Goal: Information Seeking & Learning: Learn about a topic

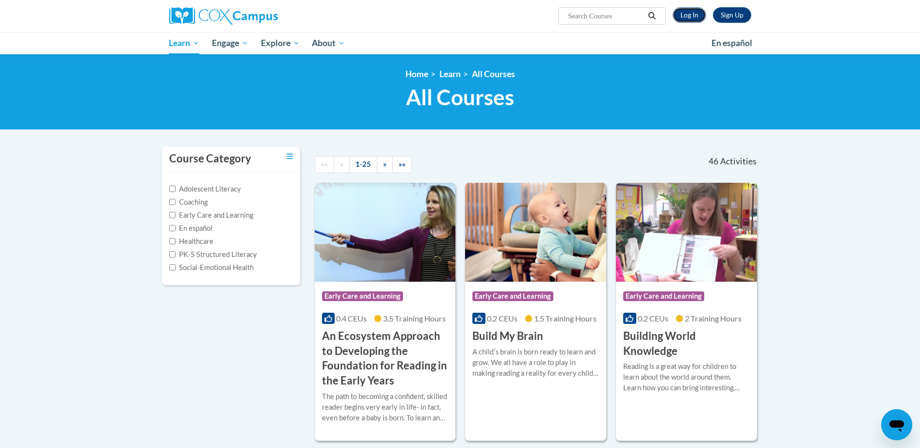
click at [686, 14] on link "Log In" at bounding box center [688, 15] width 33 height 16
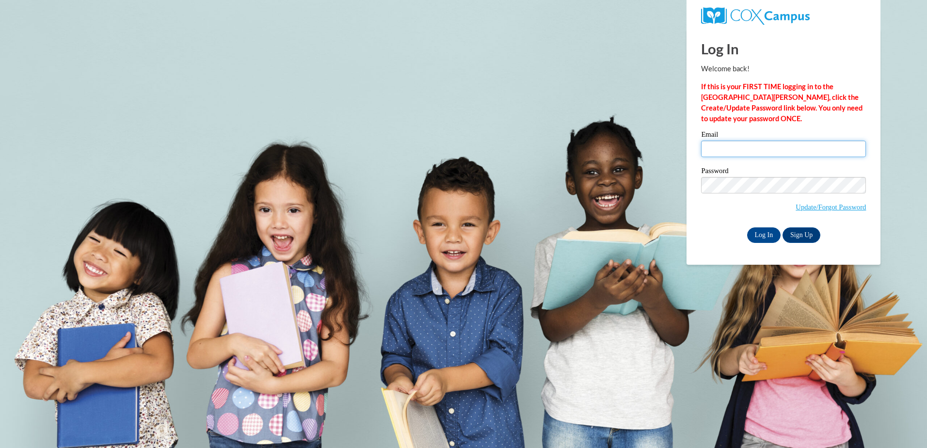
click at [753, 147] on input "Email" at bounding box center [783, 149] width 165 height 16
type input "sshelby15@ivytech.edu"
click at [765, 233] on input "Log In" at bounding box center [764, 235] width 34 height 16
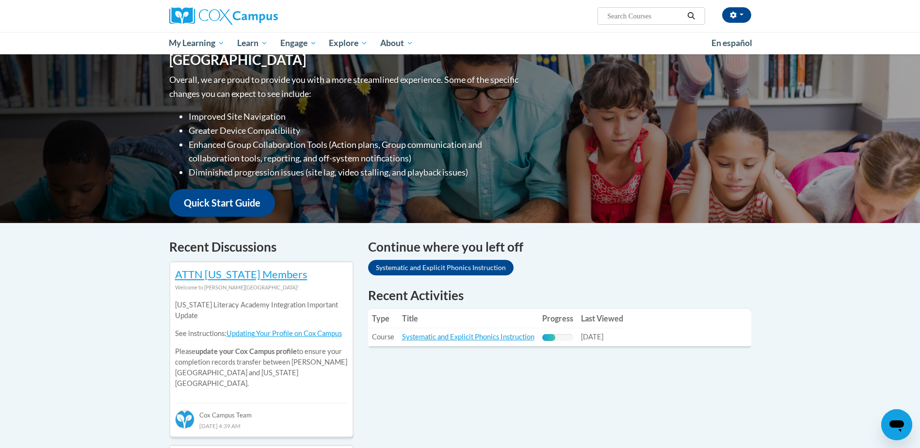
scroll to position [145, 0]
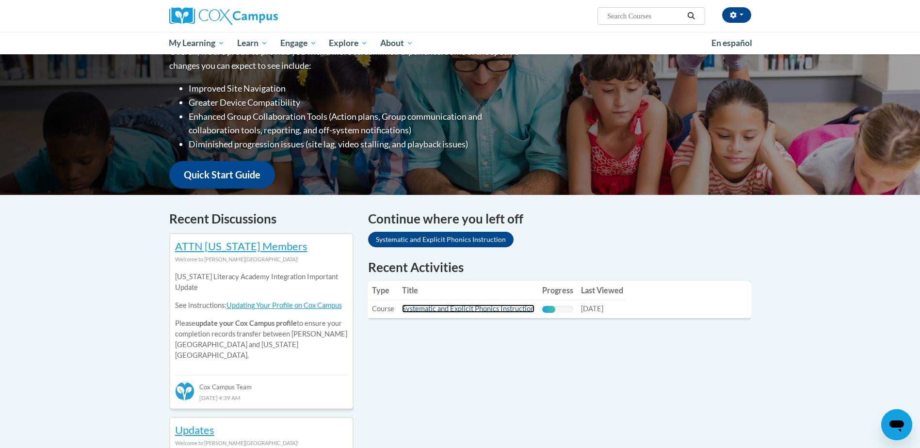
click at [490, 307] on link "Systematic and Explicit Phonics Instruction" at bounding box center [468, 308] width 132 height 8
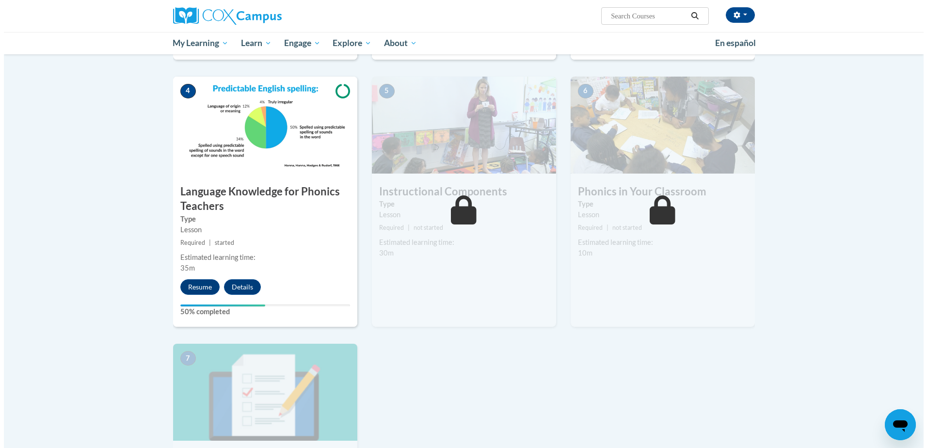
scroll to position [436, 0]
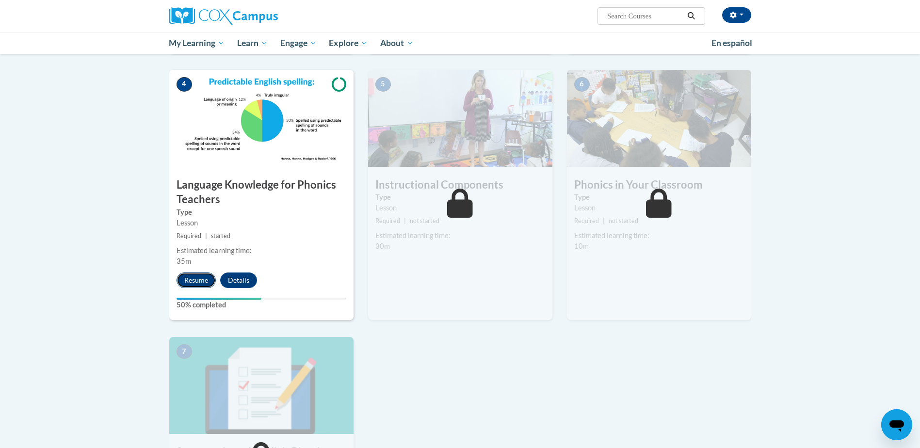
click at [195, 283] on button "Resume" at bounding box center [195, 280] width 39 height 16
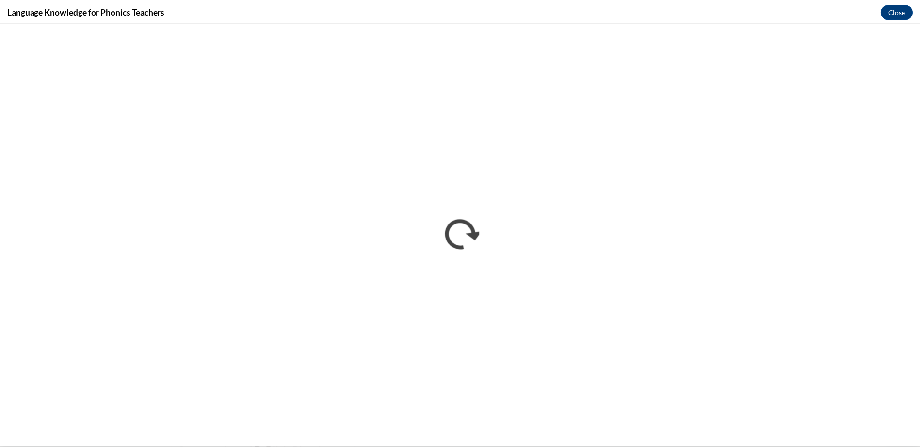
scroll to position [0, 0]
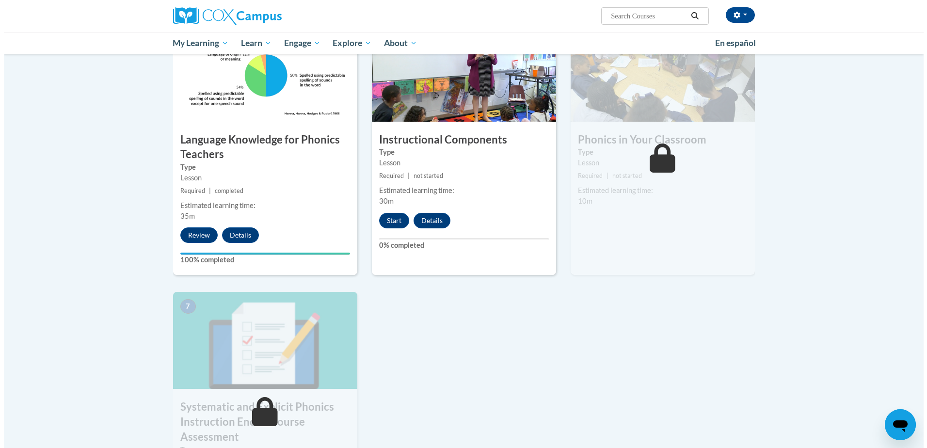
scroll to position [485, 0]
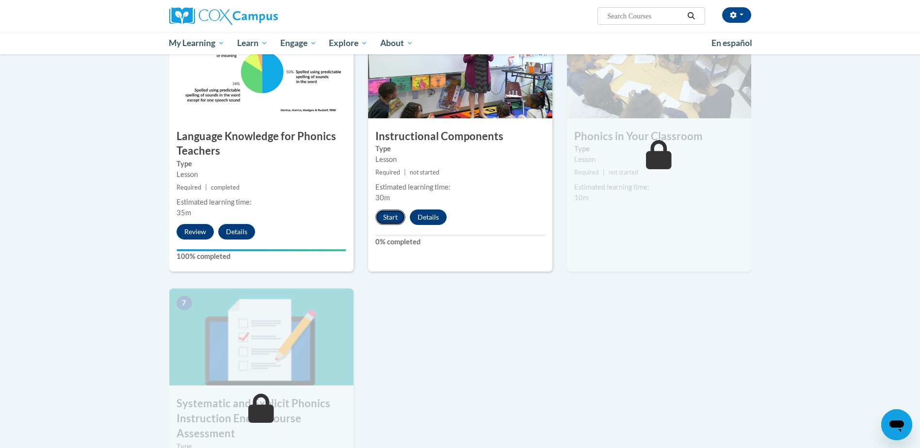
click at [385, 220] on button "Start" at bounding box center [390, 217] width 30 height 16
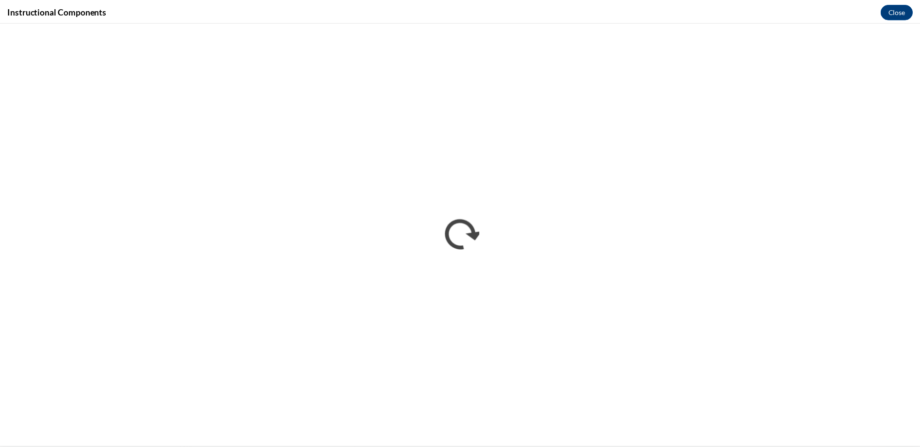
scroll to position [0, 0]
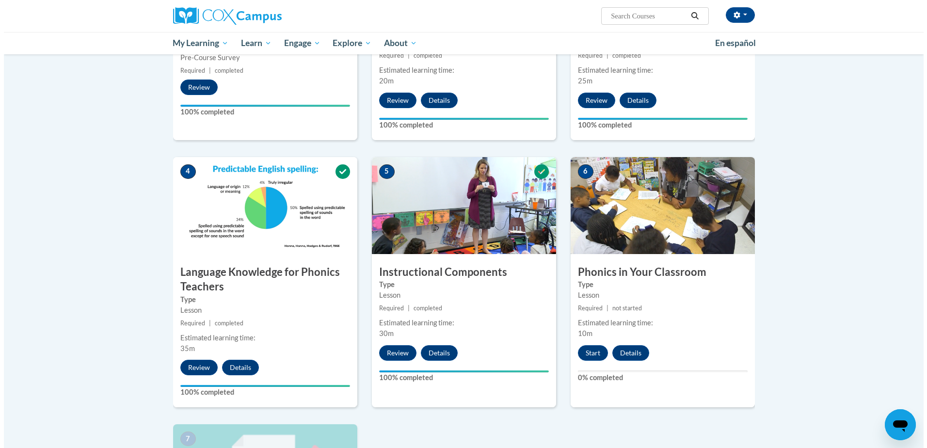
scroll to position [436, 0]
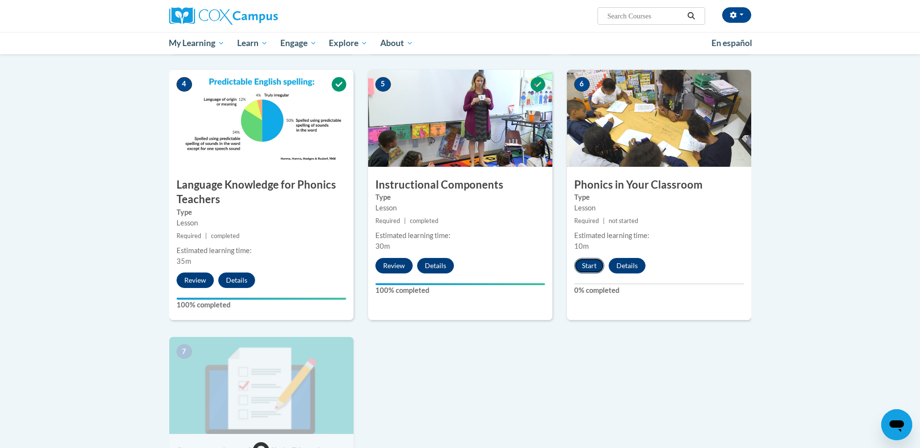
click at [596, 265] on button "Start" at bounding box center [589, 266] width 30 height 16
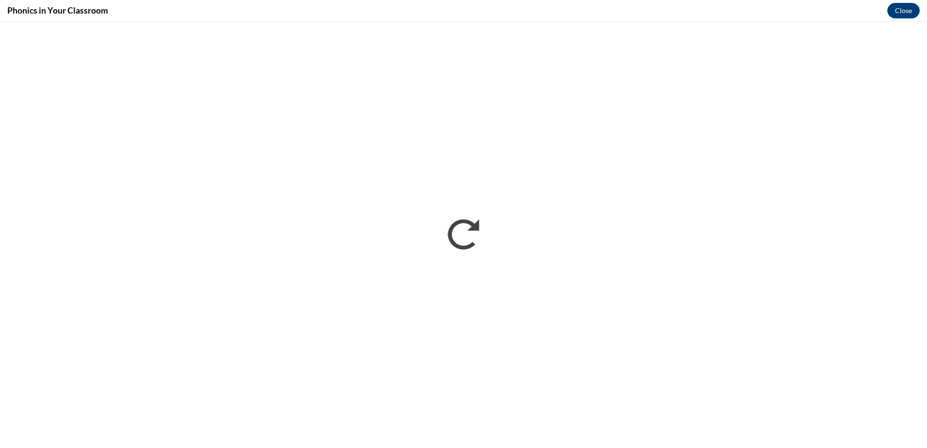
scroll to position [0, 0]
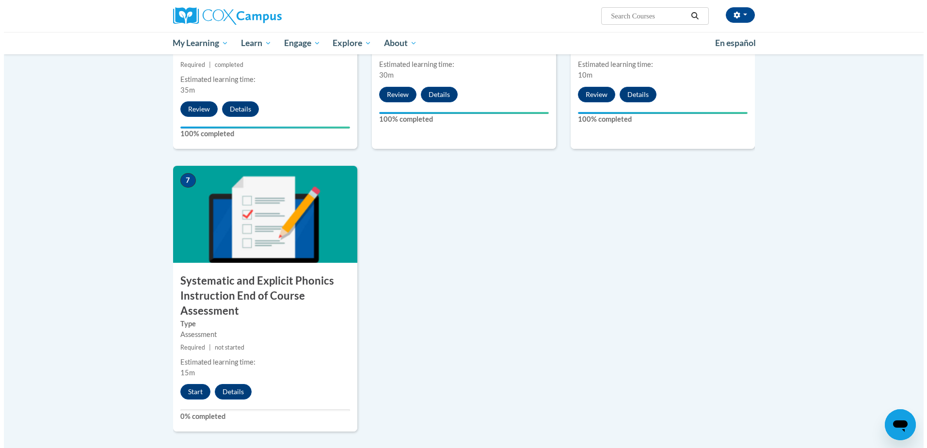
scroll to position [608, 0]
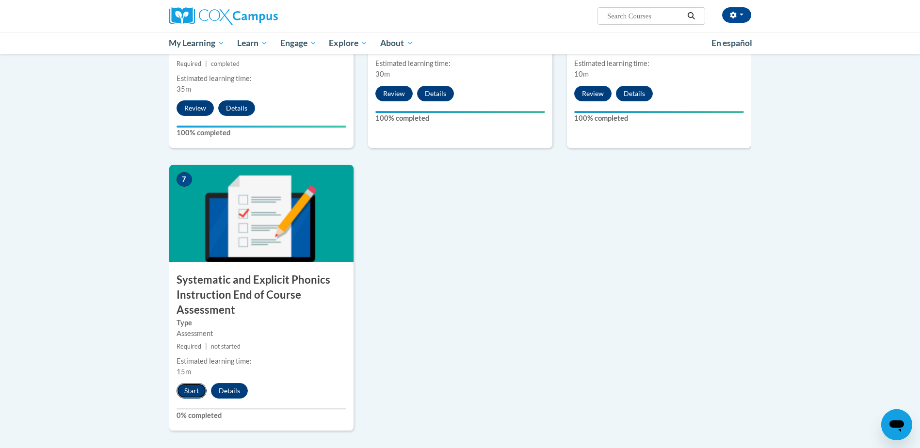
click at [187, 391] on button "Start" at bounding box center [191, 391] width 30 height 16
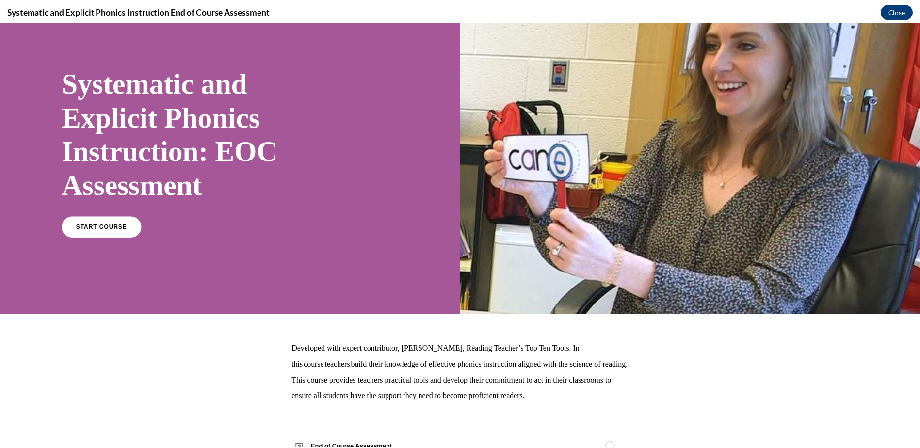
scroll to position [0, 0]
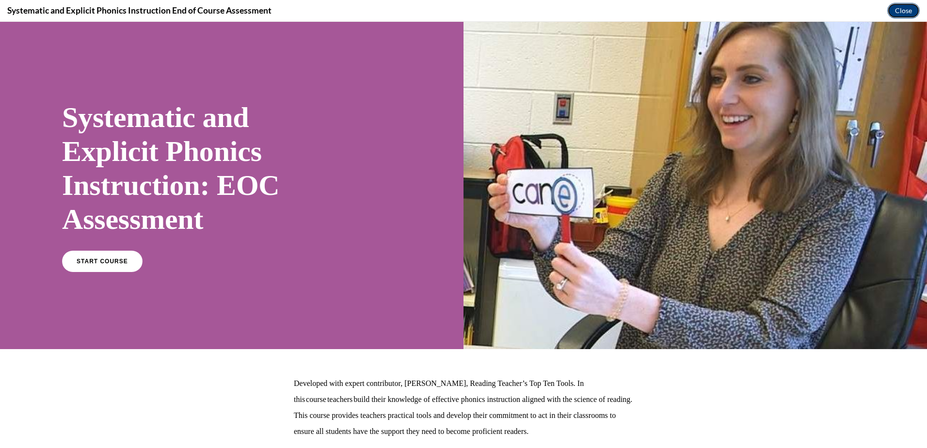
click at [907, 12] on button "Close" at bounding box center [903, 11] width 32 height 16
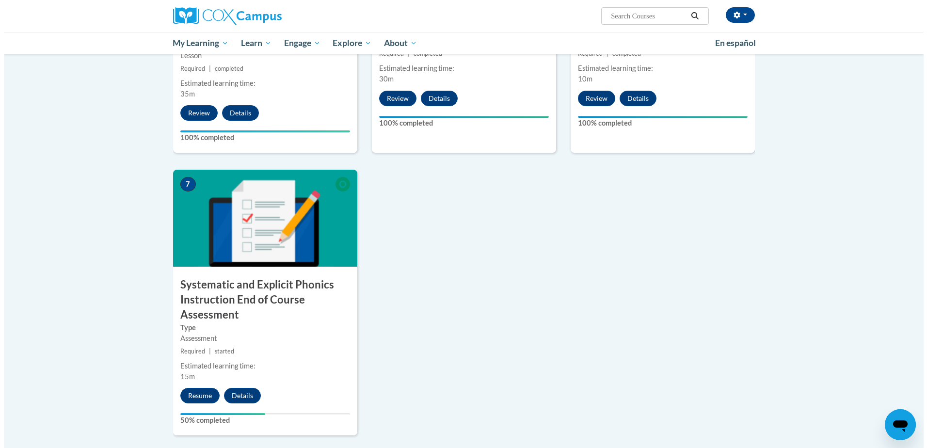
scroll to position [608, 0]
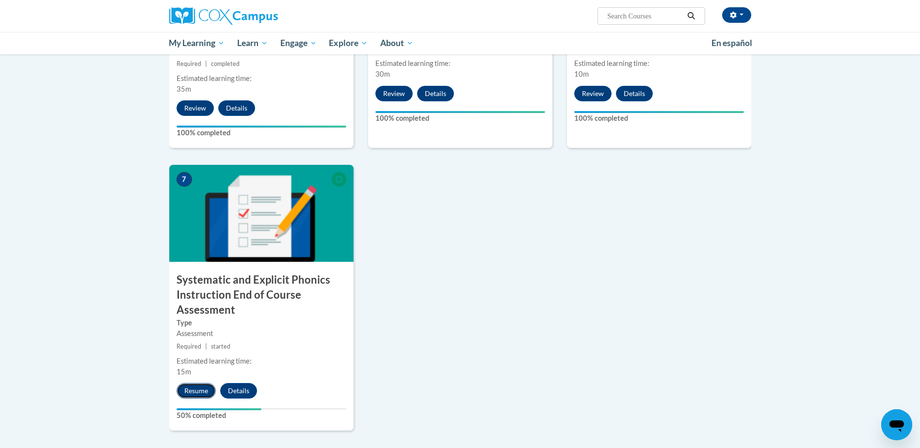
click at [195, 388] on button "Resume" at bounding box center [195, 391] width 39 height 16
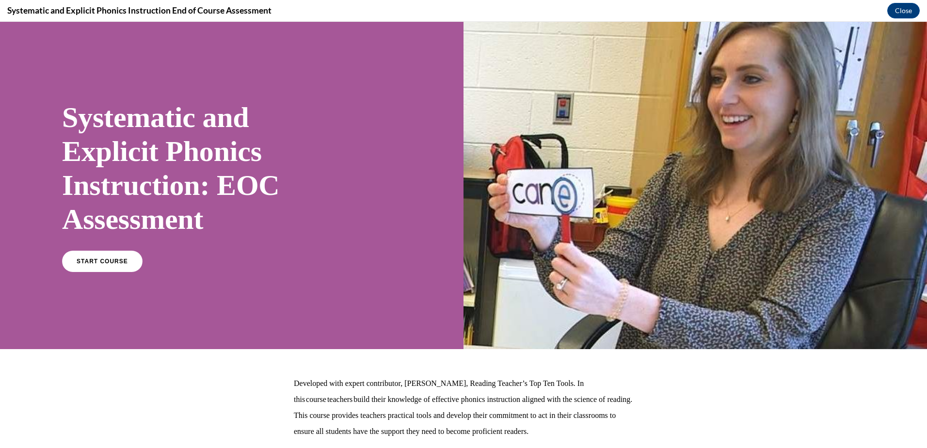
scroll to position [74, 0]
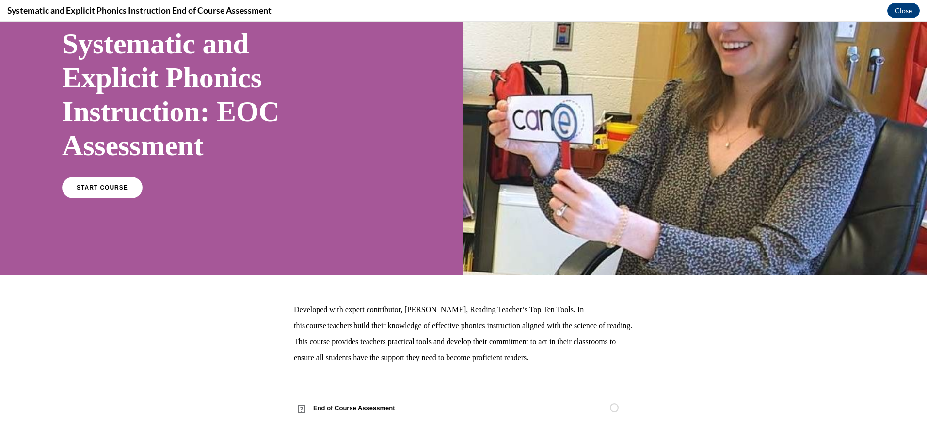
click at [388, 394] on div "Developed with expert contributor, Dr. Deborah Glaser, Reading Teacher’s Top Te…" at bounding box center [463, 362] width 339 height 120
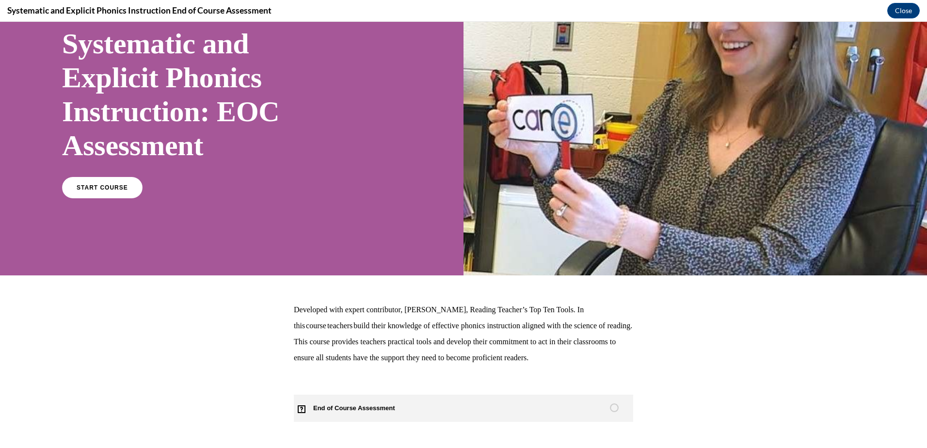
click at [403, 417] on span "End of Course Assessment" at bounding box center [360, 408] width 132 height 27
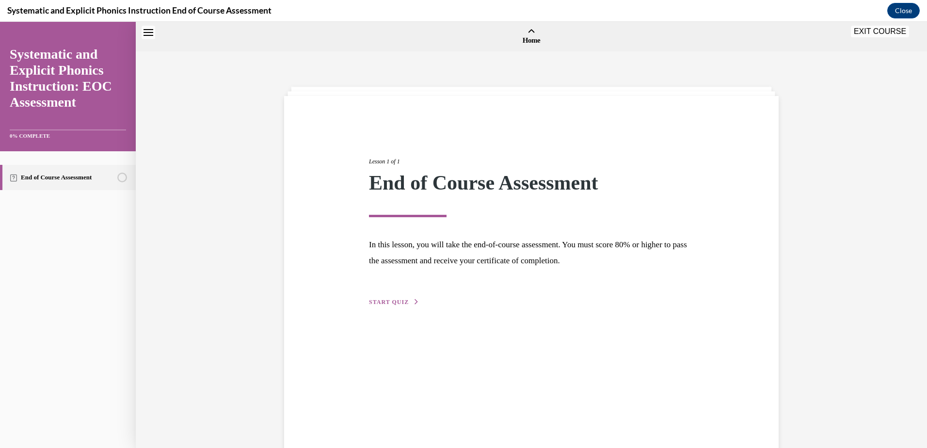
scroll to position [30, 0]
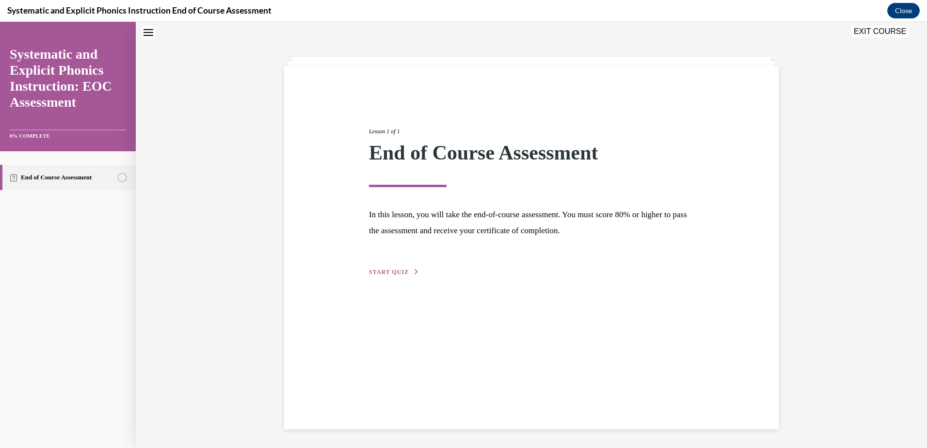
click at [381, 275] on span "START QUIZ" at bounding box center [389, 272] width 40 height 7
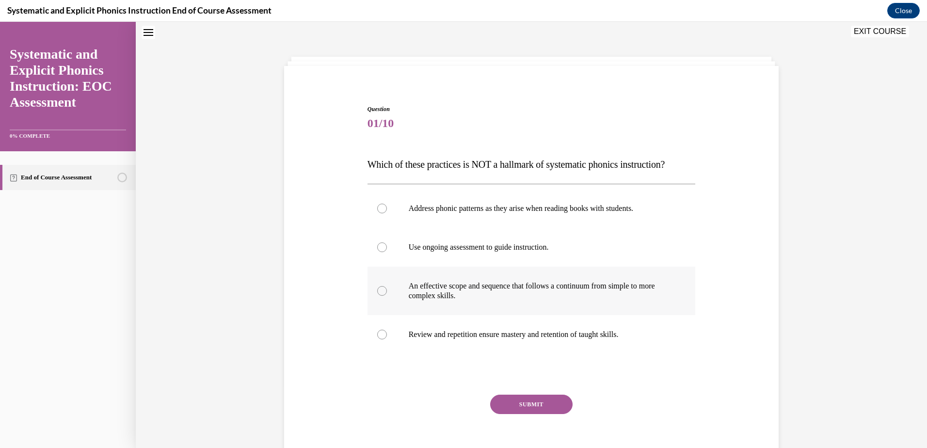
click at [512, 295] on p "An effective scope and sequence that follows a continuum from simple to more co…" at bounding box center [540, 290] width 263 height 19
click at [540, 344] on div at bounding box center [531, 334] width 328 height 39
click at [555, 400] on button "SUBMIT" at bounding box center [531, 404] width 82 height 19
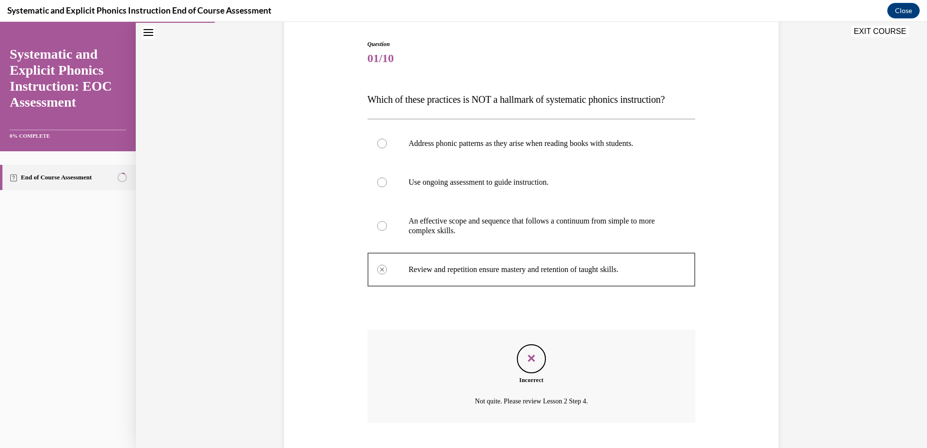
scroll to position [154, 0]
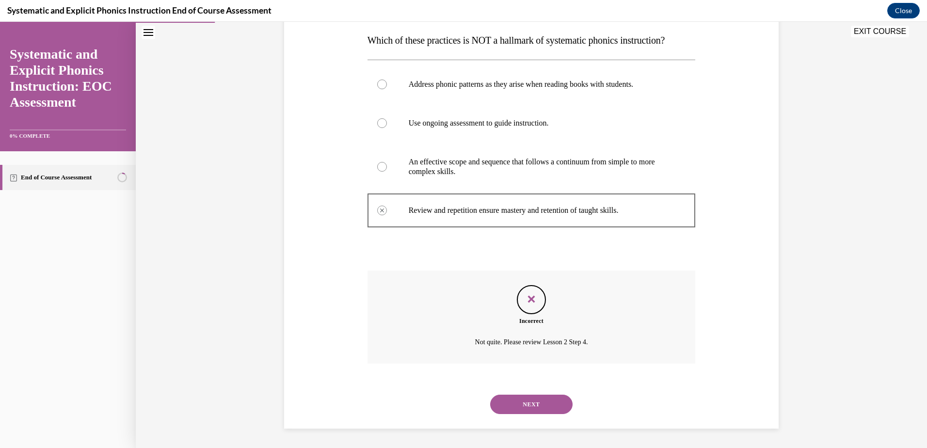
click at [549, 401] on button "NEXT" at bounding box center [531, 404] width 82 height 19
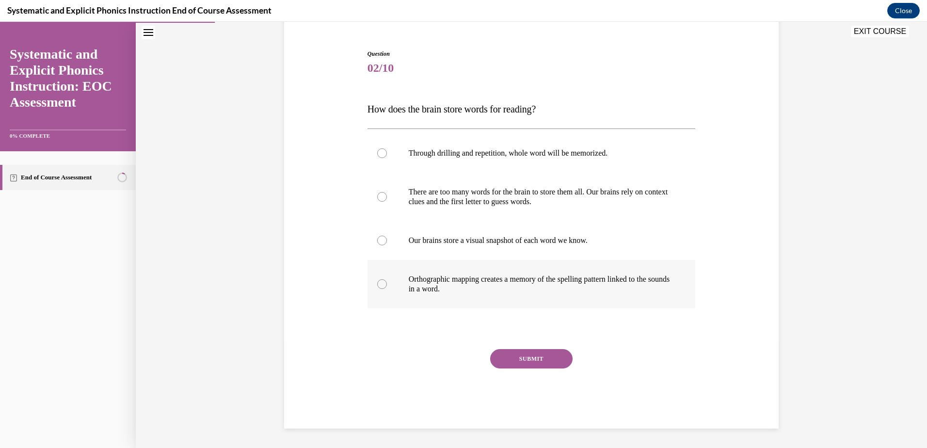
click at [520, 308] on div at bounding box center [531, 284] width 328 height 48
click at [540, 348] on div "Question 02/10 How does the brain store words for reading? Through drilling and…" at bounding box center [531, 238] width 328 height 379
click at [545, 362] on button "SUBMIT" at bounding box center [531, 358] width 82 height 19
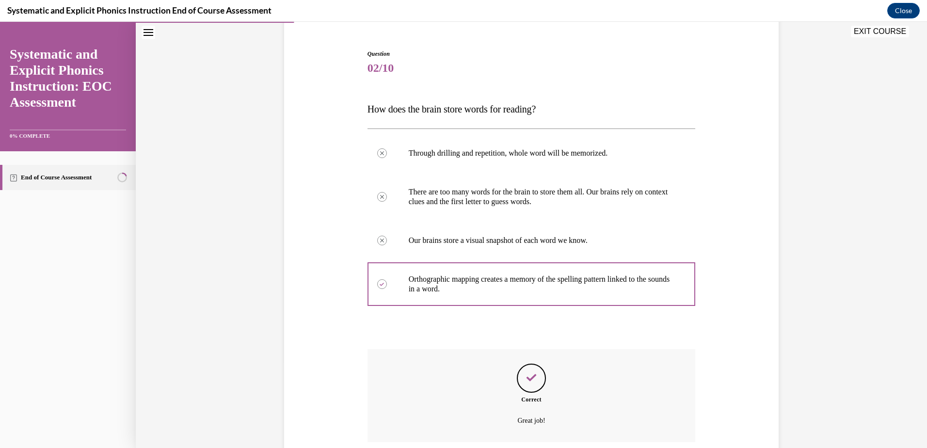
scroll to position [164, 0]
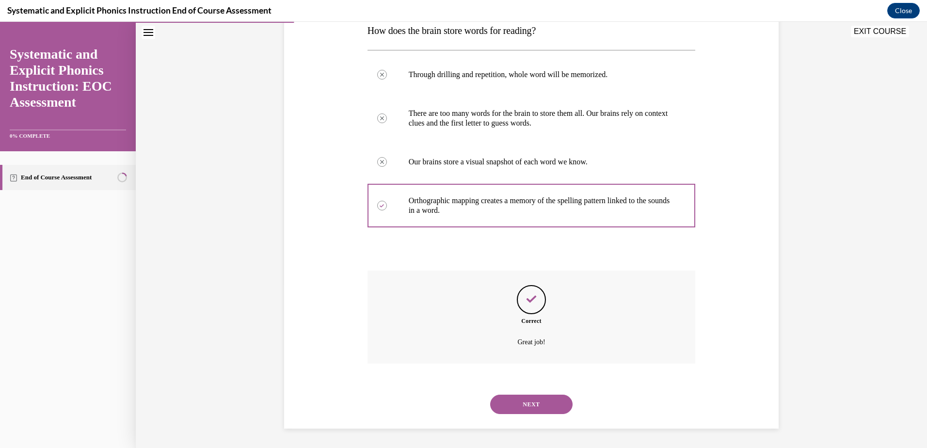
click at [548, 409] on button "NEXT" at bounding box center [531, 404] width 82 height 19
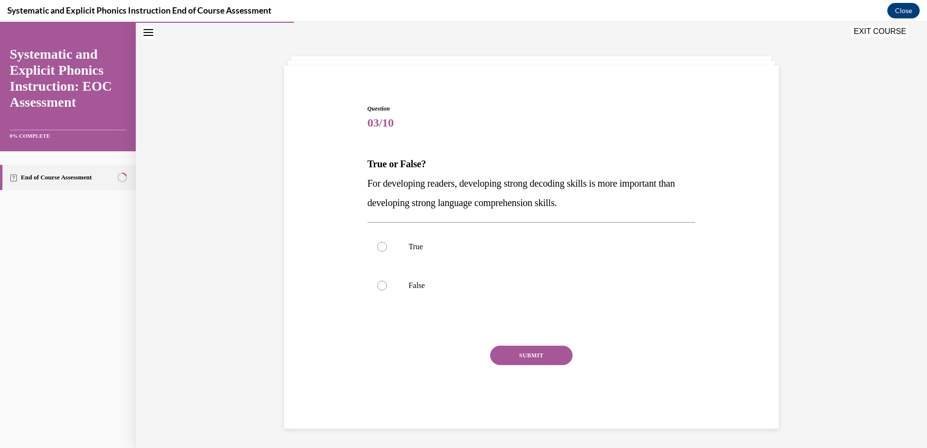
click at [453, 185] on span "For developing readers, developing strong decoding skills is more important tha…" at bounding box center [520, 193] width 307 height 30
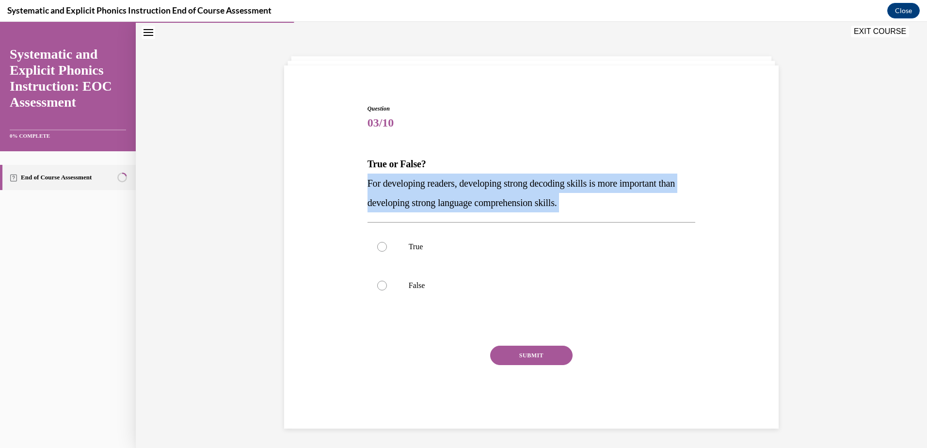
click at [453, 185] on span "For developing readers, developing strong decoding skills is more important tha…" at bounding box center [520, 193] width 307 height 30
drag, startPoint x: 453, startPoint y: 185, endPoint x: 451, endPoint y: 197, distance: 11.9
click at [451, 197] on span "For developing readers, developing strong decoding skills is more important tha…" at bounding box center [520, 193] width 307 height 30
drag, startPoint x: 505, startPoint y: 186, endPoint x: 566, endPoint y: 194, distance: 61.2
click at [566, 194] on p "For developing readers, developing strong decoding skills is more important tha…" at bounding box center [531, 193] width 328 height 39
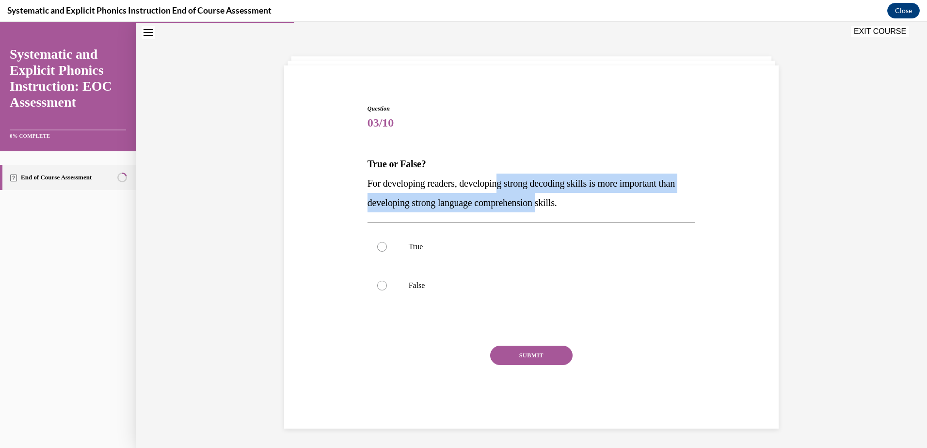
drag, startPoint x: 566, startPoint y: 194, endPoint x: 514, endPoint y: 202, distance: 52.4
click at [514, 202] on span "For developing readers, developing strong decoding skills is more important tha…" at bounding box center [520, 193] width 307 height 30
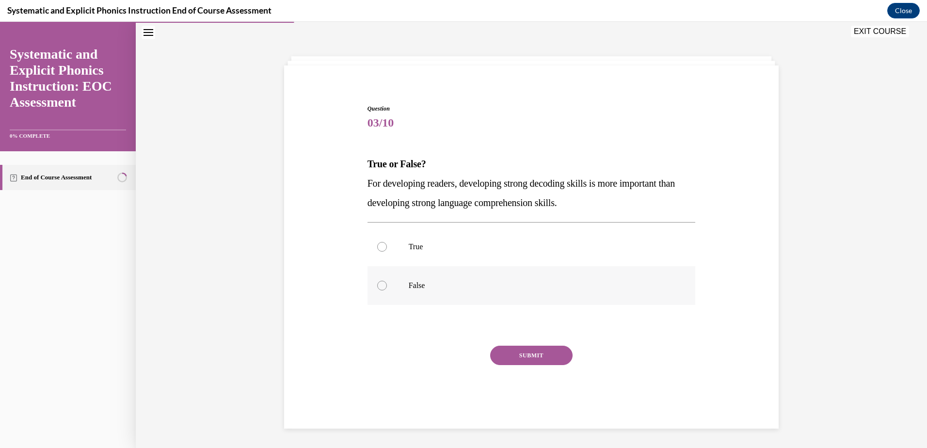
click at [499, 271] on div at bounding box center [531, 285] width 328 height 39
click at [538, 348] on button "SUBMIT" at bounding box center [531, 355] width 82 height 19
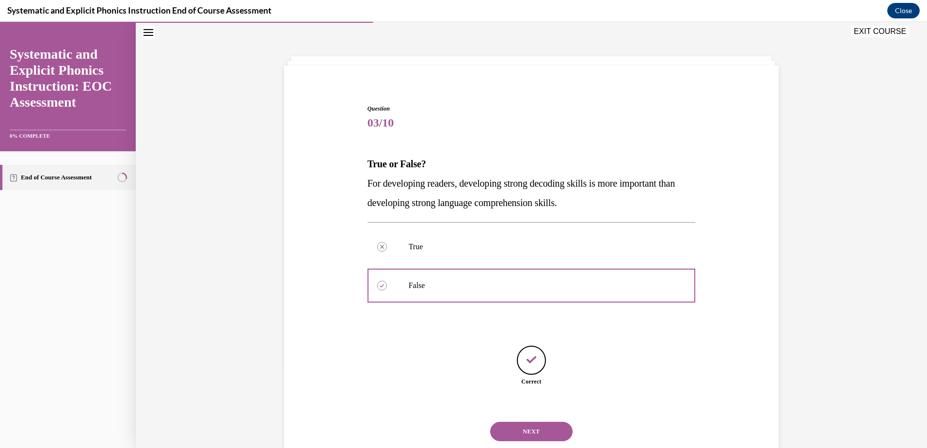
scroll to position [58, 0]
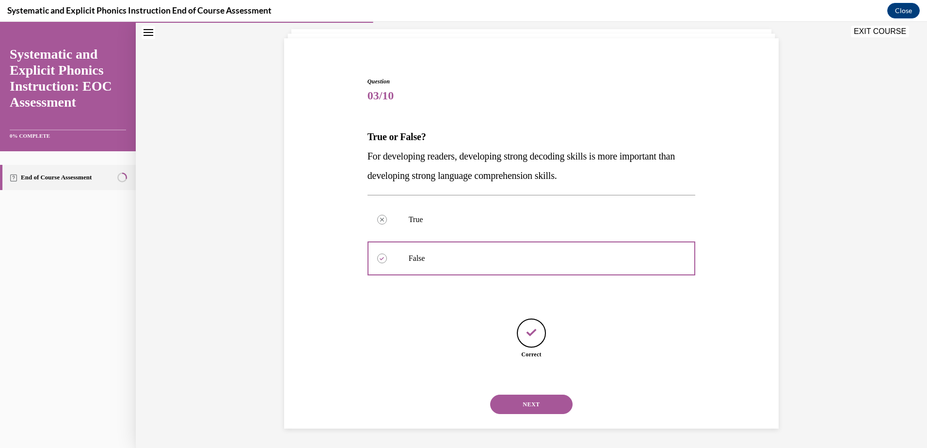
click at [536, 393] on div "NEXT" at bounding box center [531, 404] width 328 height 39
click at [536, 408] on button "NEXT" at bounding box center [531, 404] width 82 height 19
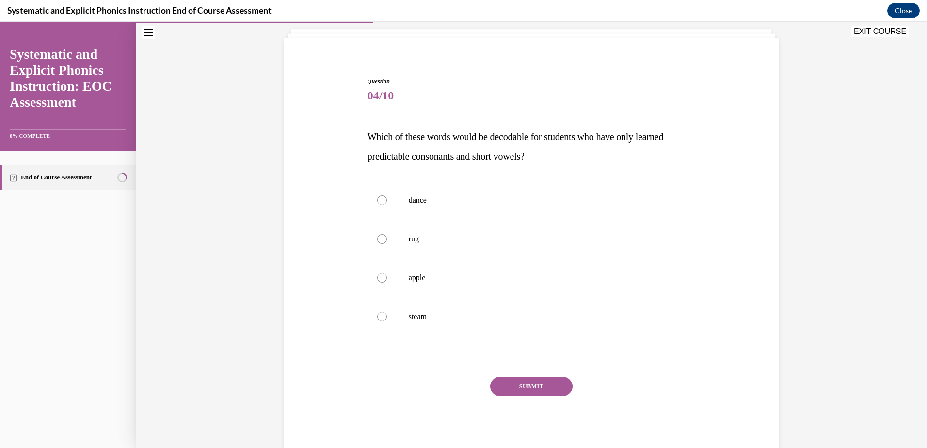
scroll to position [51, 0]
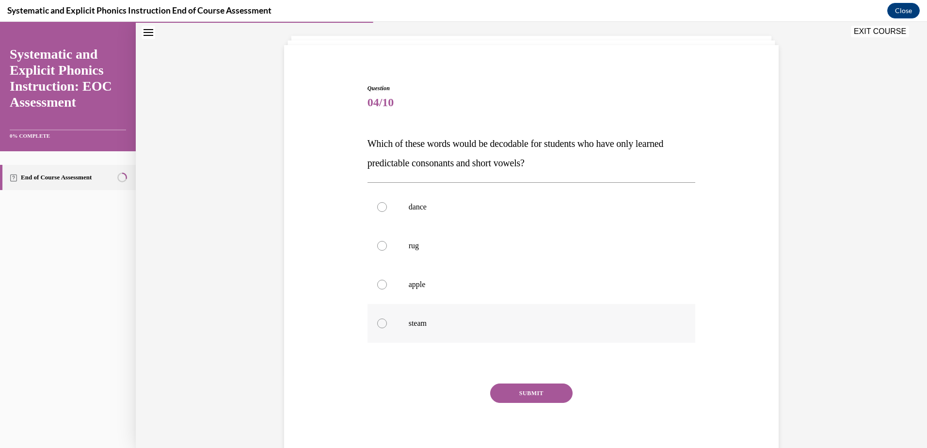
click at [483, 332] on div at bounding box center [531, 323] width 328 height 39
click at [510, 396] on button "SUBMIT" at bounding box center [531, 392] width 82 height 19
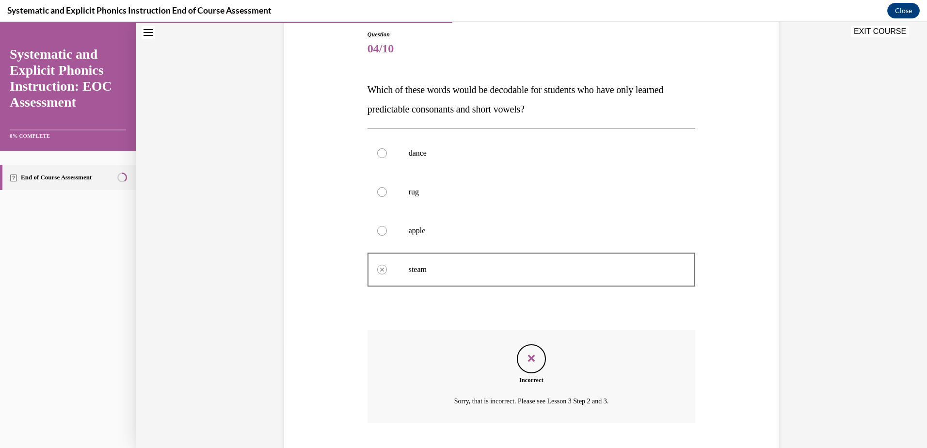
scroll to position [164, 0]
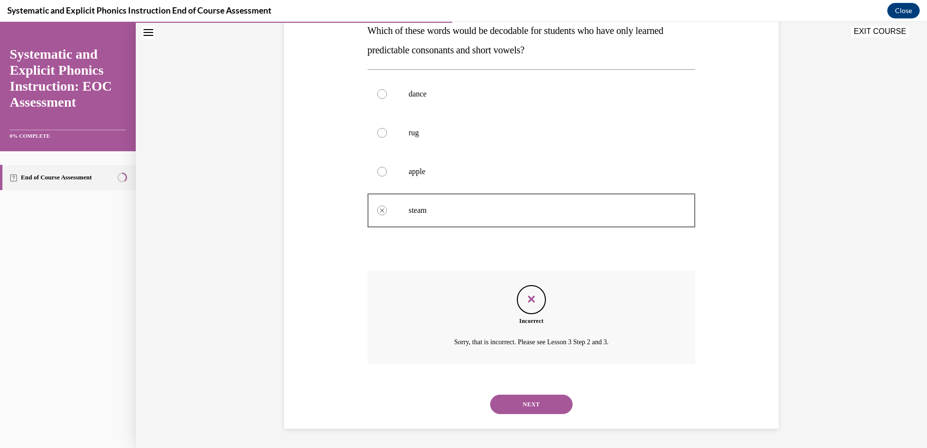
click at [523, 397] on button "NEXT" at bounding box center [531, 404] width 82 height 19
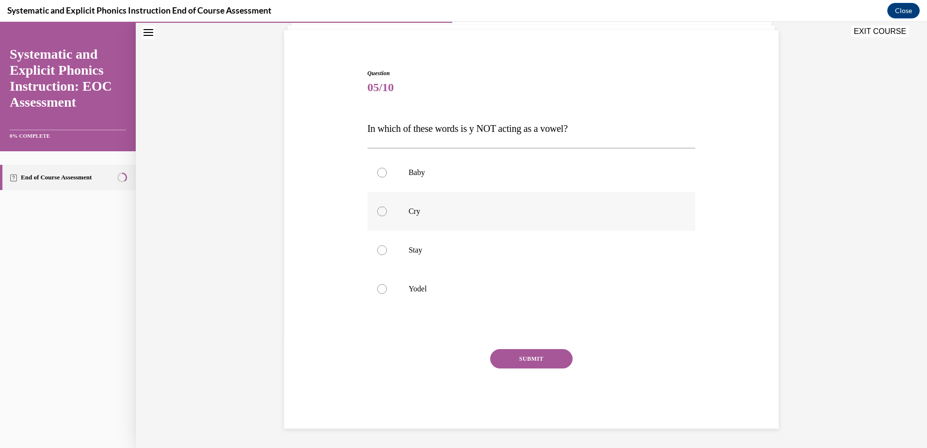
click at [473, 220] on div at bounding box center [531, 211] width 328 height 39
click at [536, 373] on div "SUBMIT" at bounding box center [531, 373] width 328 height 48
click at [538, 363] on button "SUBMIT" at bounding box center [531, 358] width 82 height 19
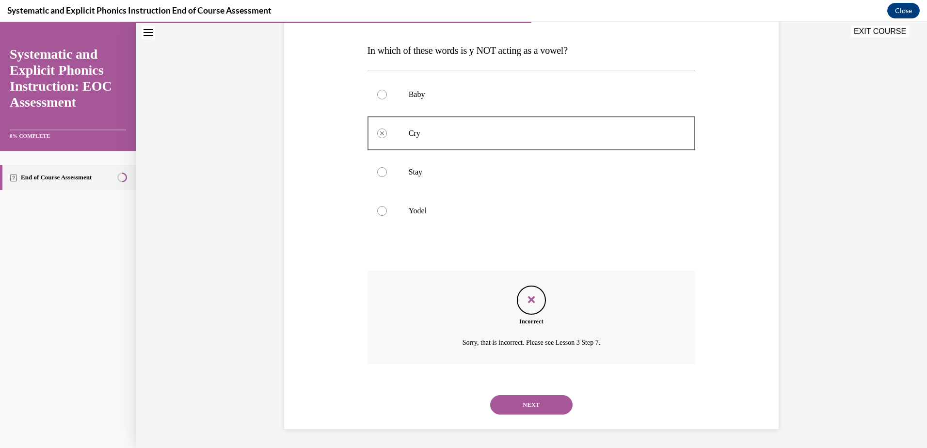
scroll to position [144, 0]
click at [542, 402] on button "NEXT" at bounding box center [531, 404] width 82 height 19
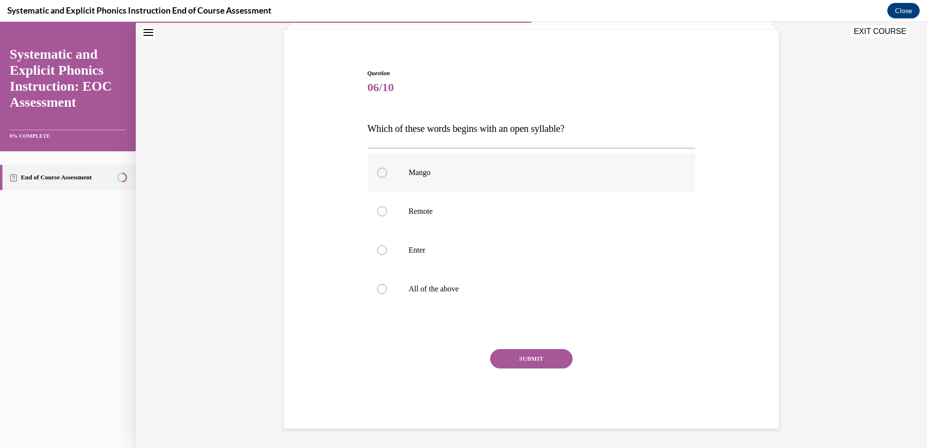
click at [404, 156] on div at bounding box center [531, 172] width 328 height 39
click at [524, 362] on button "SUBMIT" at bounding box center [531, 358] width 82 height 19
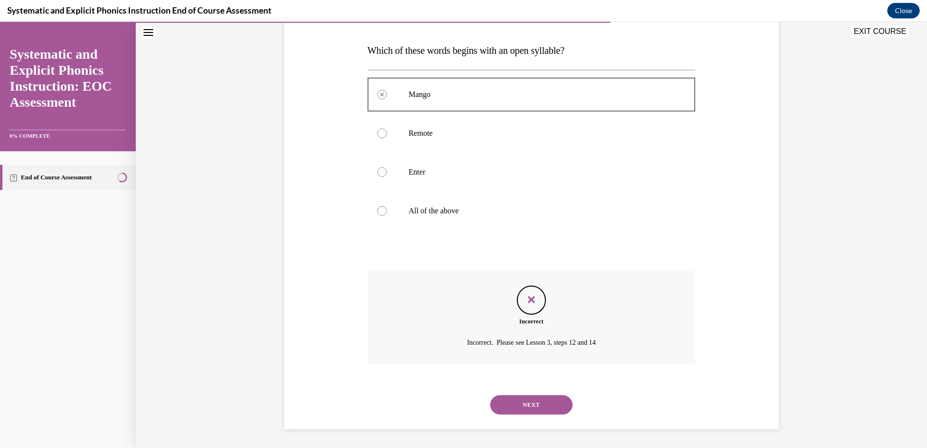
scroll to position [144, 0]
click at [535, 403] on button "NEXT" at bounding box center [531, 404] width 82 height 19
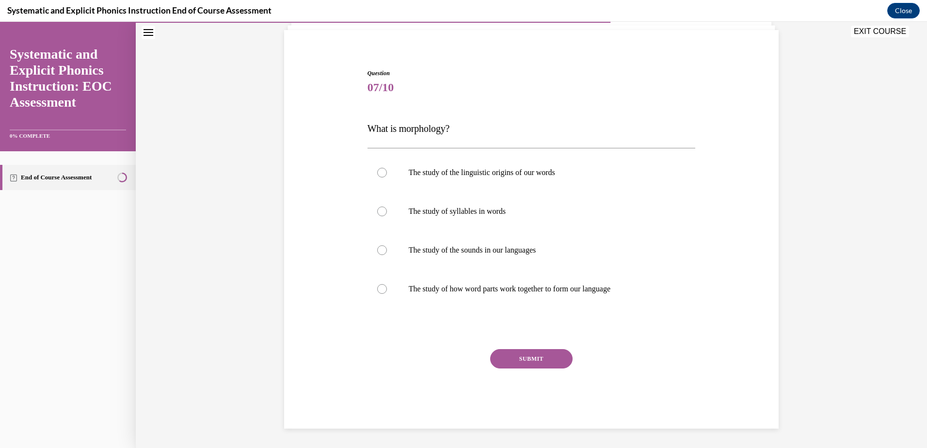
scroll to position [66, 0]
click at [466, 252] on p "The study of the sounds in our languages" at bounding box center [540, 250] width 263 height 10
click at [529, 300] on div at bounding box center [531, 289] width 328 height 39
click at [544, 355] on button "SUBMIT" at bounding box center [531, 358] width 82 height 19
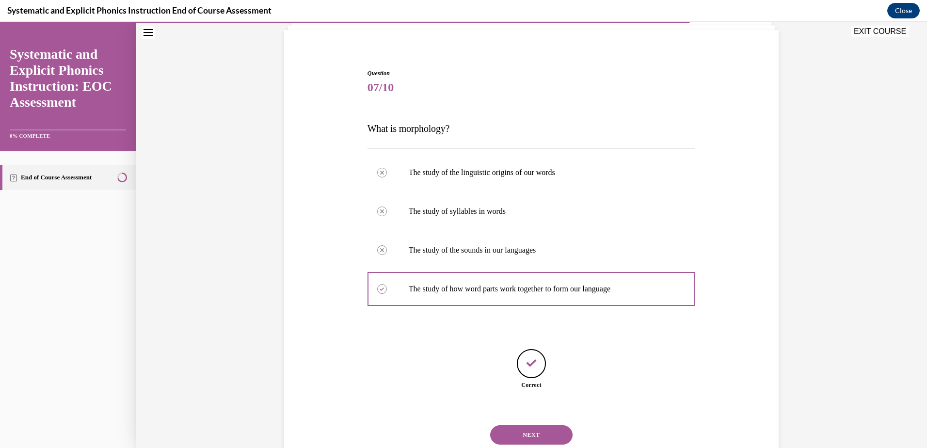
scroll to position [96, 0]
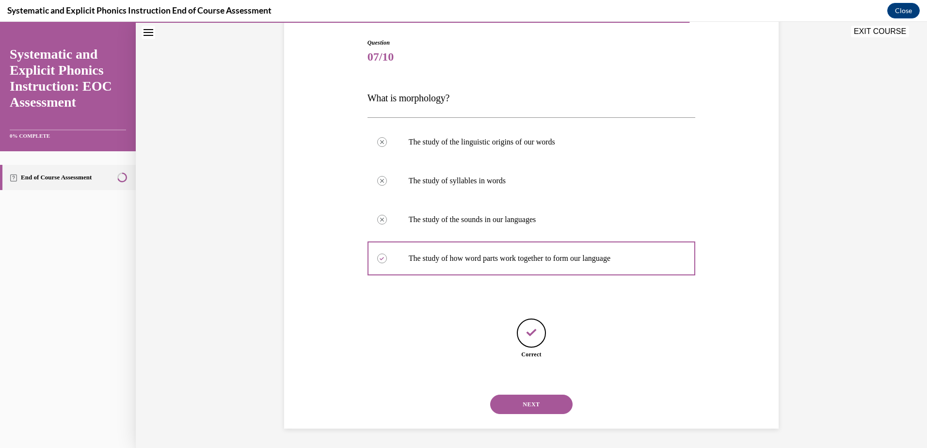
click at [539, 396] on button "NEXT" at bounding box center [531, 404] width 82 height 19
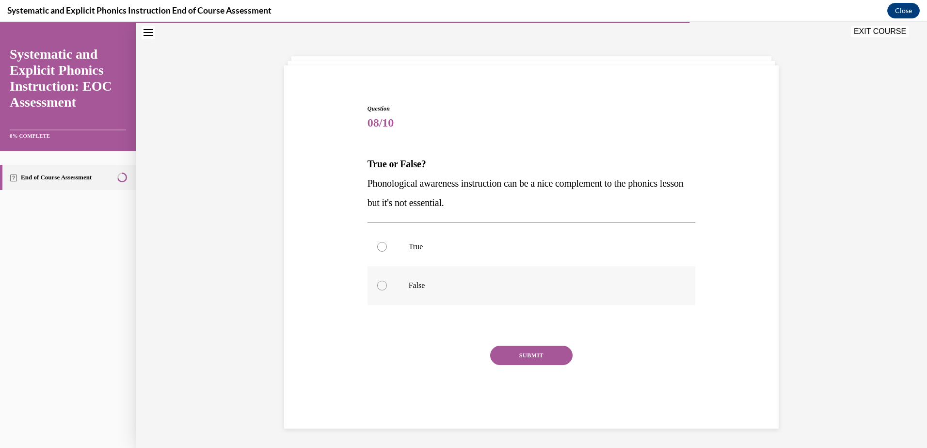
click at [433, 284] on p "False" at bounding box center [540, 286] width 263 height 10
click at [500, 356] on button "SUBMIT" at bounding box center [531, 355] width 82 height 19
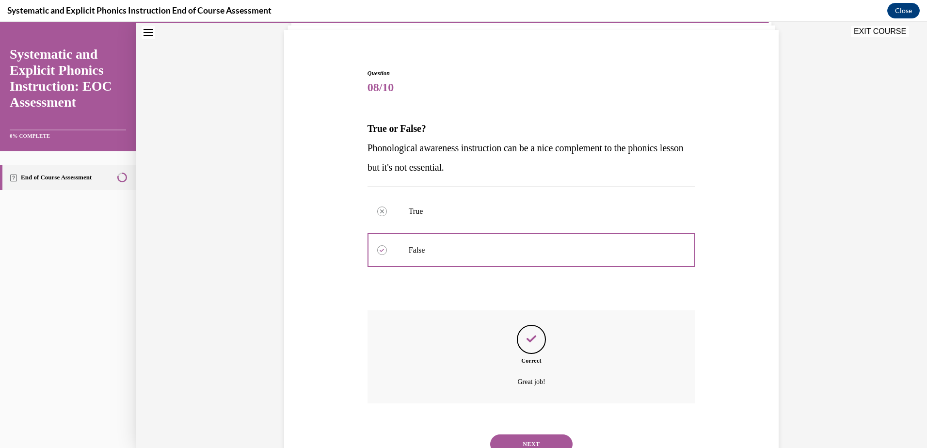
scroll to position [106, 0]
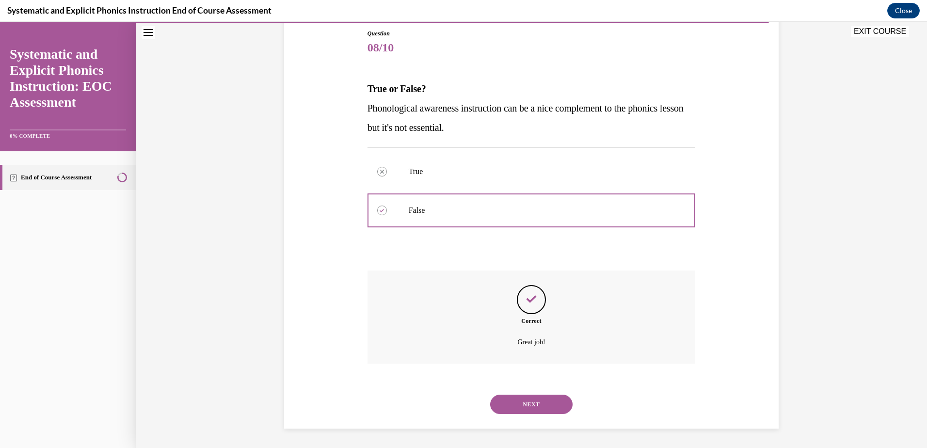
click at [531, 399] on button "NEXT" at bounding box center [531, 404] width 82 height 19
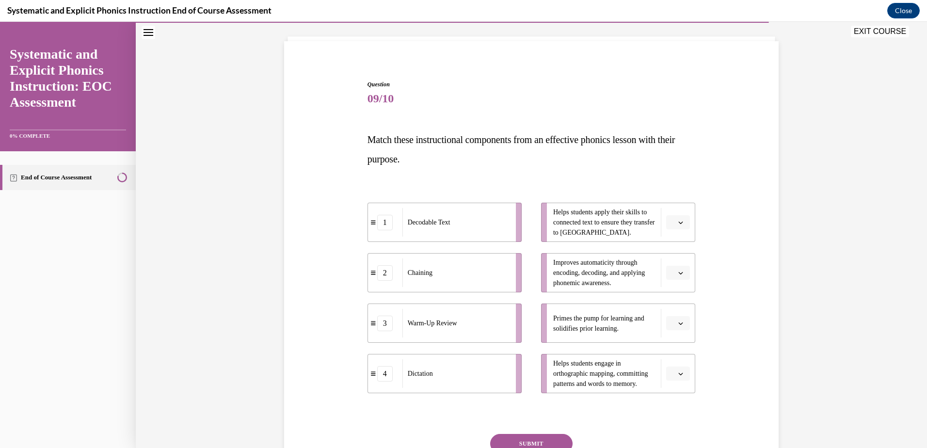
scroll to position [51, 0]
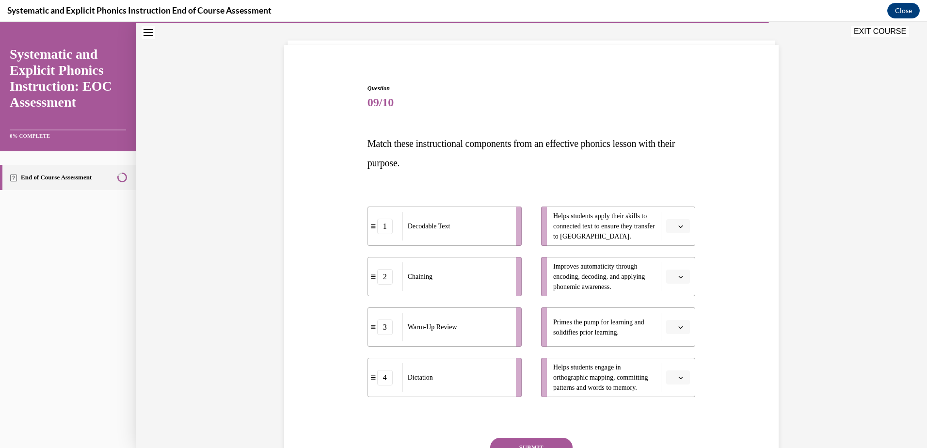
click at [679, 328] on icon "button" at bounding box center [681, 327] width 4 height 2
click at [677, 400] on div "3" at bounding box center [673, 406] width 24 height 19
click at [677, 375] on span "button" at bounding box center [680, 377] width 7 height 7
click at [676, 320] on div "2" at bounding box center [673, 316] width 24 height 19
click at [678, 277] on icon "button" at bounding box center [680, 276] width 5 height 5
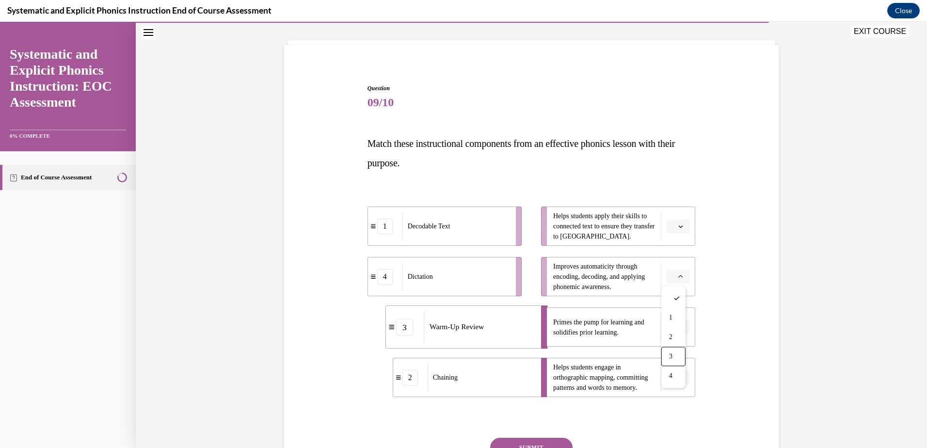
click at [666, 358] on div "3" at bounding box center [673, 356] width 24 height 19
click at [677, 276] on span "button" at bounding box center [680, 276] width 7 height 7
click at [679, 378] on div "4" at bounding box center [671, 375] width 24 height 19
click at [678, 331] on button "button" at bounding box center [678, 327] width 24 height 15
click at [666, 402] on div "3" at bounding box center [673, 406] width 24 height 19
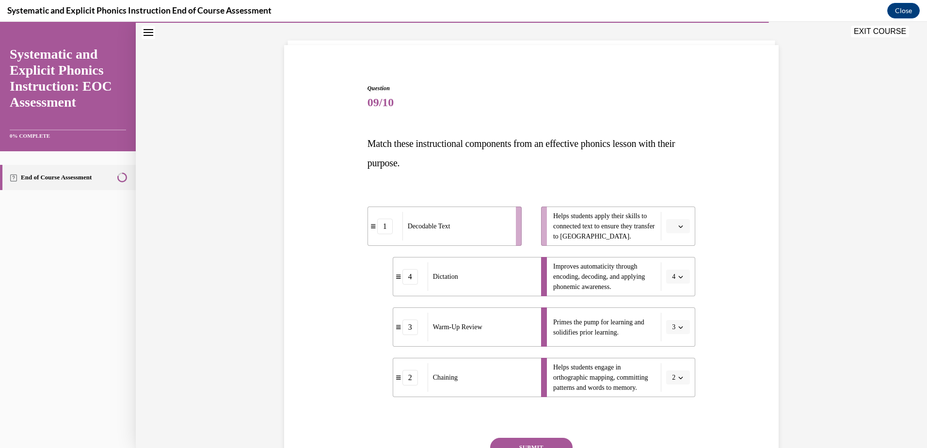
click at [678, 225] on icon "button" at bounding box center [680, 226] width 5 height 5
click at [677, 262] on div "1" at bounding box center [673, 266] width 24 height 19
click at [523, 441] on button "SUBMIT" at bounding box center [531, 447] width 82 height 19
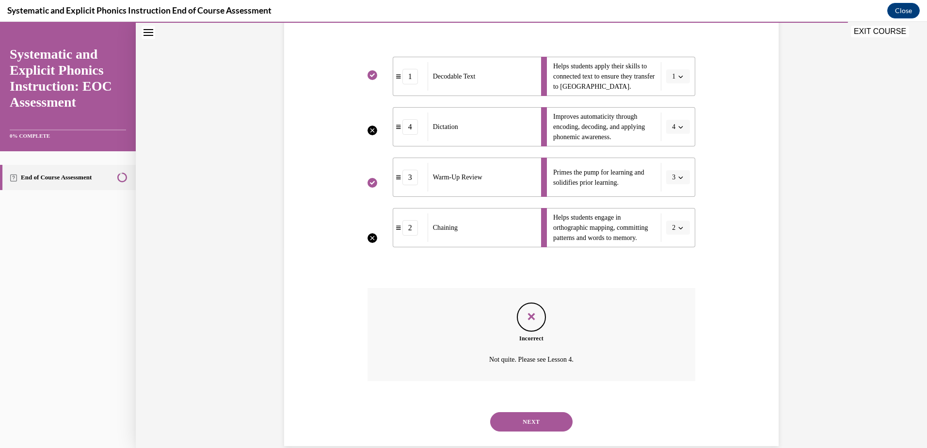
scroll to position [218, 0]
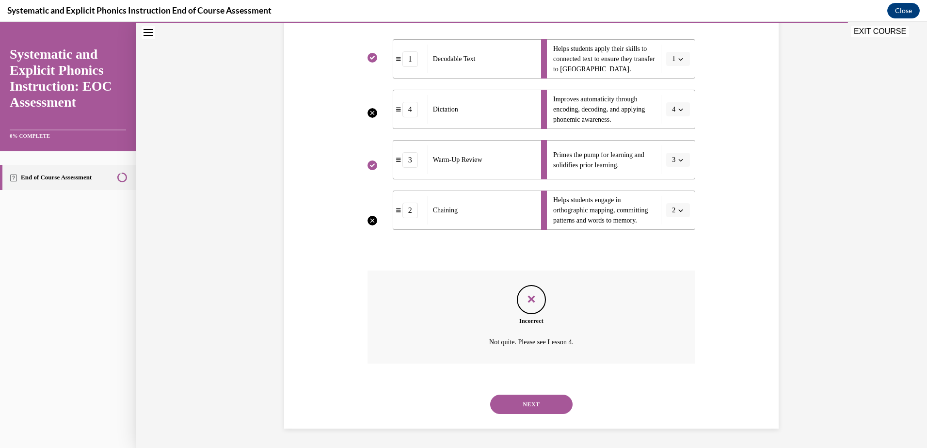
click at [547, 393] on div "NEXT" at bounding box center [531, 404] width 328 height 39
click at [549, 400] on button "NEXT" at bounding box center [531, 404] width 82 height 19
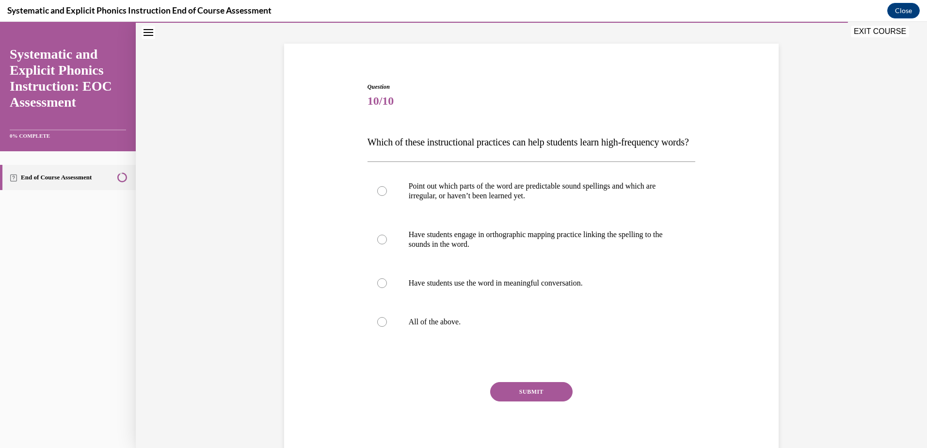
scroll to position [67, 0]
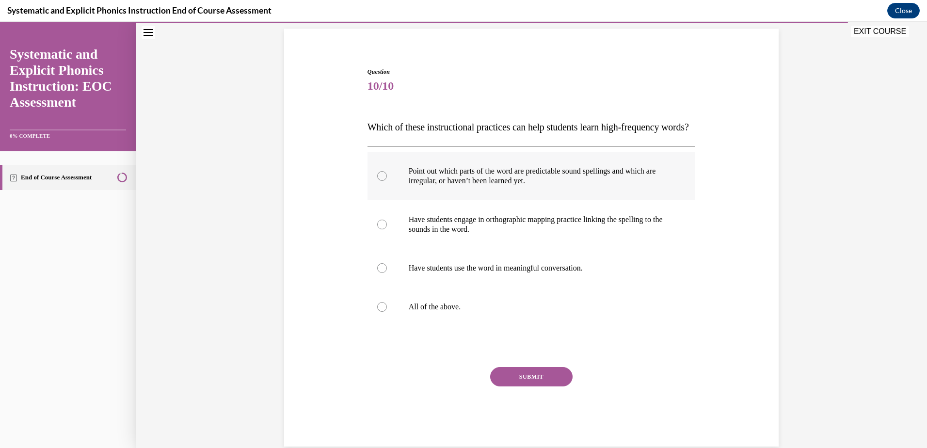
click at [566, 200] on div at bounding box center [531, 176] width 328 height 48
click at [559, 326] on div at bounding box center [531, 306] width 328 height 39
click at [559, 386] on button "SUBMIT" at bounding box center [531, 376] width 82 height 19
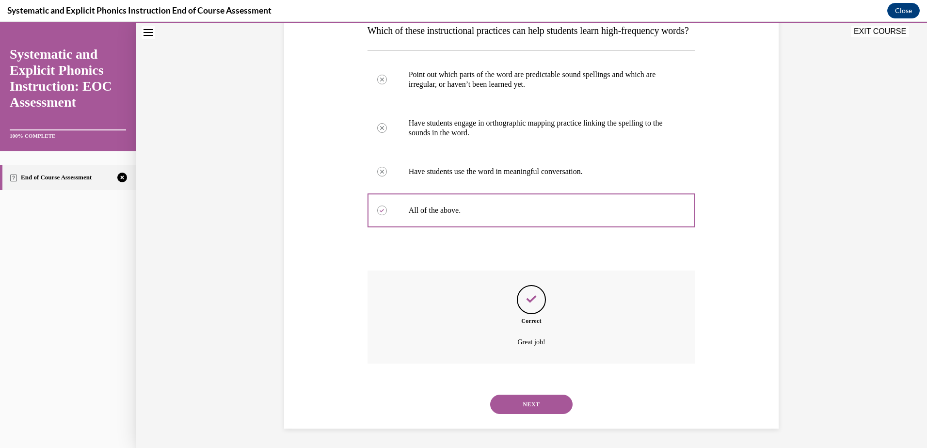
click at [560, 399] on button "NEXT" at bounding box center [531, 404] width 82 height 19
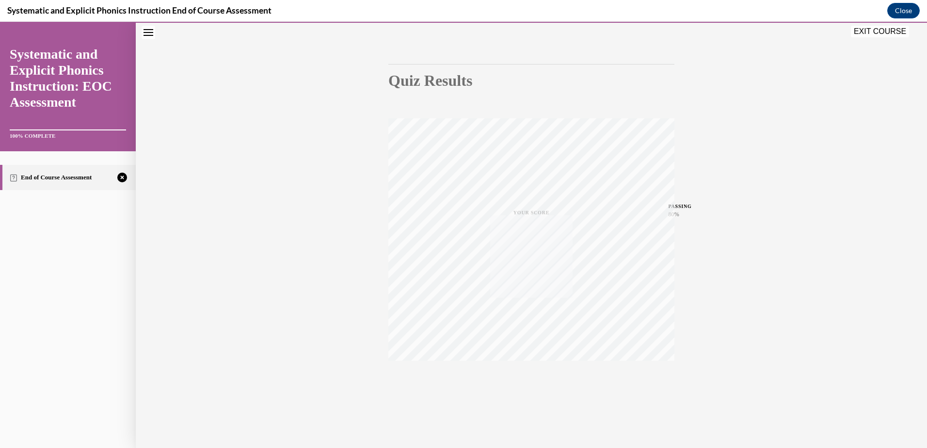
scroll to position [71, 0]
click at [528, 381] on div "TAKE AGAIN" at bounding box center [531, 382] width 34 height 23
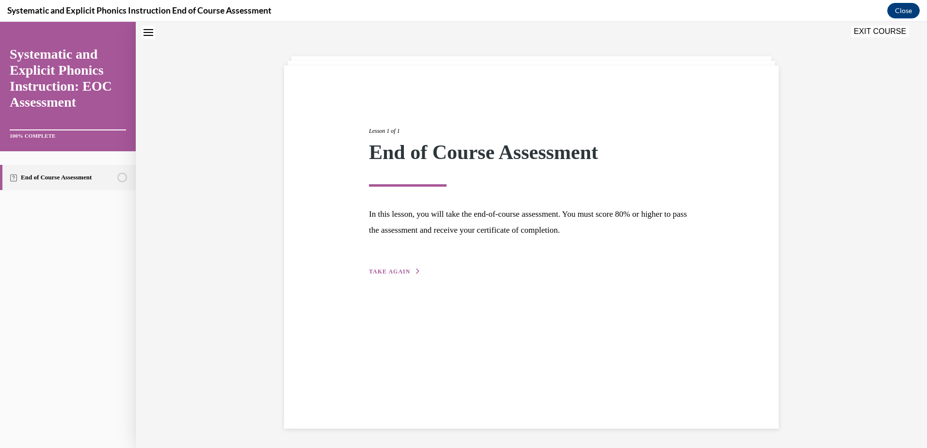
scroll to position [31, 0]
click at [395, 270] on span "TAKE AGAIN" at bounding box center [389, 271] width 41 height 7
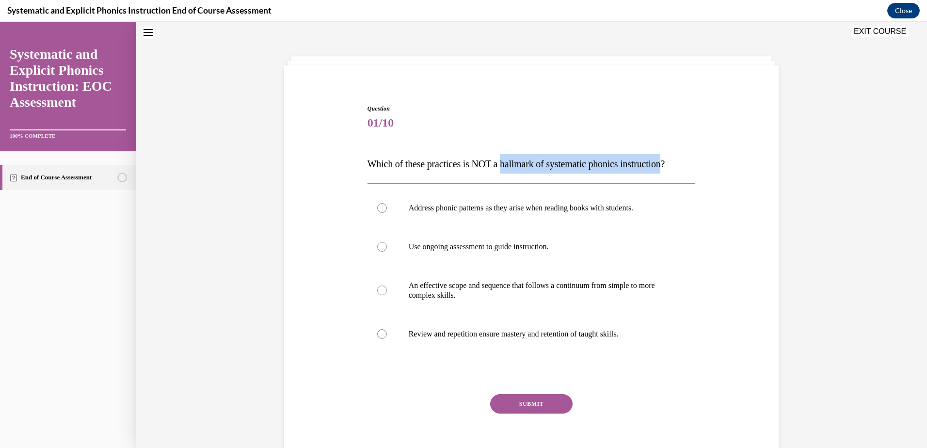
drag, startPoint x: 504, startPoint y: 162, endPoint x: 679, endPoint y: 173, distance: 175.3
click at [679, 173] on p "Which of these practices is NOT a hallmark of systematic phonics instruction?" at bounding box center [531, 163] width 328 height 19
copy span "hallmark of systematic phonics instruction"
click at [488, 167] on span "Which of these practices is NOT a hallmark of systematic phonics instruction?" at bounding box center [516, 164] width 298 height 11
click at [440, 268] on div at bounding box center [531, 290] width 328 height 48
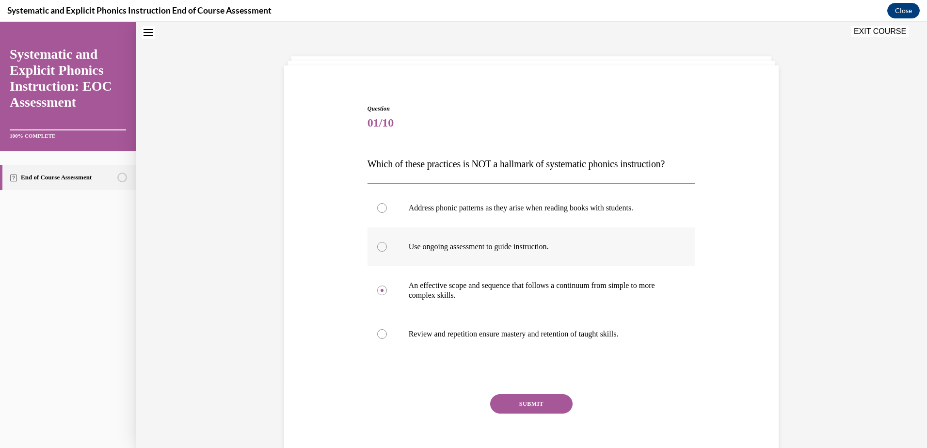
click at [439, 255] on div at bounding box center [531, 246] width 328 height 39
click at [516, 396] on button "SUBMIT" at bounding box center [531, 403] width 82 height 19
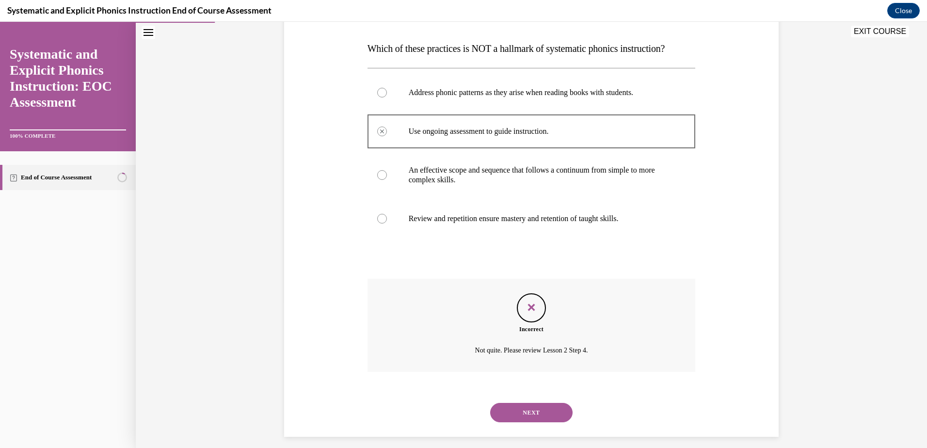
scroll to position [154, 0]
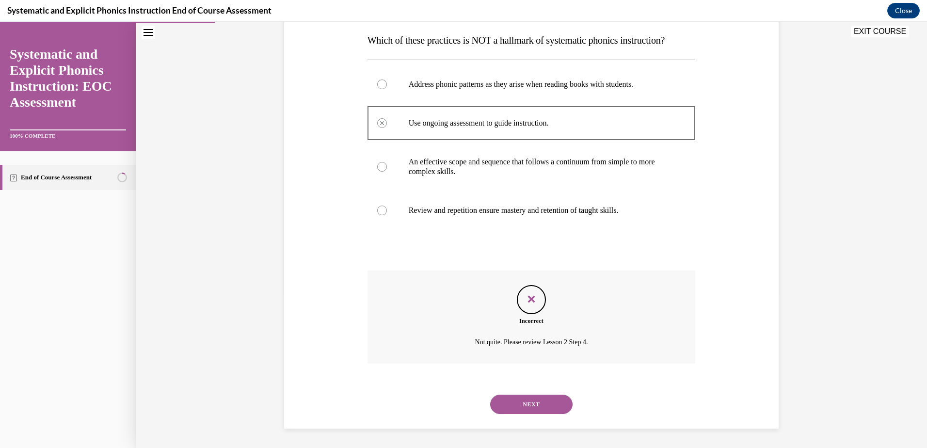
click at [522, 398] on button "NEXT" at bounding box center [531, 404] width 82 height 19
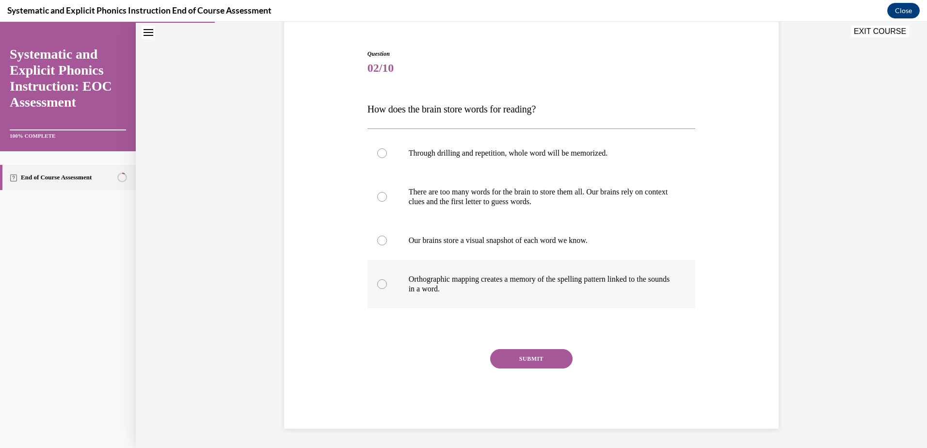
click at [421, 291] on p "Orthographic mapping creates a memory of the spelling pattern linked to the sou…" at bounding box center [540, 283] width 263 height 19
click at [522, 355] on button "SUBMIT" at bounding box center [531, 358] width 82 height 19
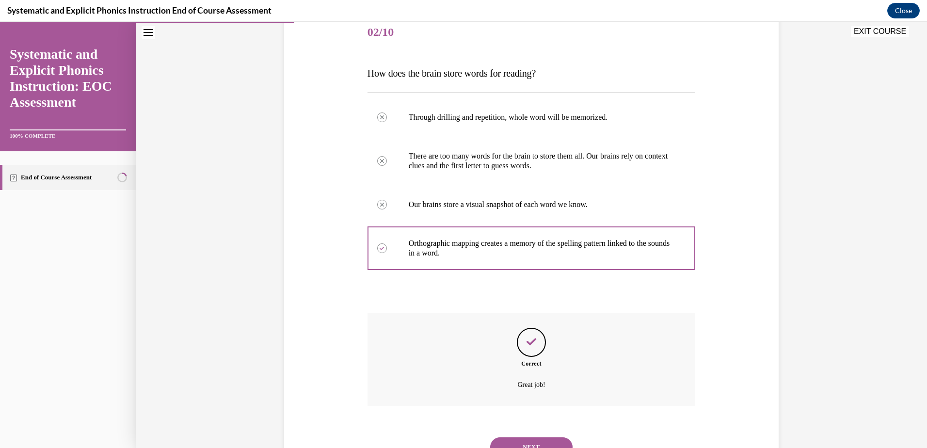
scroll to position [164, 0]
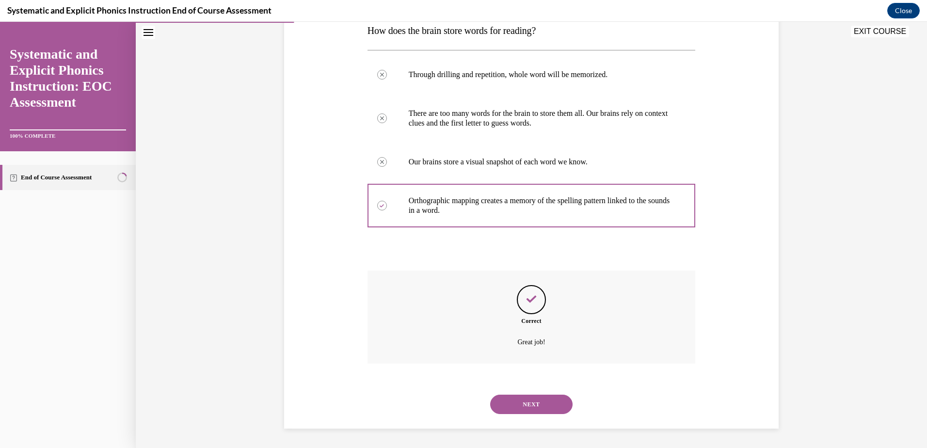
click at [507, 402] on button "NEXT" at bounding box center [531, 404] width 82 height 19
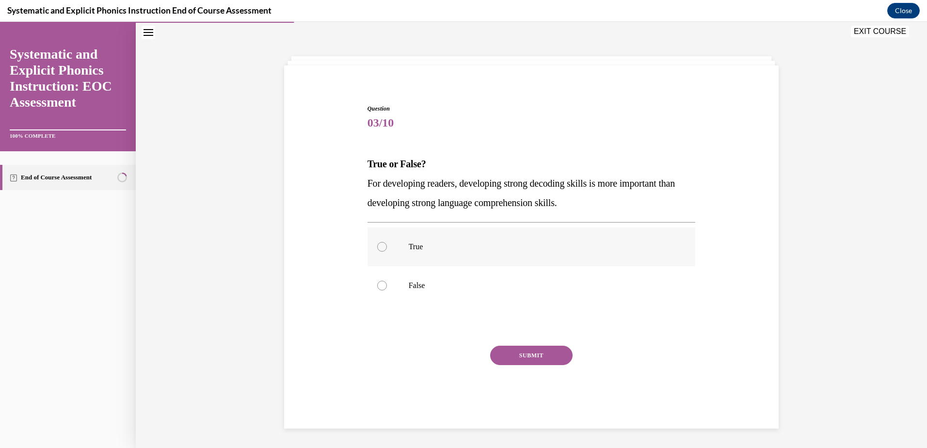
click at [495, 256] on div at bounding box center [531, 246] width 328 height 39
click at [509, 353] on button "SUBMIT" at bounding box center [531, 355] width 82 height 19
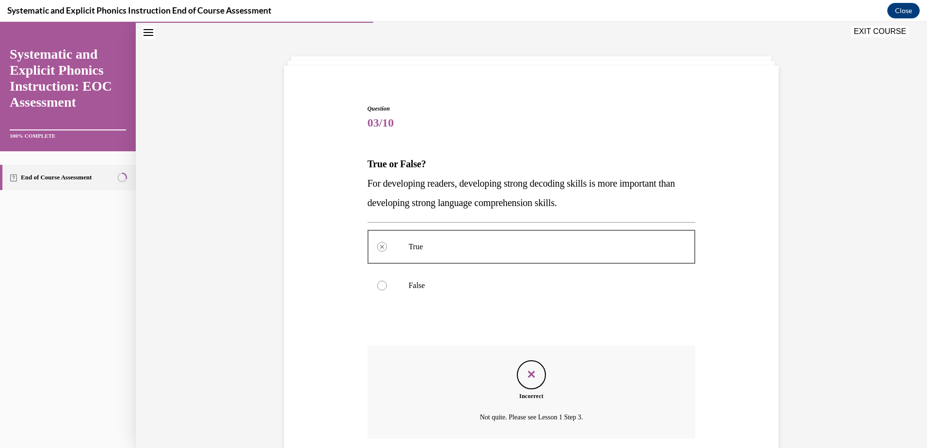
scroll to position [106, 0]
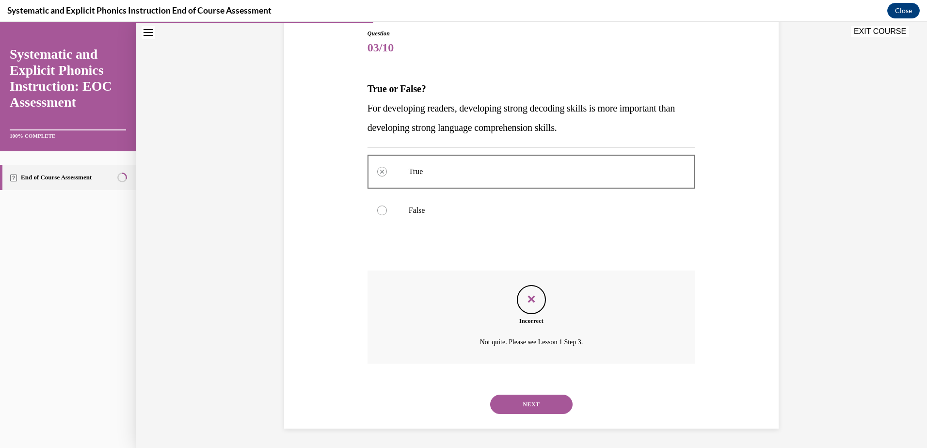
drag, startPoint x: 582, startPoint y: 228, endPoint x: 391, endPoint y: 323, distance: 213.3
click at [391, 323] on div "Incorrect" at bounding box center [531, 321] width 328 height 9
click at [413, 279] on div "Incorrect Not quite. Please see Lesson 1 Step 3." at bounding box center [531, 316] width 328 height 93
click at [519, 409] on button "NEXT" at bounding box center [531, 404] width 82 height 19
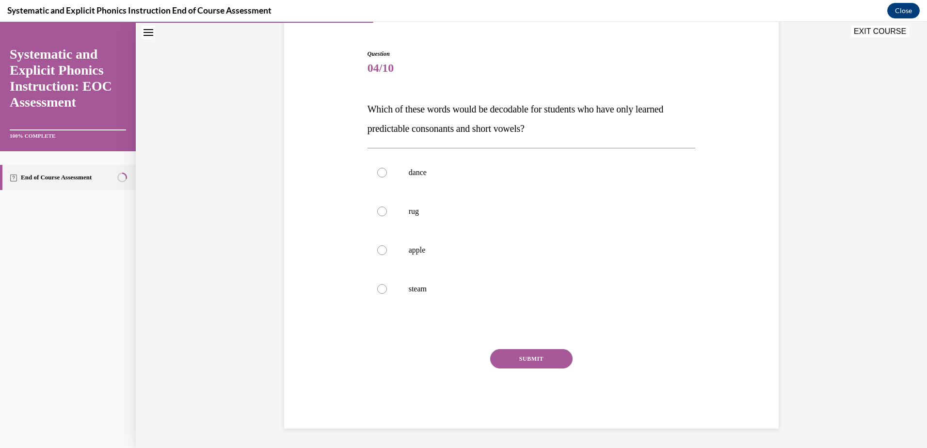
scroll to position [31, 0]
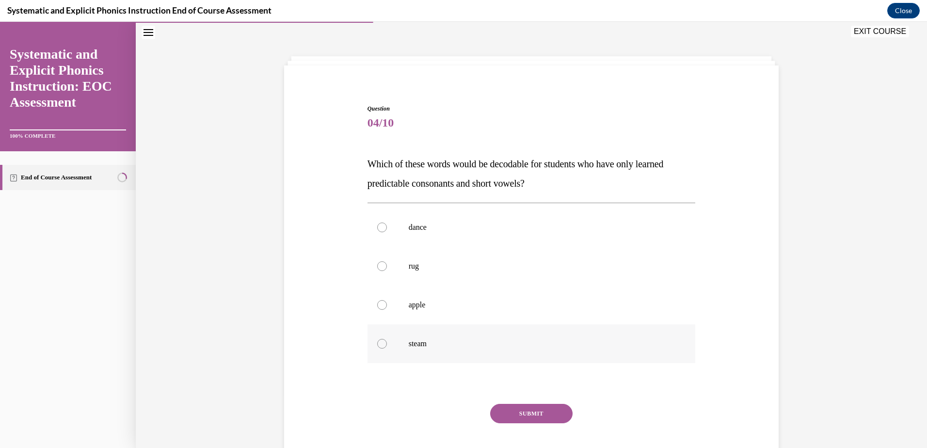
click at [466, 337] on div at bounding box center [531, 343] width 328 height 39
click at [549, 419] on button "SUBMIT" at bounding box center [531, 413] width 82 height 19
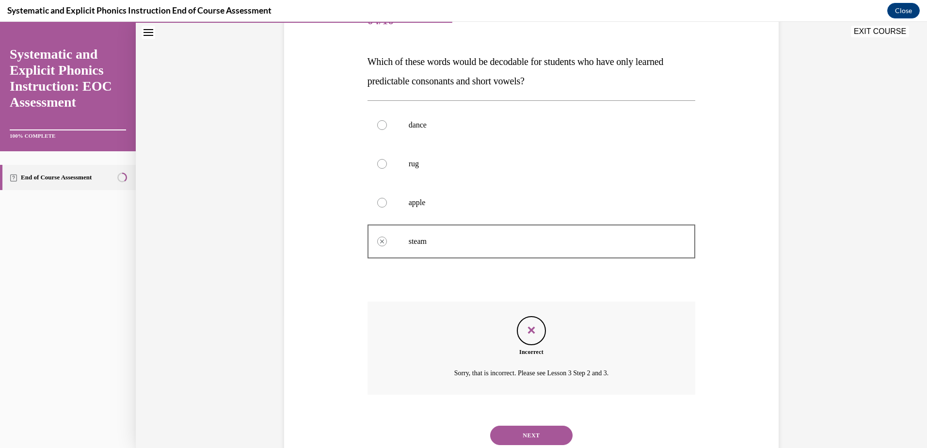
scroll to position [115, 0]
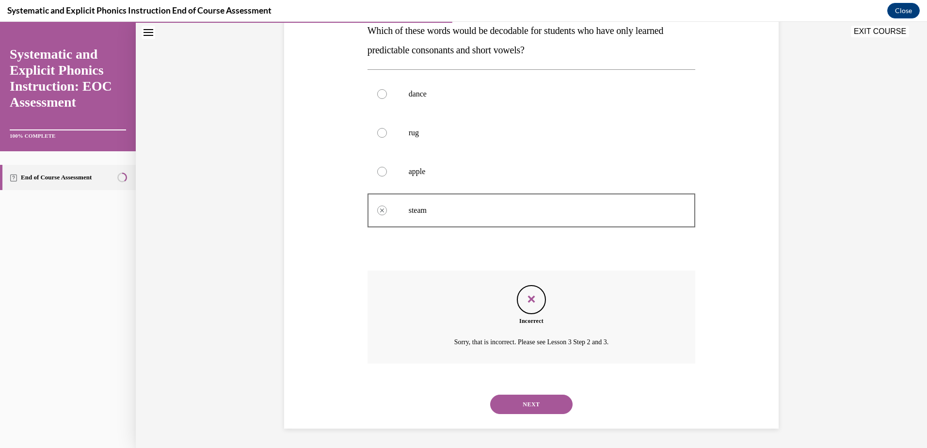
click at [548, 401] on button "NEXT" at bounding box center [531, 404] width 82 height 19
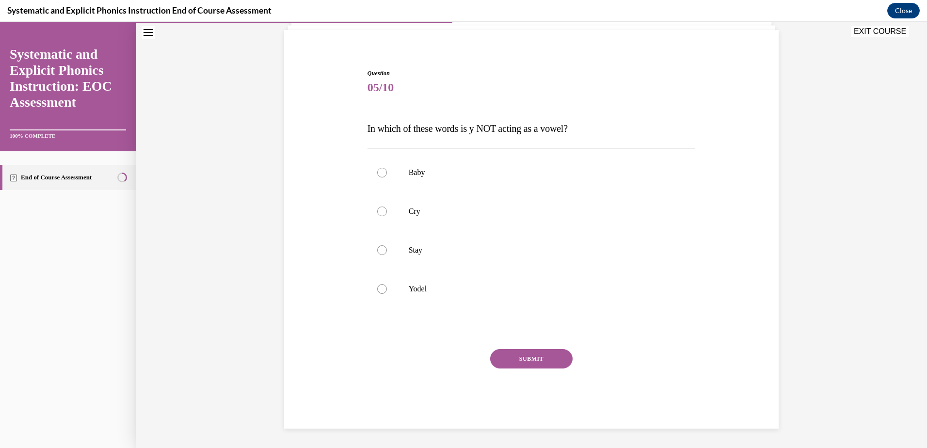
scroll to position [66, 0]
click at [492, 211] on p "Cry" at bounding box center [540, 212] width 263 height 10
click at [519, 366] on button "SUBMIT" at bounding box center [531, 358] width 82 height 19
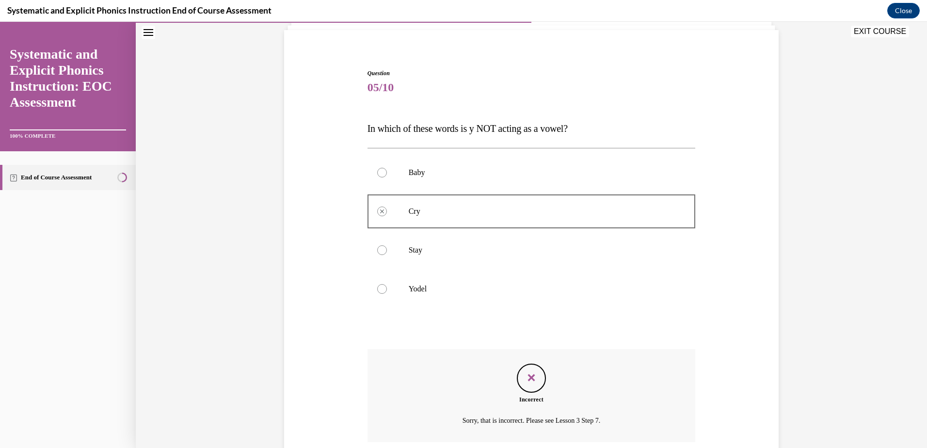
scroll to position [144, 0]
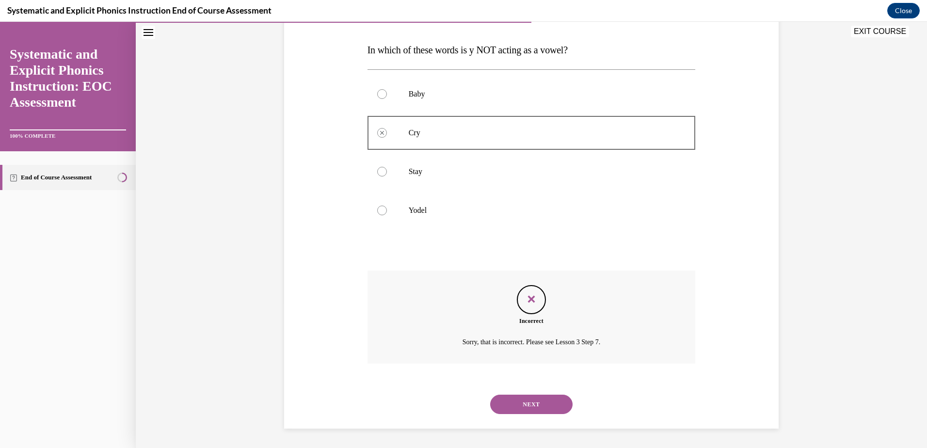
click at [527, 402] on button "NEXT" at bounding box center [531, 404] width 82 height 19
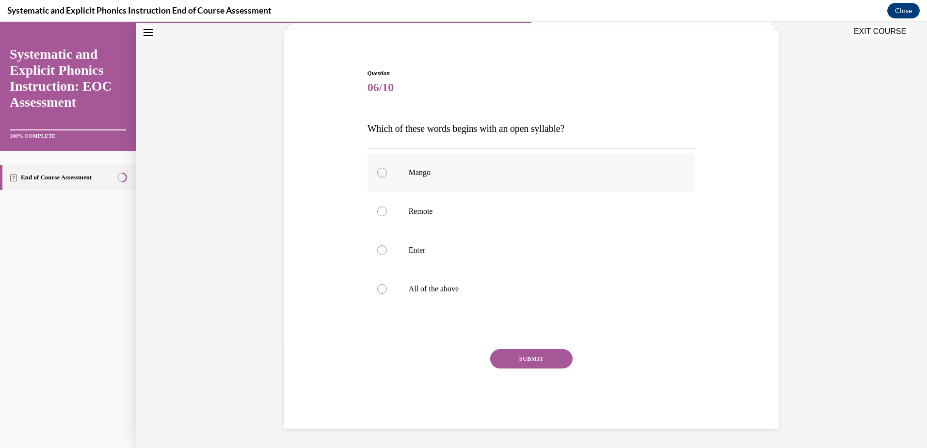
click at [457, 171] on p "Mango" at bounding box center [540, 173] width 263 height 10
click at [504, 360] on button "SUBMIT" at bounding box center [531, 358] width 82 height 19
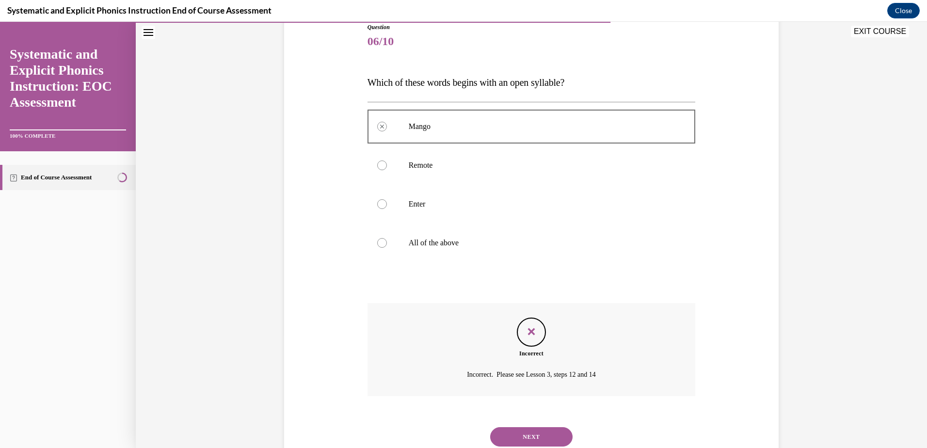
scroll to position [144, 0]
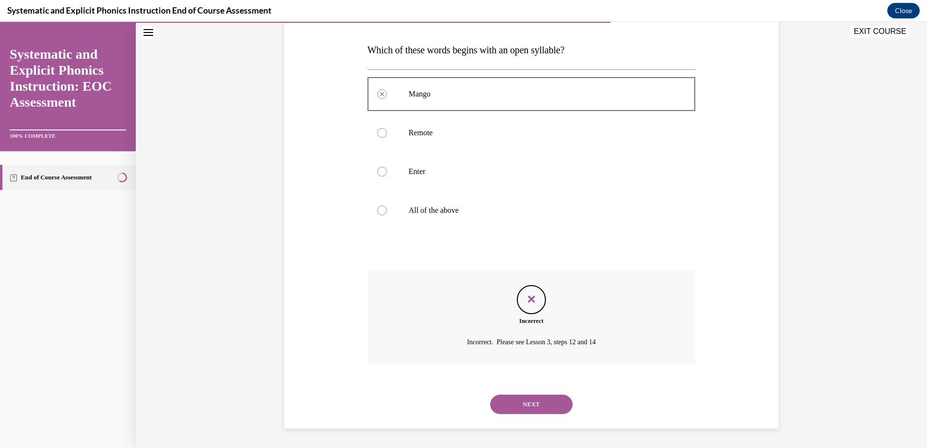
click at [512, 407] on button "NEXT" at bounding box center [531, 404] width 82 height 19
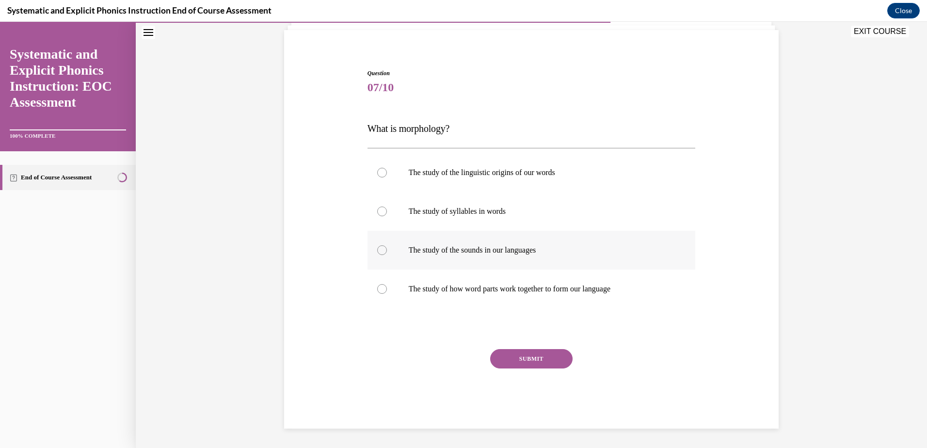
click at [520, 256] on div at bounding box center [531, 250] width 328 height 39
click at [523, 350] on button "SUBMIT" at bounding box center [531, 358] width 82 height 19
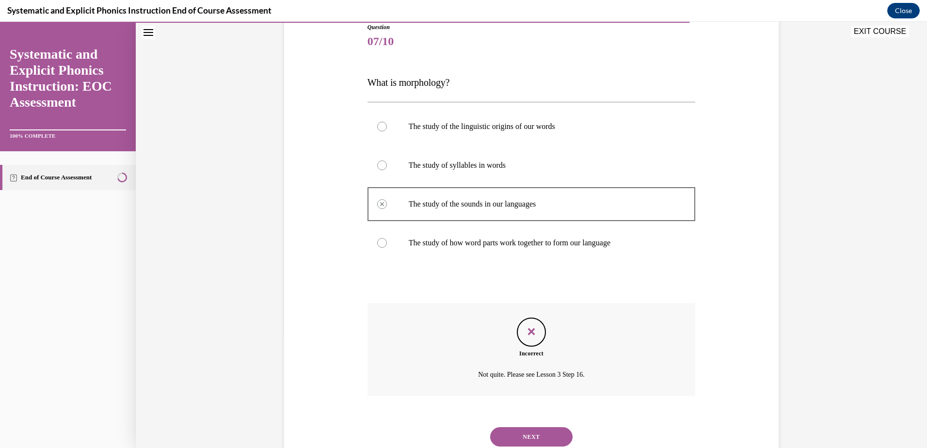
scroll to position [144, 0]
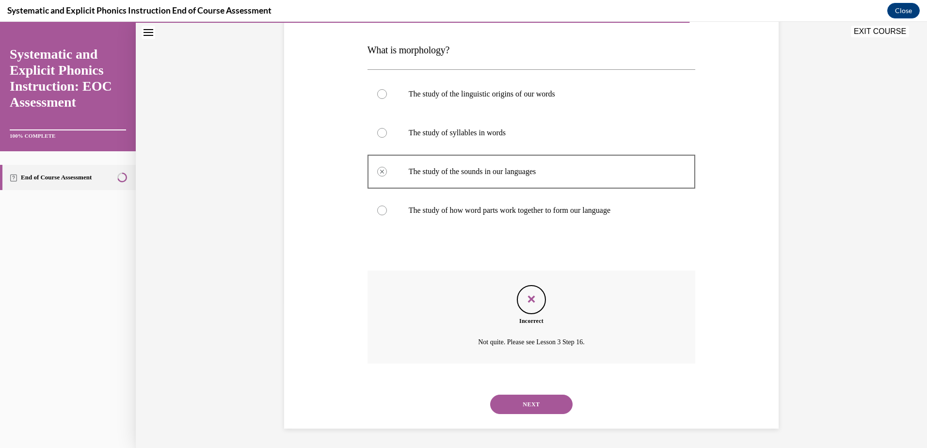
click at [525, 211] on p "The study of how word parts work together to form our language" at bounding box center [540, 211] width 263 height 10
drag, startPoint x: 519, startPoint y: 404, endPoint x: 524, endPoint y: 410, distance: 8.2
click at [524, 410] on button "NEXT" at bounding box center [531, 404] width 82 height 19
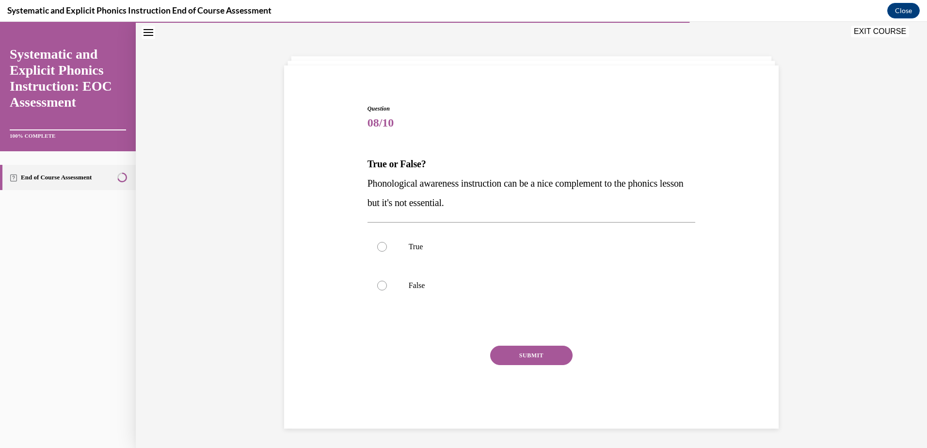
scroll to position [31, 0]
click at [524, 415] on div "NEXT" at bounding box center [531, 424] width 328 height 19
click at [495, 280] on div at bounding box center [531, 285] width 328 height 39
click at [502, 360] on button "SUBMIT" at bounding box center [531, 355] width 82 height 19
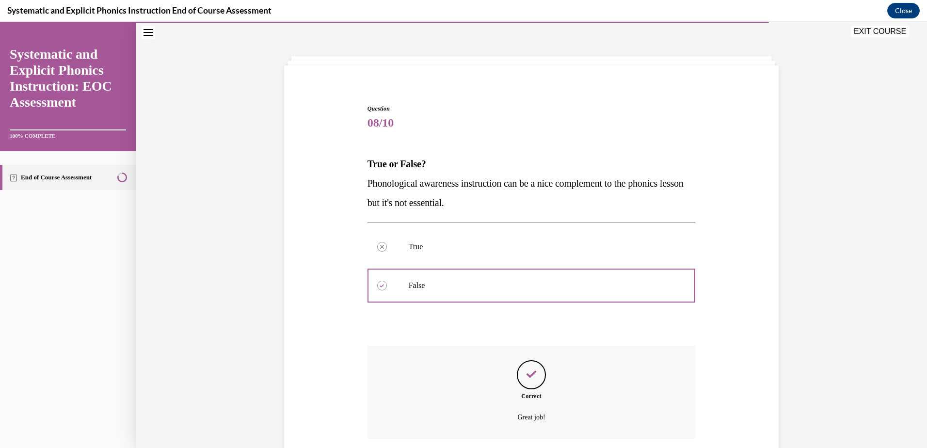
scroll to position [106, 0]
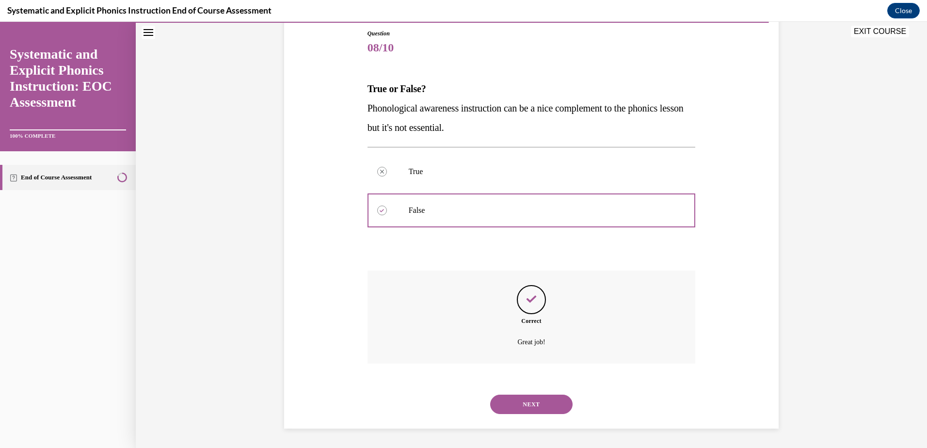
click at [510, 400] on button "NEXT" at bounding box center [531, 404] width 82 height 19
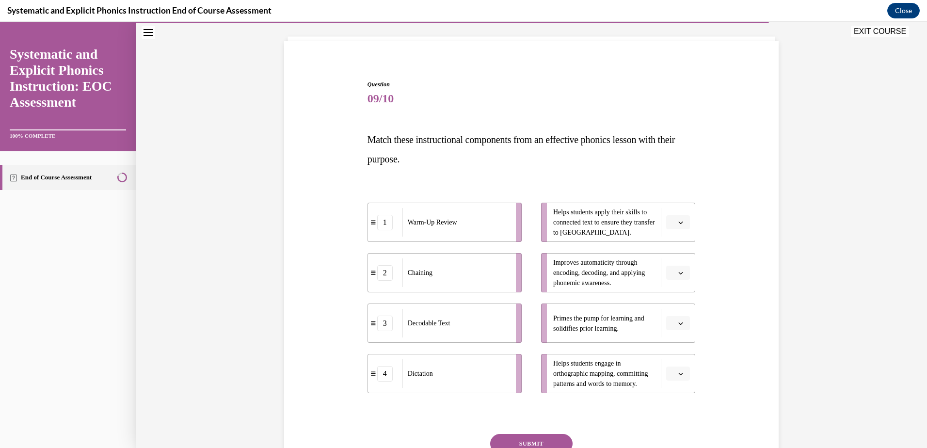
scroll to position [51, 0]
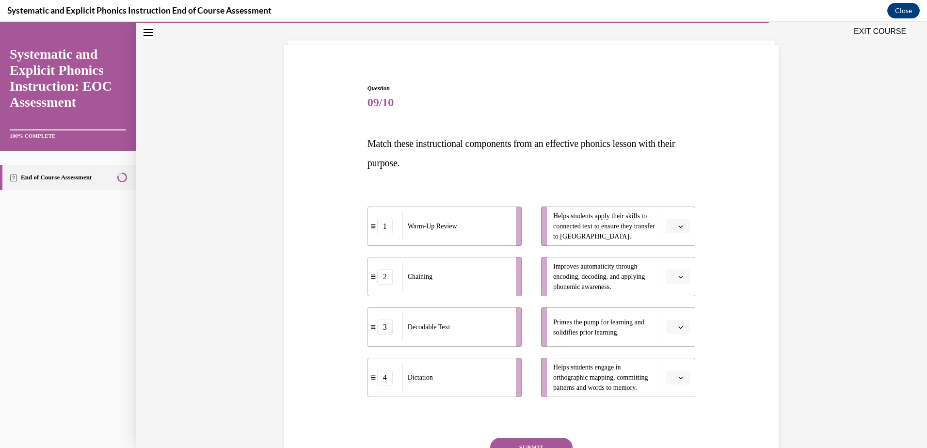
click at [677, 223] on span "button" at bounding box center [680, 226] width 7 height 7
click at [666, 260] on div "1" at bounding box center [673, 266] width 24 height 19
click at [667, 271] on button "button" at bounding box center [678, 277] width 24 height 15
click at [669, 333] on span "2" at bounding box center [670, 337] width 3 height 8
click at [678, 332] on button "button" at bounding box center [678, 327] width 24 height 15
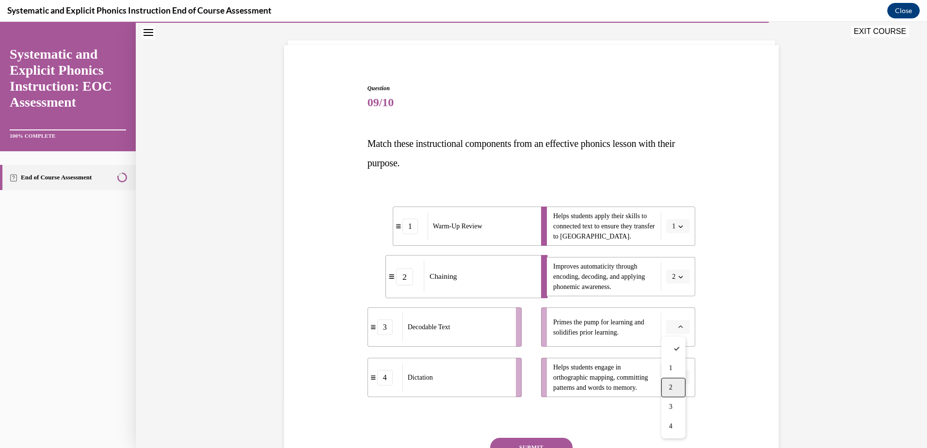
click at [673, 387] on div "2" at bounding box center [673, 387] width 24 height 19
click at [682, 377] on button "button" at bounding box center [678, 377] width 24 height 15
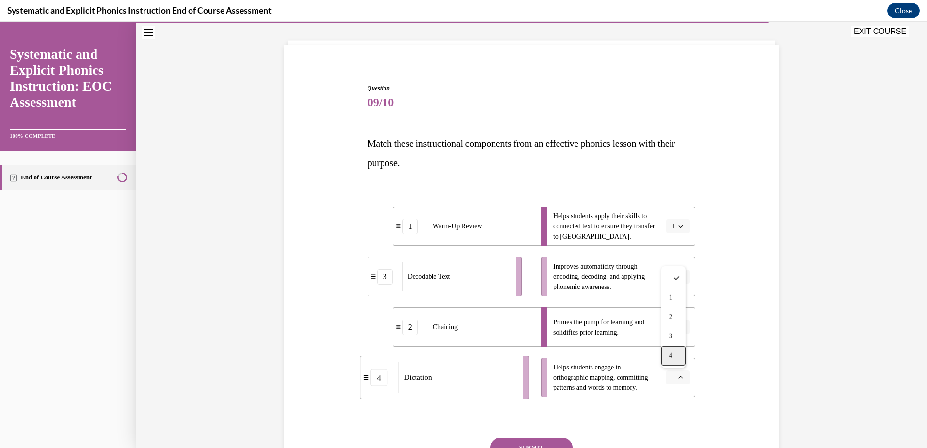
click at [676, 362] on div "4" at bounding box center [673, 355] width 24 height 19
click at [676, 287] on li "Improves automaticity through encoding, decoding, and applying phonemic awarene…" at bounding box center [618, 276] width 154 height 39
click at [677, 280] on span "button" at bounding box center [680, 276] width 7 height 7
click at [671, 349] on div "3" at bounding box center [673, 356] width 24 height 19
click at [534, 447] on button "SUBMIT" at bounding box center [531, 447] width 82 height 19
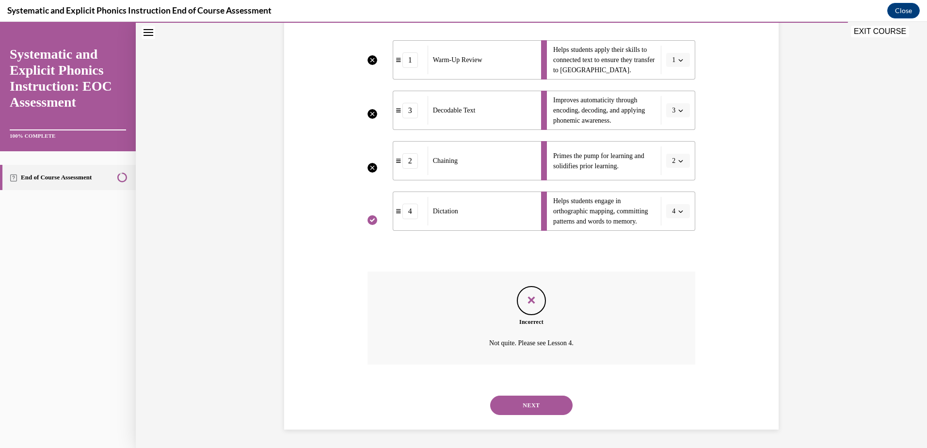
scroll to position [218, 0]
click at [551, 402] on button "NEXT" at bounding box center [531, 404] width 82 height 19
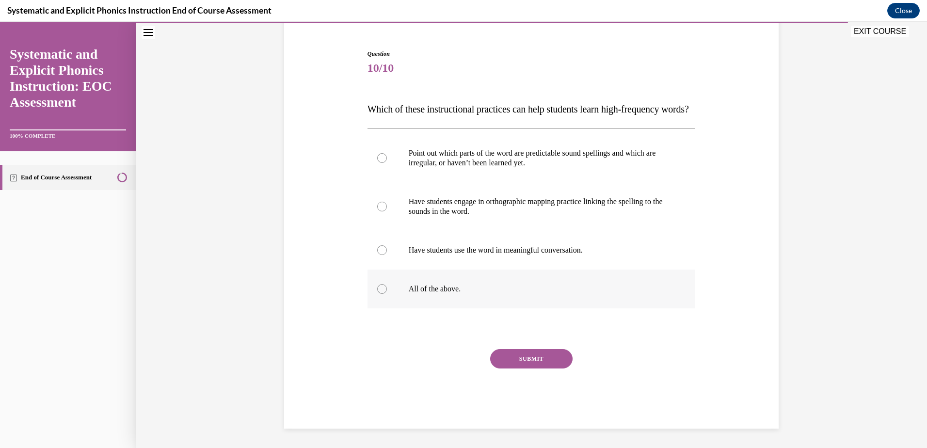
click at [523, 286] on p "All of the above." at bounding box center [540, 289] width 263 height 10
click at [528, 354] on button "SUBMIT" at bounding box center [531, 358] width 82 height 19
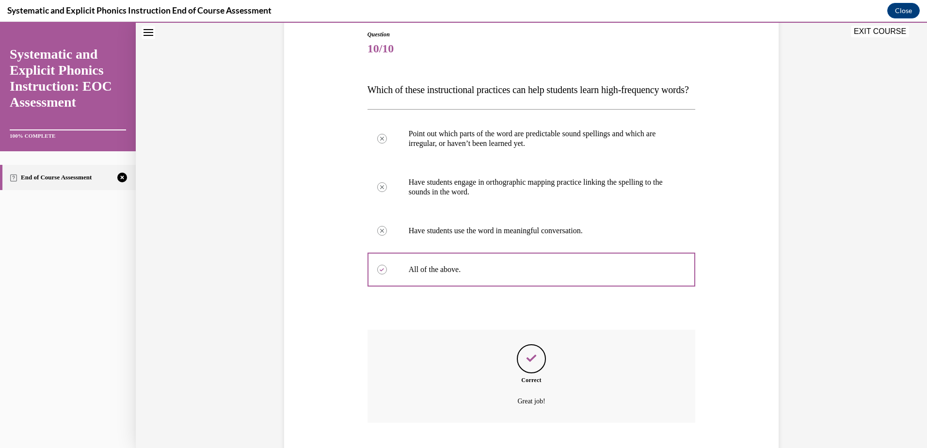
scroll to position [183, 0]
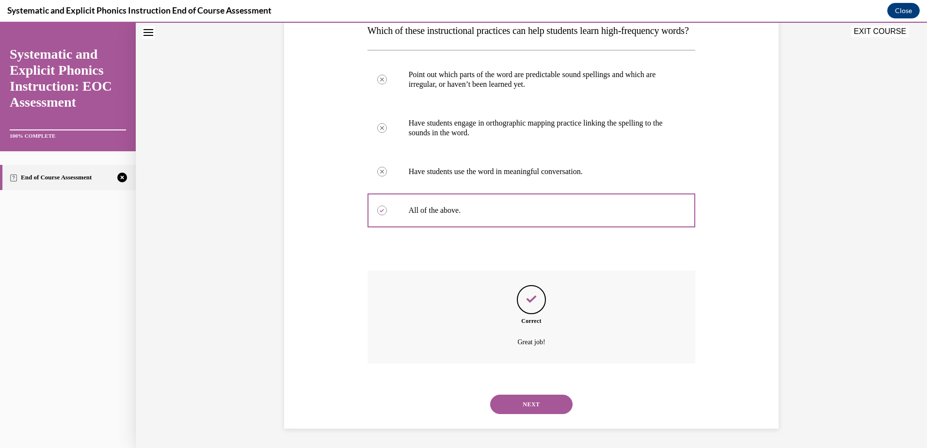
click at [528, 403] on button "NEXT" at bounding box center [531, 404] width 82 height 19
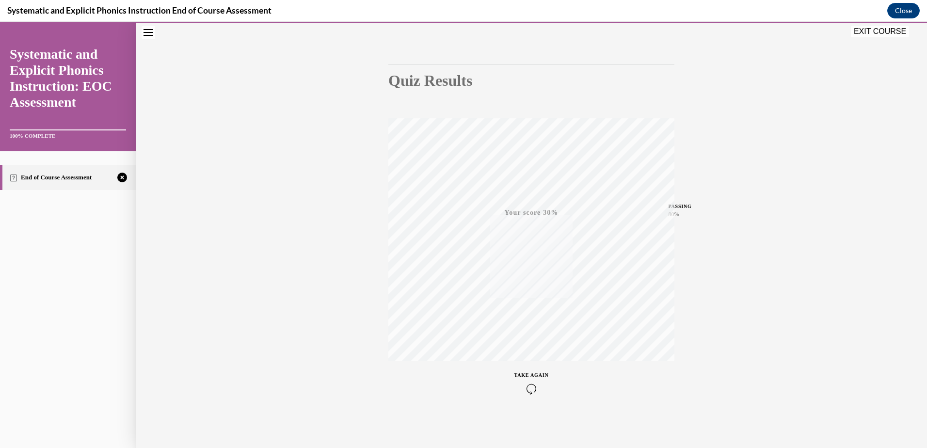
click at [537, 381] on div "TAKE AGAIN" at bounding box center [531, 382] width 34 height 23
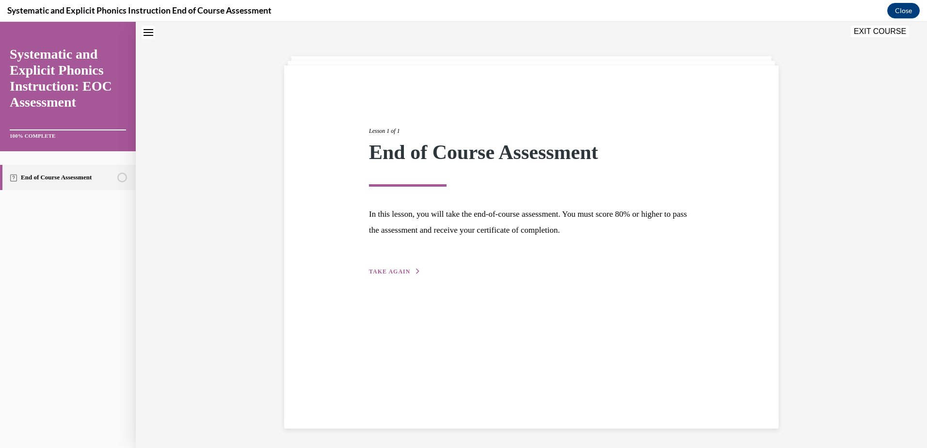
click at [390, 269] on span "TAKE AGAIN" at bounding box center [389, 271] width 41 height 7
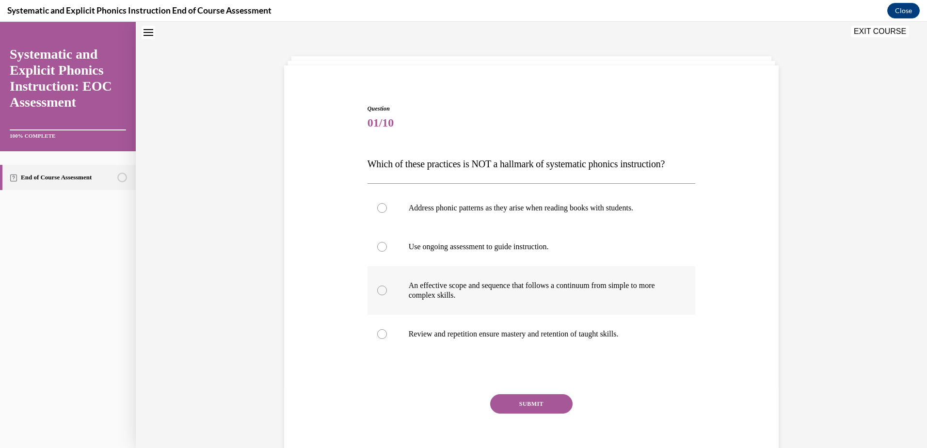
click at [540, 301] on div at bounding box center [531, 290] width 328 height 48
click at [516, 406] on button "SUBMIT" at bounding box center [531, 403] width 82 height 19
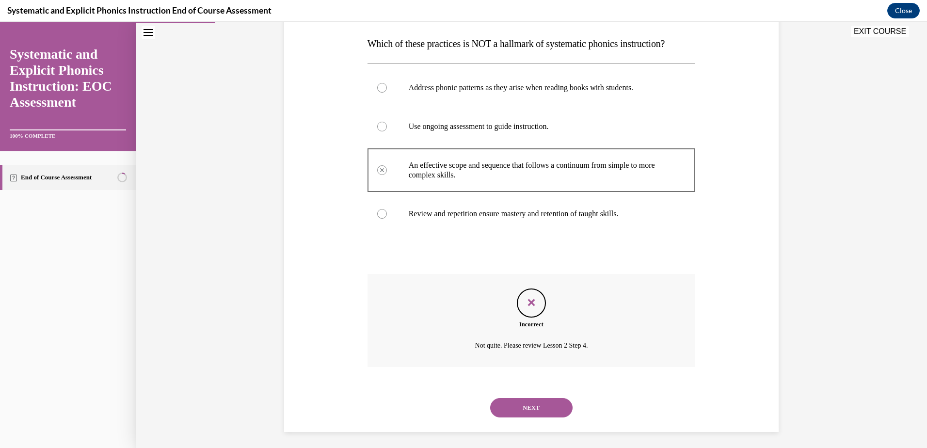
scroll to position [154, 0]
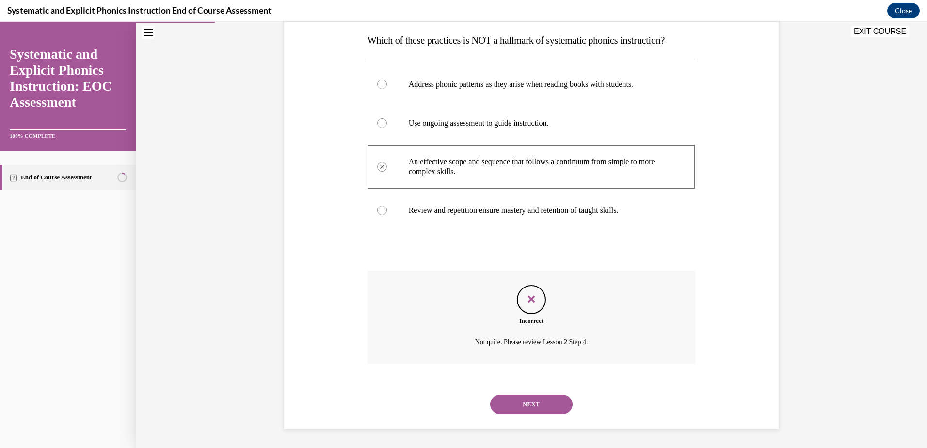
click at [511, 401] on button "NEXT" at bounding box center [531, 404] width 82 height 19
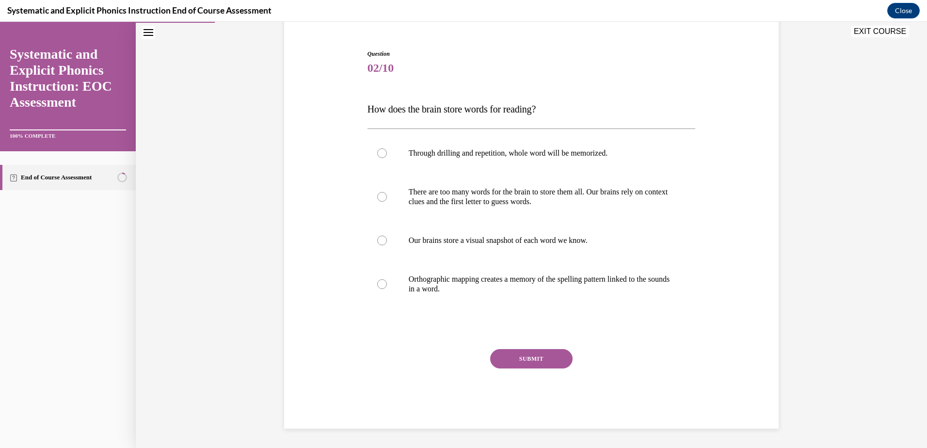
scroll to position [85, 0]
click at [481, 278] on p "Orthographic mapping creates a memory of the spelling pattern linked to the sou…" at bounding box center [540, 283] width 263 height 19
click at [507, 364] on button "SUBMIT" at bounding box center [531, 358] width 82 height 19
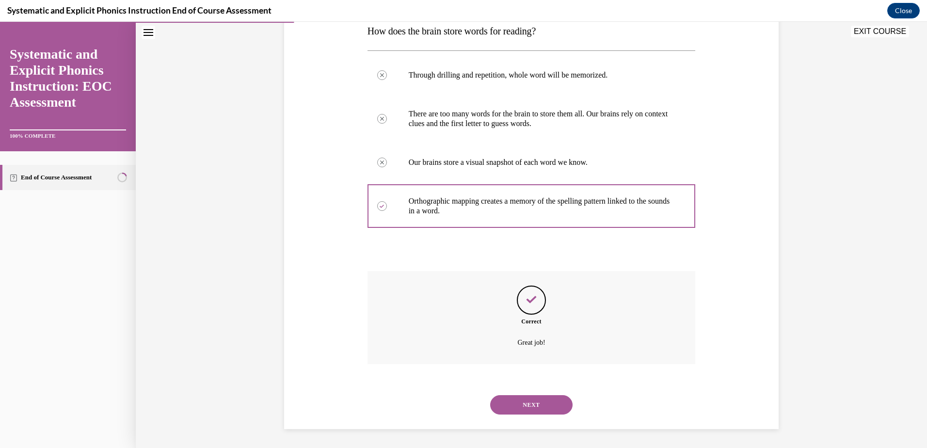
scroll to position [164, 0]
click at [507, 399] on button "NEXT" at bounding box center [531, 404] width 82 height 19
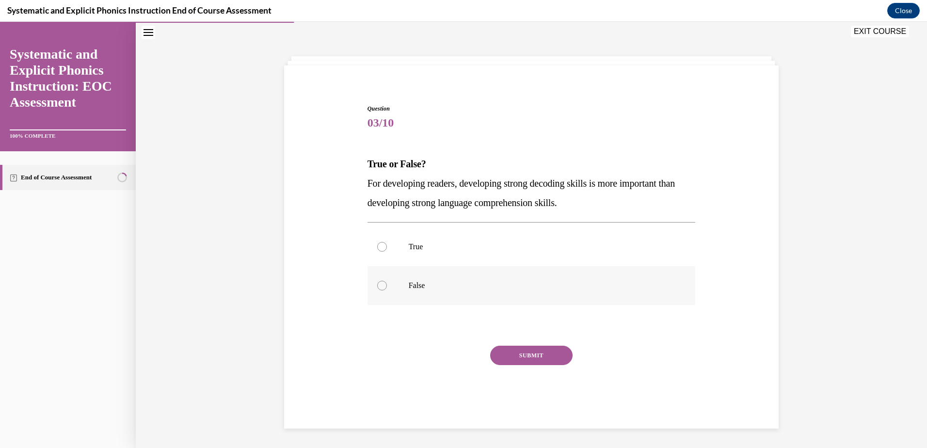
click at [506, 275] on div at bounding box center [531, 285] width 328 height 39
click at [509, 356] on button "SUBMIT" at bounding box center [531, 355] width 82 height 19
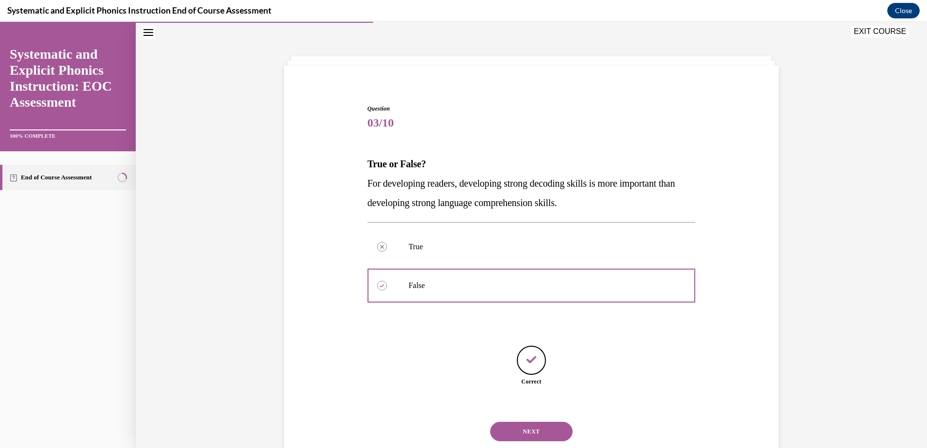
scroll to position [58, 0]
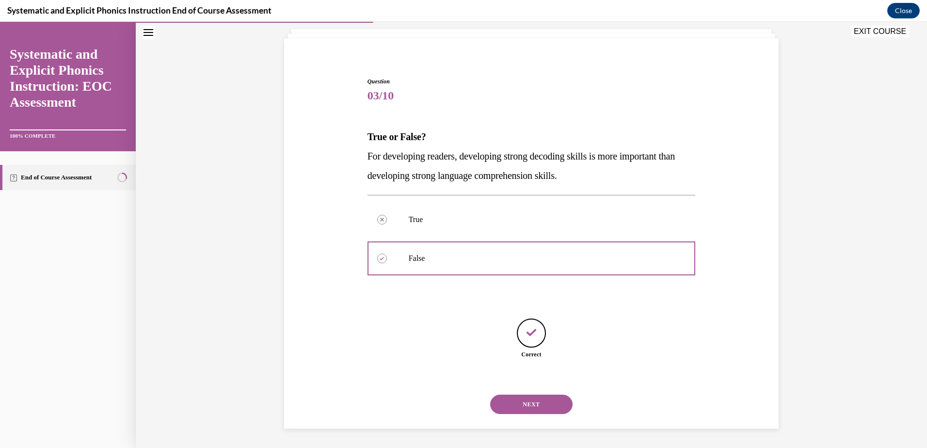
click at [527, 414] on div "NEXT" at bounding box center [531, 404] width 328 height 39
click at [529, 400] on button "NEXT" at bounding box center [531, 404] width 82 height 19
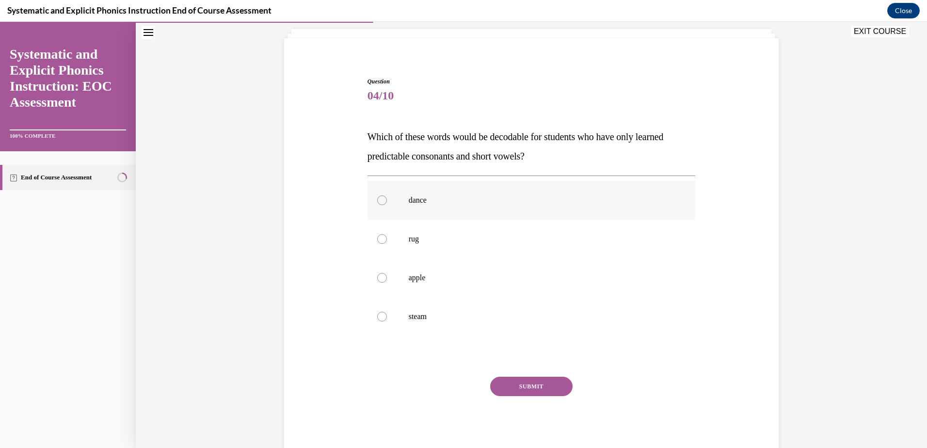
scroll to position [51, 0]
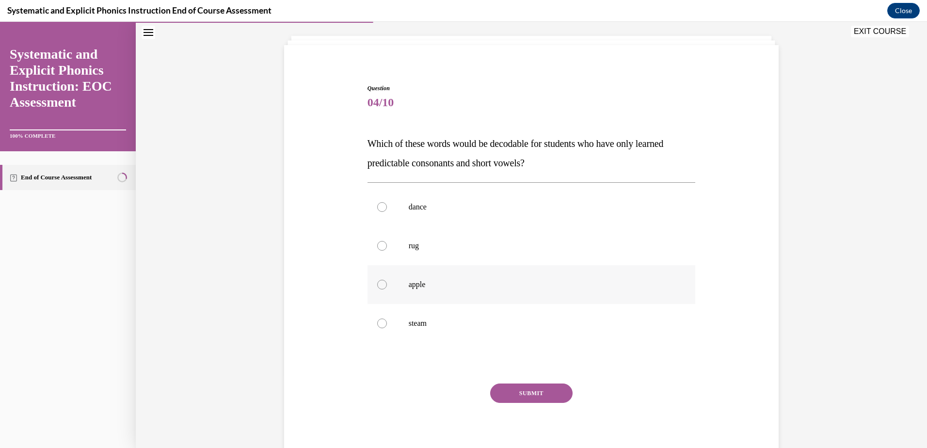
click at [491, 294] on div at bounding box center [531, 284] width 328 height 39
click at [523, 397] on button "SUBMIT" at bounding box center [531, 392] width 82 height 19
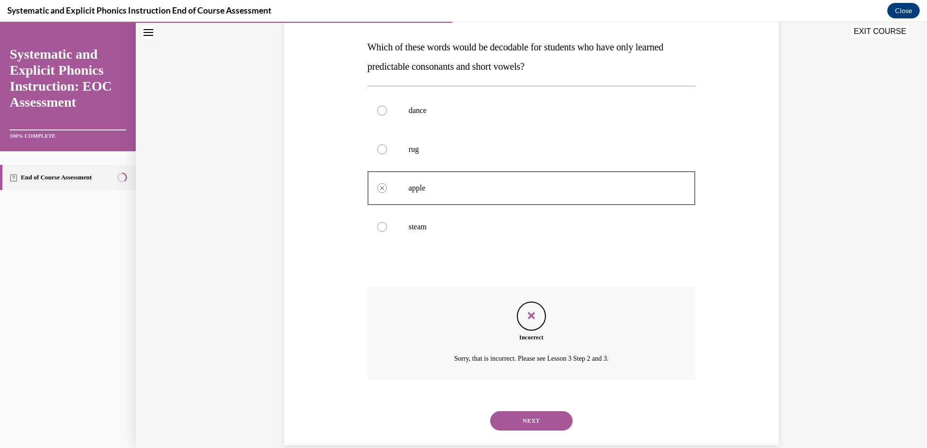
scroll to position [164, 0]
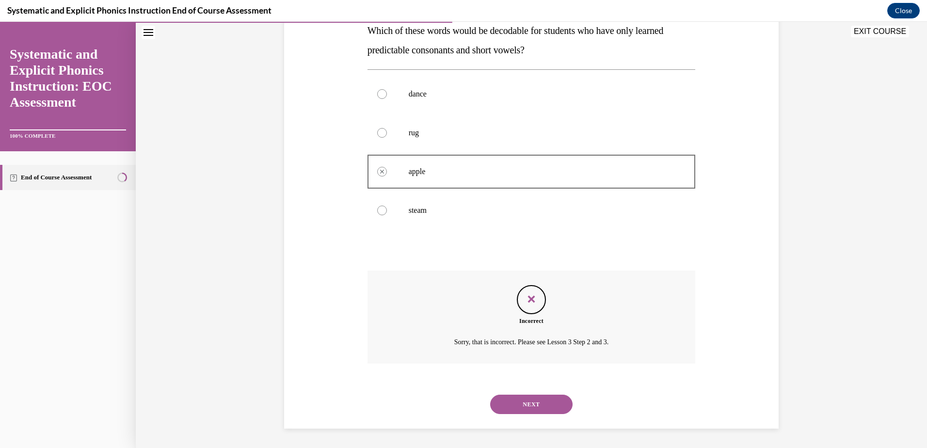
click at [527, 401] on button "NEXT" at bounding box center [531, 404] width 82 height 19
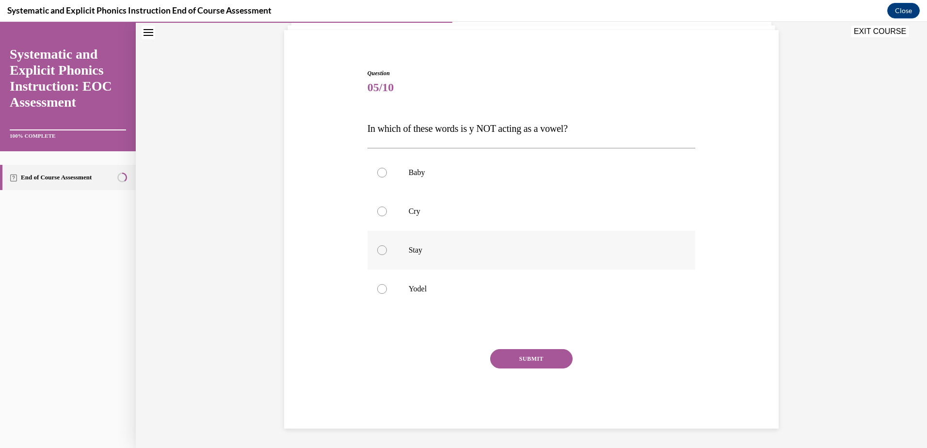
click at [469, 253] on p "Stay" at bounding box center [540, 250] width 263 height 10
click at [510, 367] on button "SUBMIT" at bounding box center [531, 358] width 82 height 19
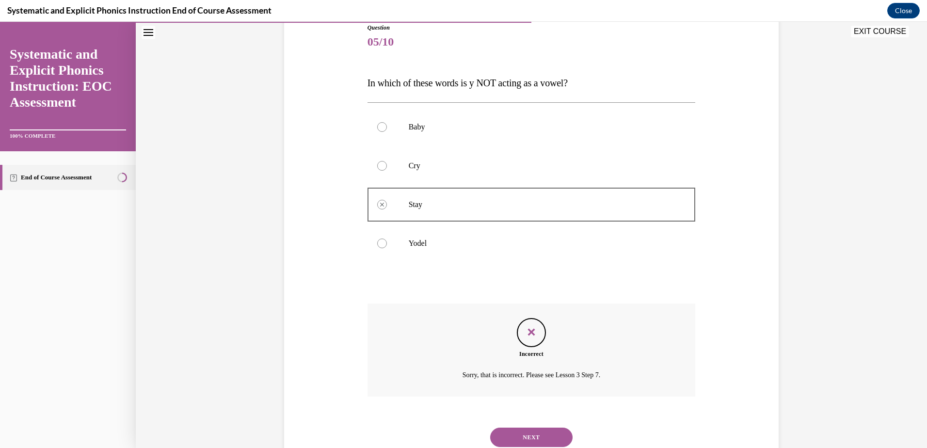
scroll to position [144, 0]
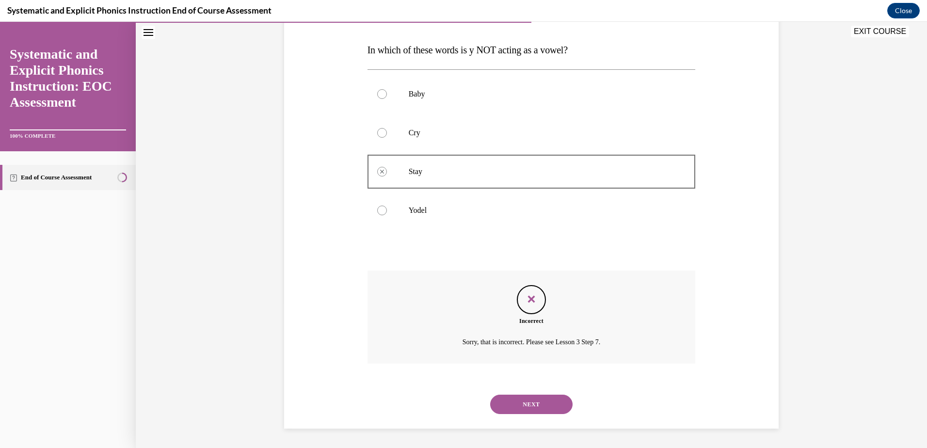
click at [520, 402] on button "NEXT" at bounding box center [531, 404] width 82 height 19
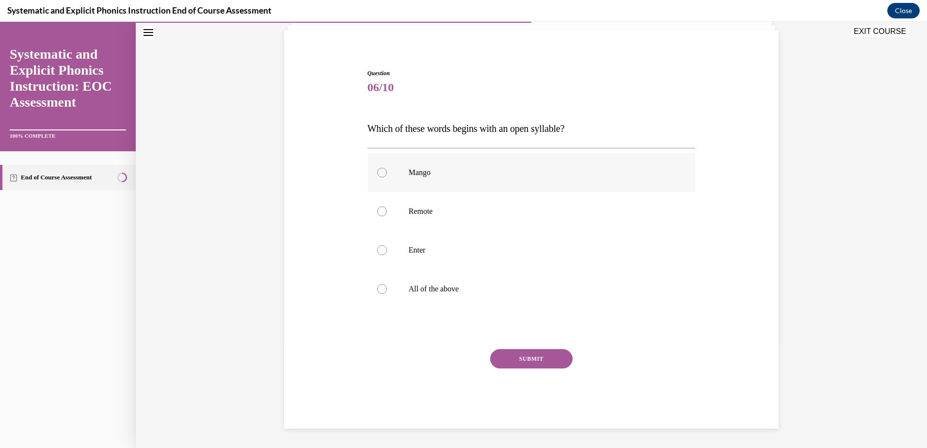
click at [493, 168] on p "Mango" at bounding box center [540, 173] width 263 height 10
click at [520, 355] on button "SUBMIT" at bounding box center [531, 358] width 82 height 19
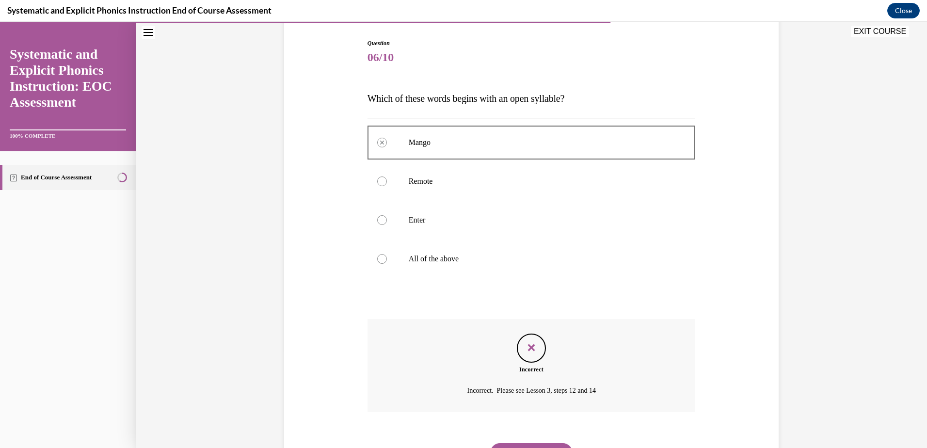
scroll to position [48, 0]
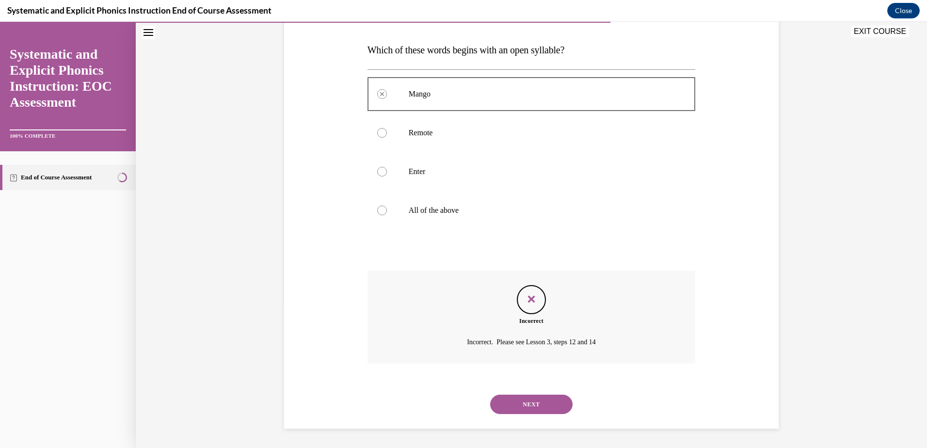
click at [507, 403] on button "NEXT" at bounding box center [531, 404] width 82 height 19
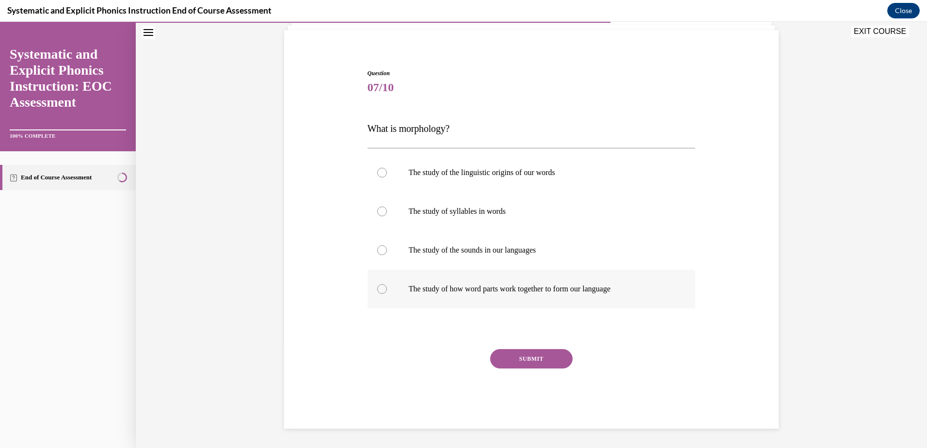
click at [494, 289] on p "The study of how word parts work together to form our language" at bounding box center [540, 289] width 263 height 10
click at [500, 354] on button "SUBMIT" at bounding box center [531, 358] width 82 height 19
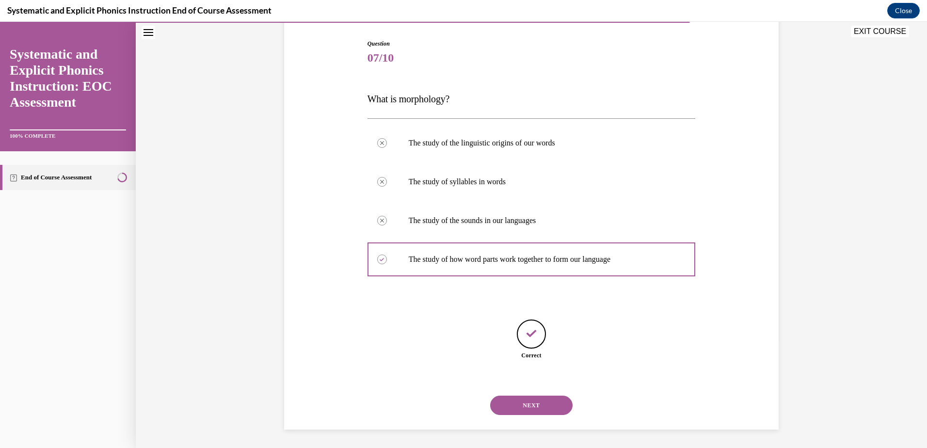
scroll to position [96, 0]
click at [508, 407] on button "NEXT" at bounding box center [531, 404] width 82 height 19
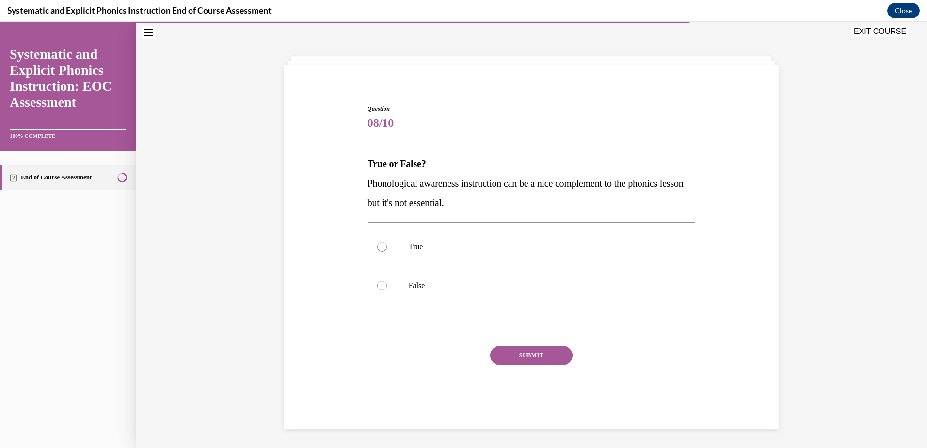
scroll to position [31, 0]
click at [469, 297] on div at bounding box center [531, 285] width 328 height 39
click at [509, 371] on div "SUBMIT" at bounding box center [531, 370] width 328 height 48
click at [511, 355] on button "SUBMIT" at bounding box center [531, 355] width 82 height 19
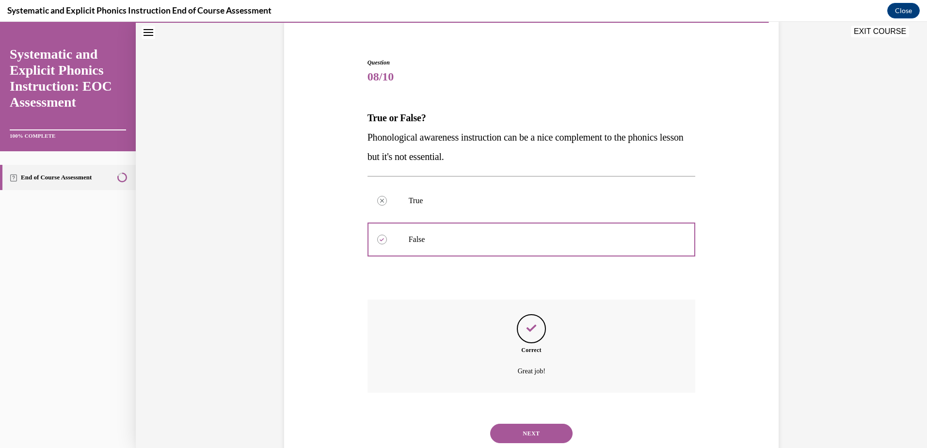
scroll to position [106, 0]
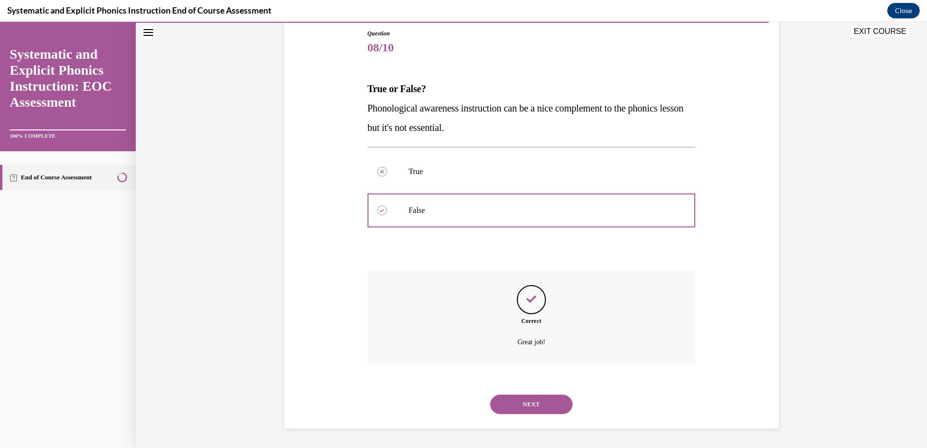
click at [513, 396] on button "NEXT" at bounding box center [531, 404] width 82 height 19
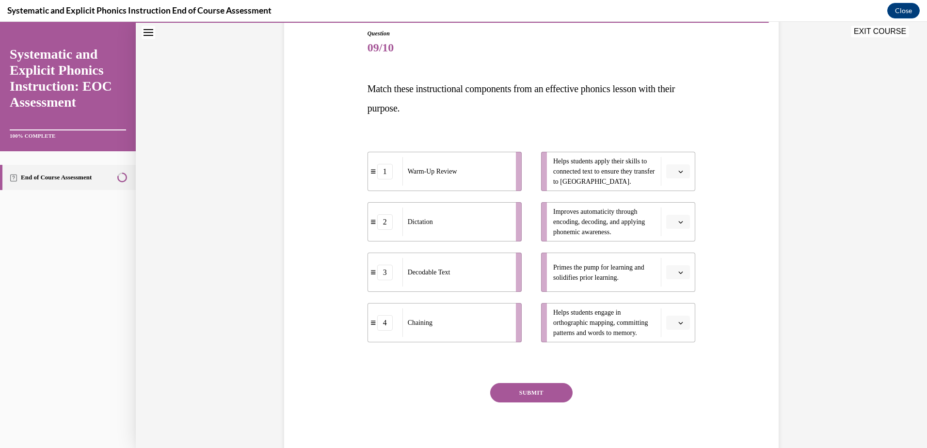
scroll to position [51, 0]
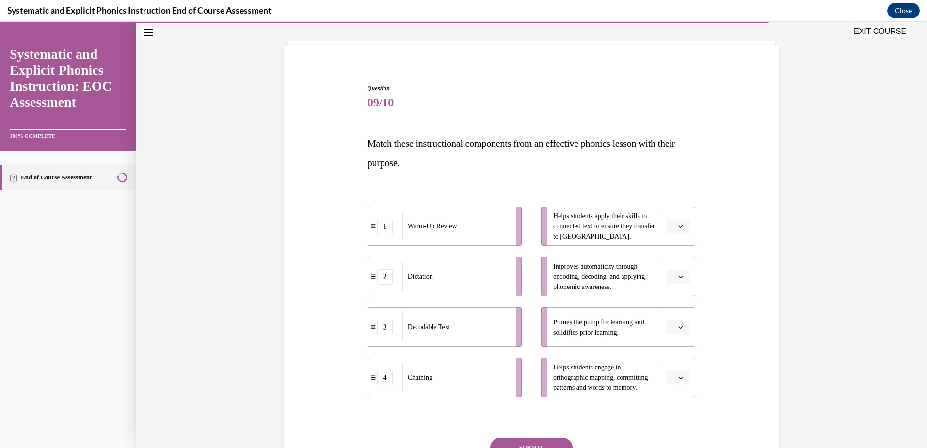
click at [678, 229] on span "button" at bounding box center [680, 226] width 7 height 7
click at [680, 266] on div "1" at bounding box center [673, 266] width 24 height 19
click at [680, 272] on button "button" at bounding box center [678, 277] width 24 height 15
click at [673, 338] on div "2" at bounding box center [673, 336] width 24 height 19
click at [678, 328] on icon "button" at bounding box center [680, 327] width 5 height 5
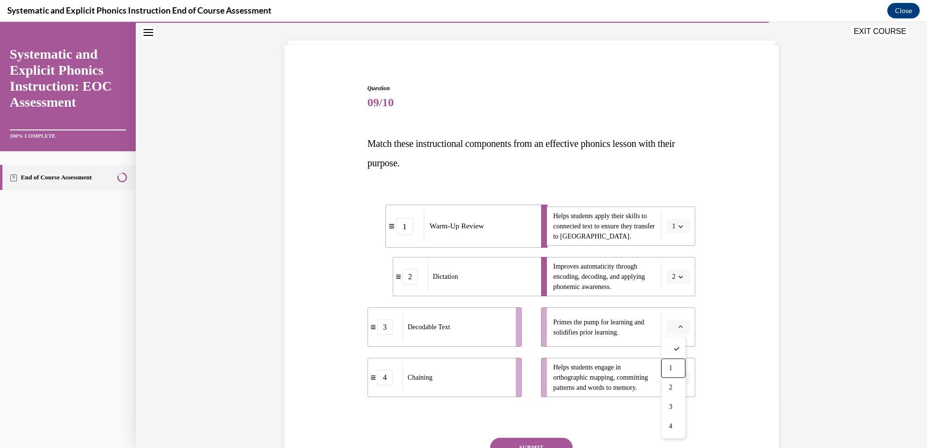
click at [670, 369] on div "1" at bounding box center [673, 367] width 24 height 19
click at [669, 370] on button "button" at bounding box center [678, 377] width 24 height 15
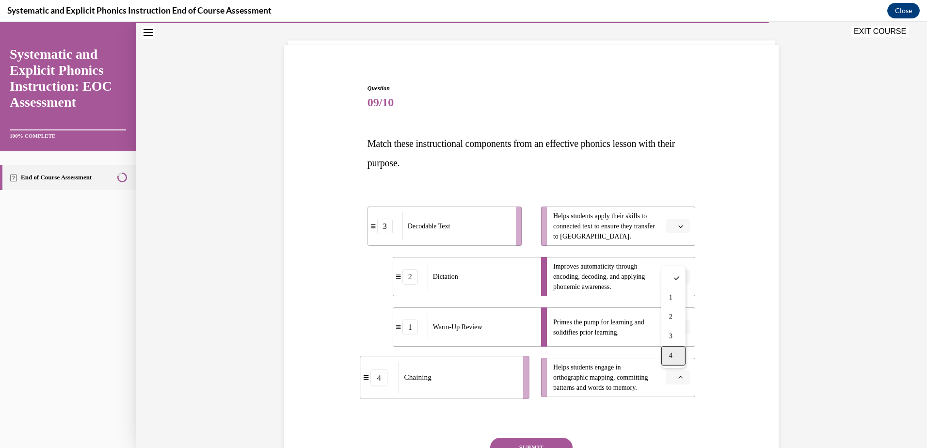
click at [668, 356] on div "4" at bounding box center [673, 355] width 24 height 19
click at [675, 220] on button "button" at bounding box center [678, 226] width 24 height 15
click at [668, 303] on div "3" at bounding box center [673, 305] width 24 height 19
click at [528, 440] on div "Question 09/10 Match these instructional components from an effective phonics l…" at bounding box center [531, 300] width 328 height 433
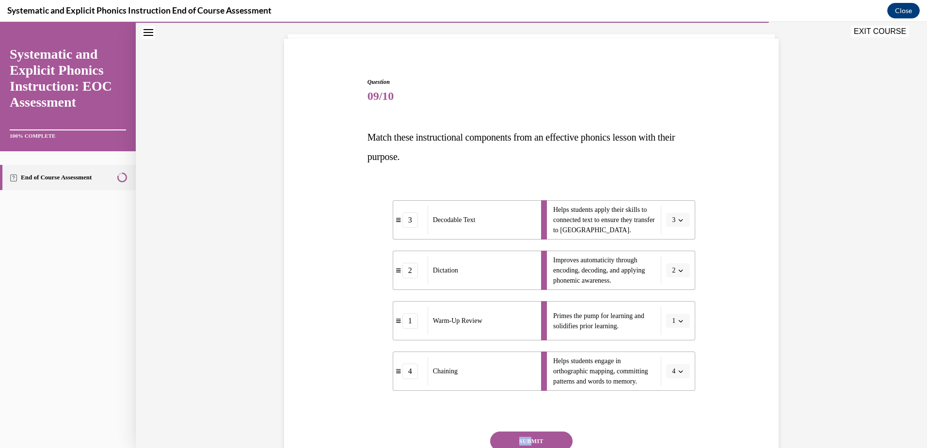
click at [528, 441] on button "SUBMIT" at bounding box center [531, 440] width 82 height 19
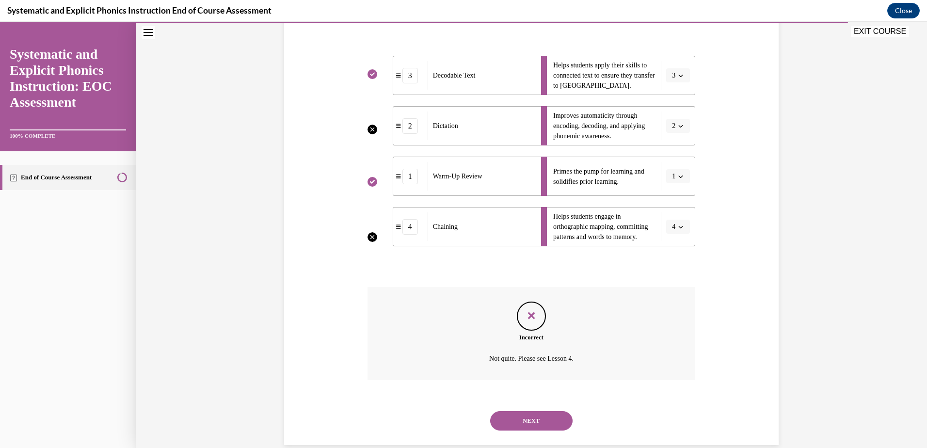
scroll to position [218, 0]
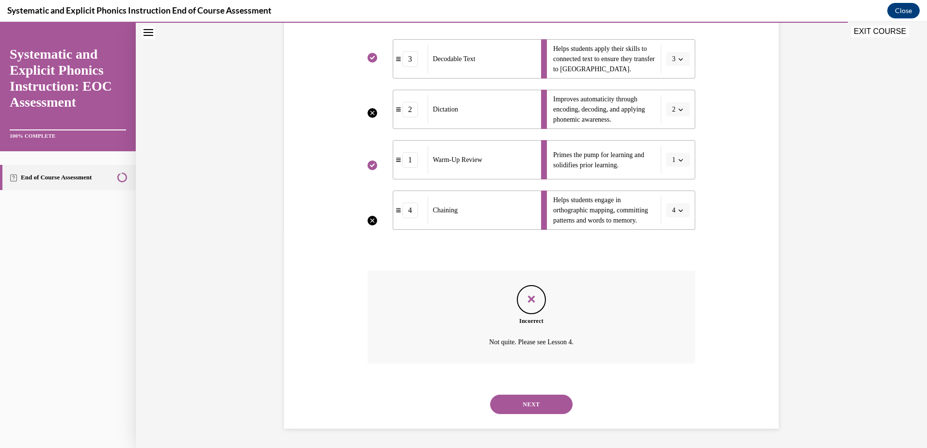
click at [514, 414] on div "NEXT" at bounding box center [531, 404] width 328 height 39
click at [515, 406] on button "NEXT" at bounding box center [531, 404] width 82 height 19
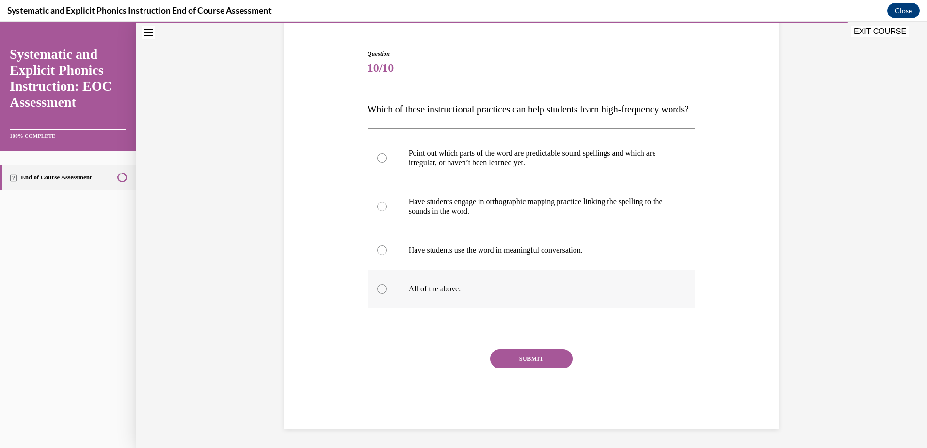
click at [497, 299] on div at bounding box center [531, 289] width 328 height 39
click at [527, 366] on button "SUBMIT" at bounding box center [531, 358] width 82 height 19
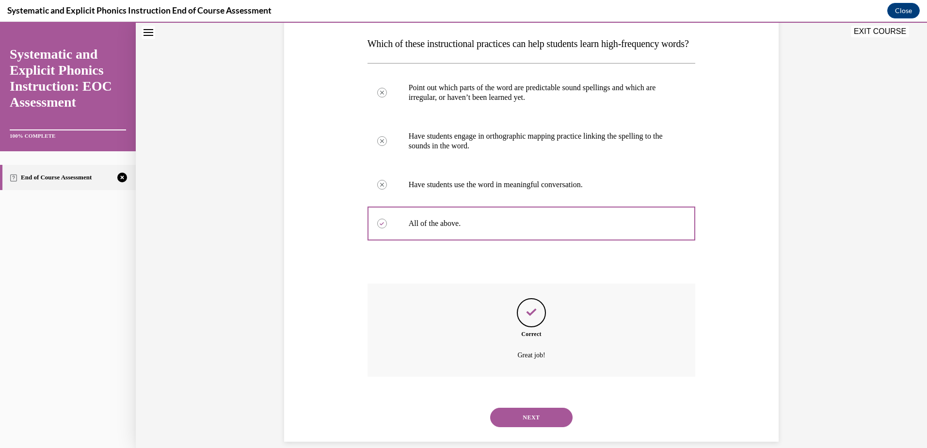
scroll to position [183, 0]
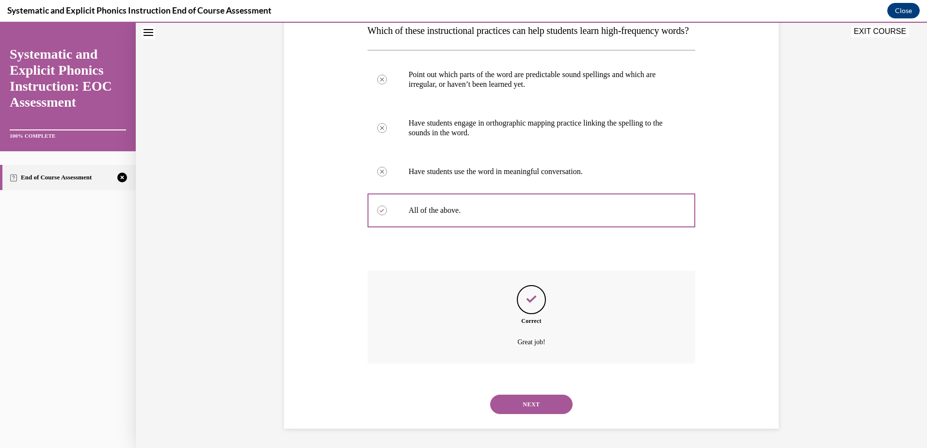
click at [524, 397] on button "NEXT" at bounding box center [531, 404] width 82 height 19
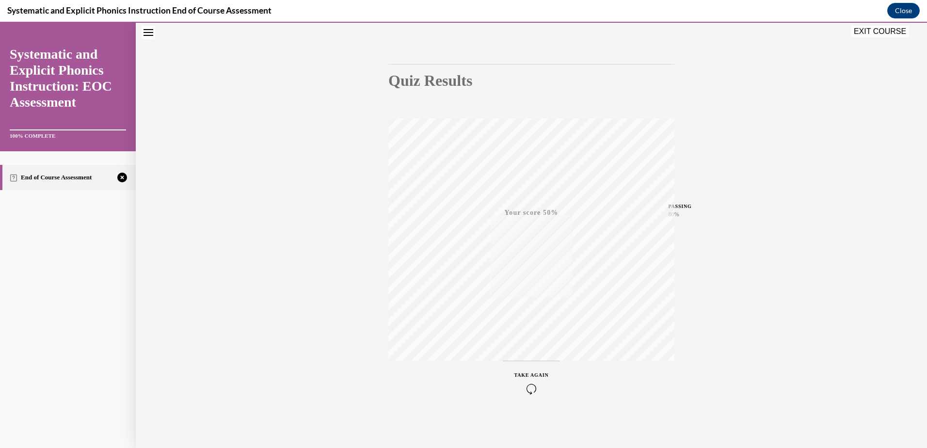
click at [531, 383] on div "TAKE AGAIN" at bounding box center [531, 382] width 34 height 23
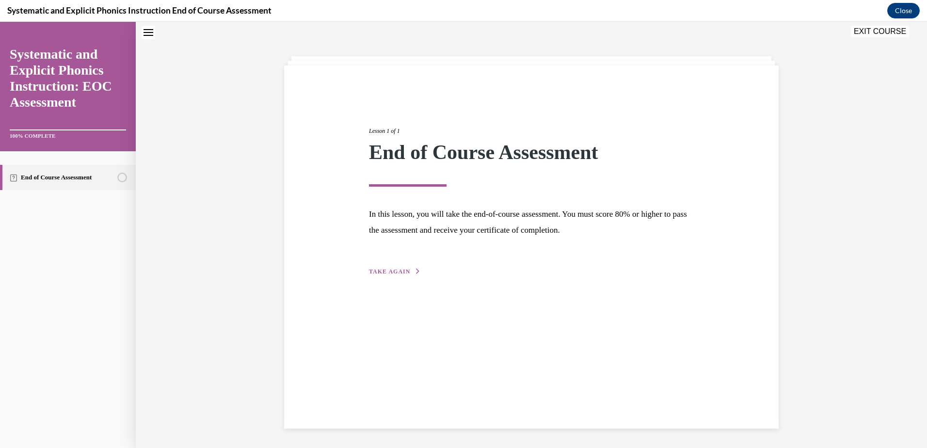
click at [393, 275] on button "TAKE AGAIN" at bounding box center [395, 271] width 52 height 9
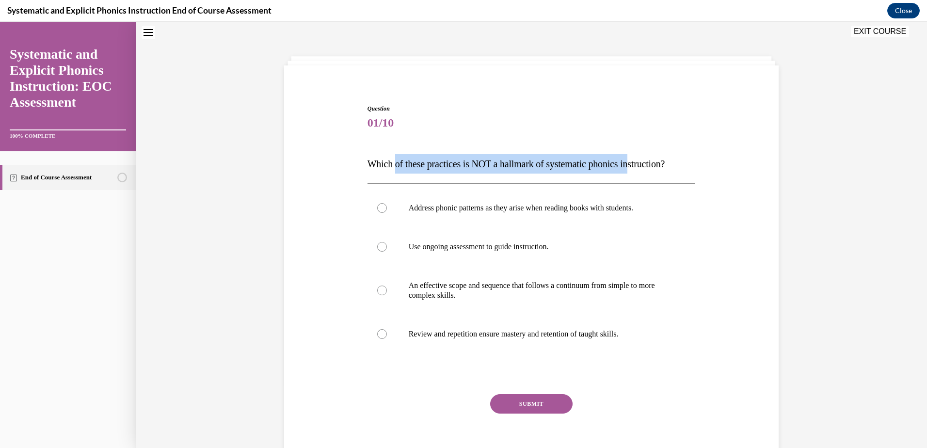
drag, startPoint x: 393, startPoint y: 162, endPoint x: 639, endPoint y: 171, distance: 246.4
click at [639, 171] on p "Which of these practices is NOT a hallmark of systematic phonics instruction?" at bounding box center [531, 163] width 328 height 19
drag, startPoint x: 639, startPoint y: 171, endPoint x: 616, endPoint y: 161, distance: 24.8
click at [616, 161] on span "Which of these practices is NOT a hallmark of systematic phonics instruction?" at bounding box center [516, 164] width 298 height 11
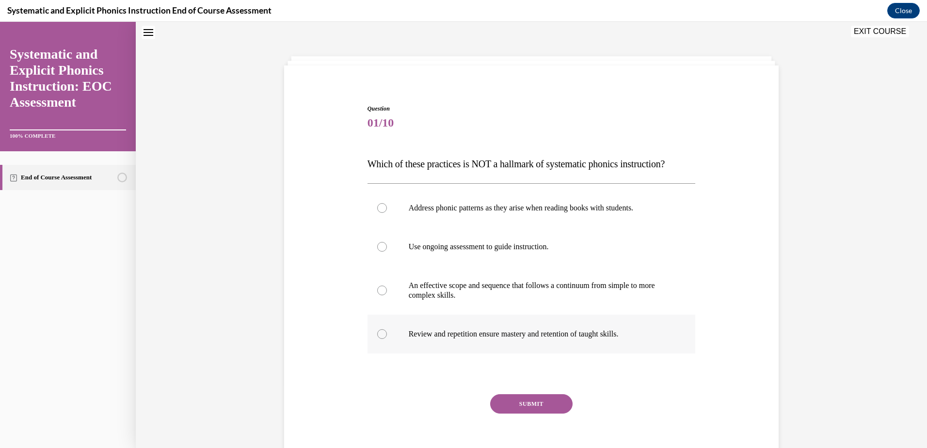
click at [522, 337] on p "Review and repetition ensure mastery and retention of taught skills." at bounding box center [540, 334] width 263 height 10
click at [522, 393] on div "Question 01/10 Which of these practices is NOT a hallmark of systematic phonics…" at bounding box center [531, 288] width 328 height 369
click at [524, 401] on button "SUBMIT" at bounding box center [531, 403] width 82 height 19
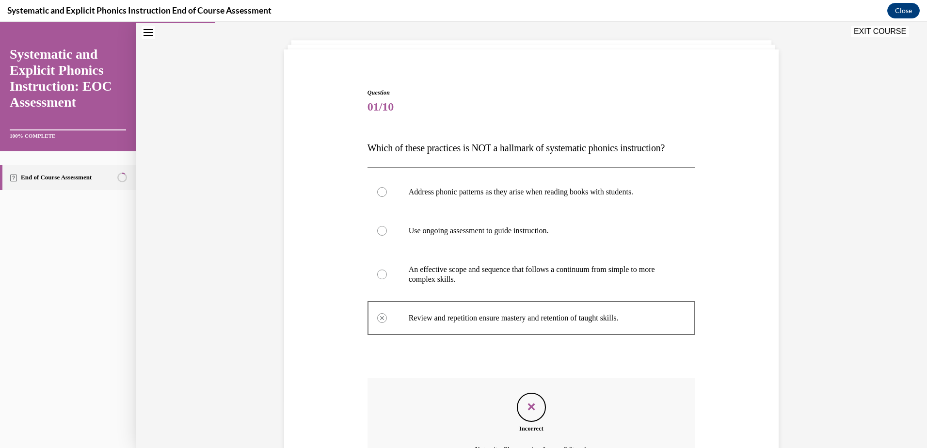
scroll to position [154, 0]
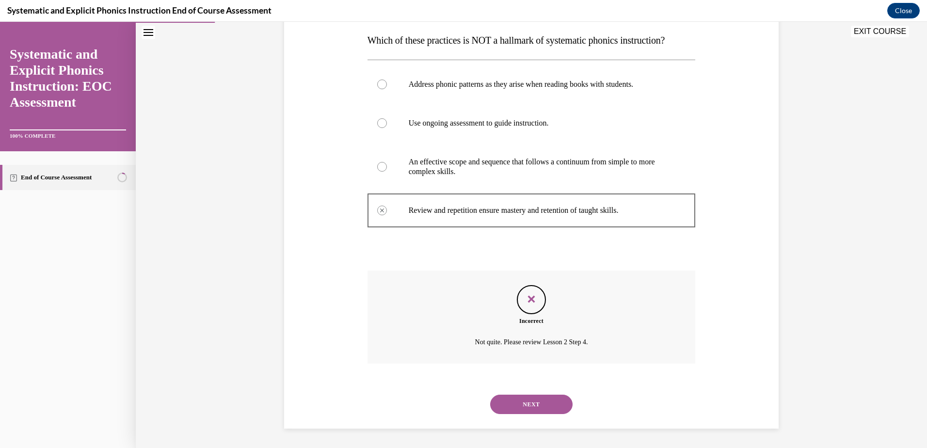
click at [523, 327] on div "Incorrect Not quite. Please review Lesson 2 Step 4." at bounding box center [531, 316] width 328 height 93
click at [534, 395] on button "NEXT" at bounding box center [531, 404] width 82 height 19
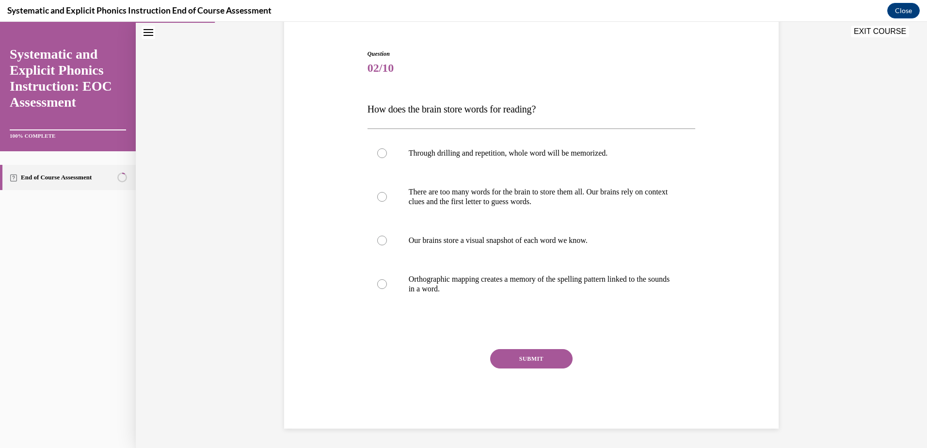
scroll to position [85, 0]
click at [510, 292] on p "Orthographic mapping creates a memory of the spelling pattern linked to the sou…" at bounding box center [540, 283] width 263 height 19
click at [522, 366] on button "SUBMIT" at bounding box center [531, 358] width 82 height 19
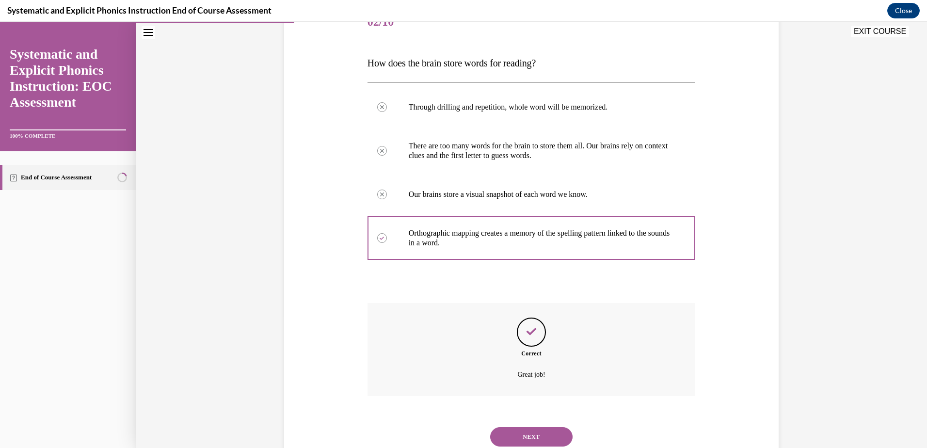
scroll to position [164, 0]
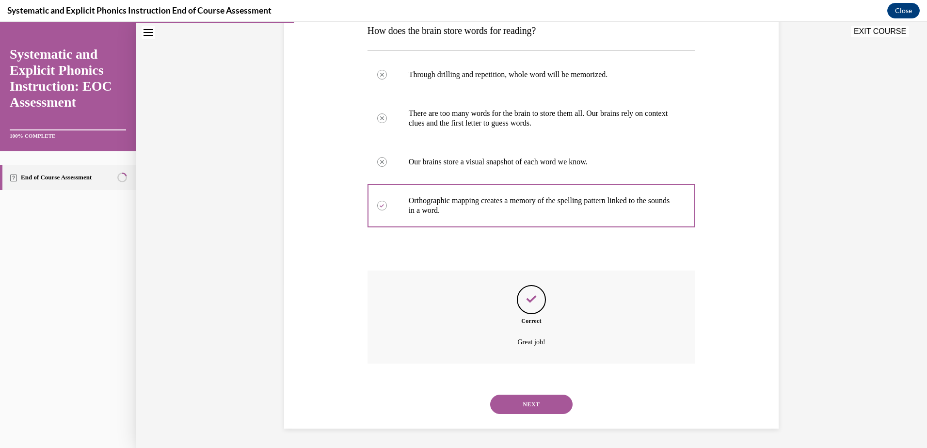
click at [521, 399] on button "NEXT" at bounding box center [531, 404] width 82 height 19
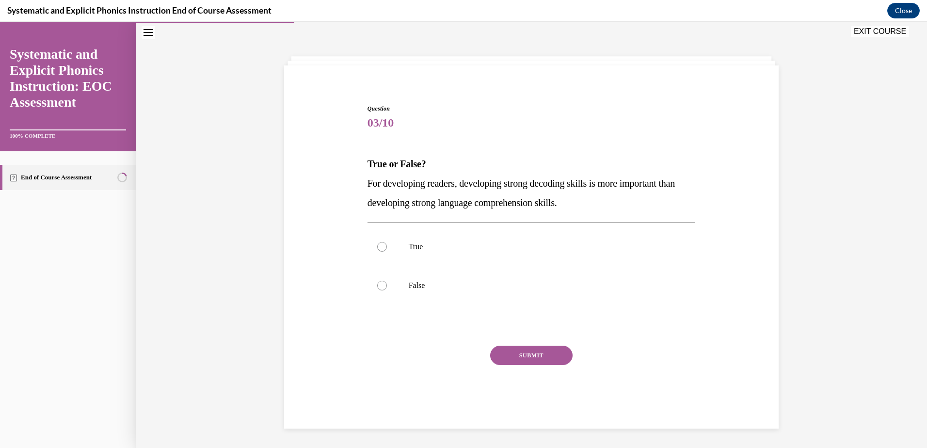
scroll to position [31, 0]
click at [495, 271] on div at bounding box center [531, 285] width 328 height 39
click at [521, 369] on div "SUBMIT" at bounding box center [531, 370] width 328 height 48
click at [521, 363] on button "SUBMIT" at bounding box center [531, 355] width 82 height 19
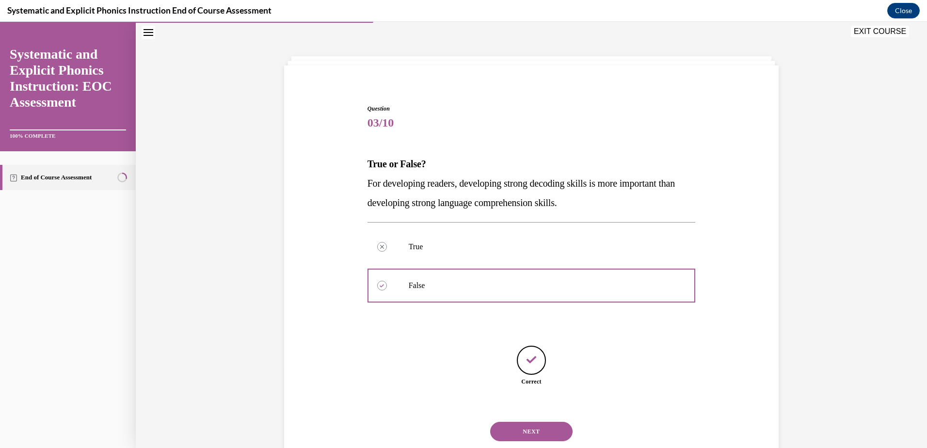
scroll to position [58, 0]
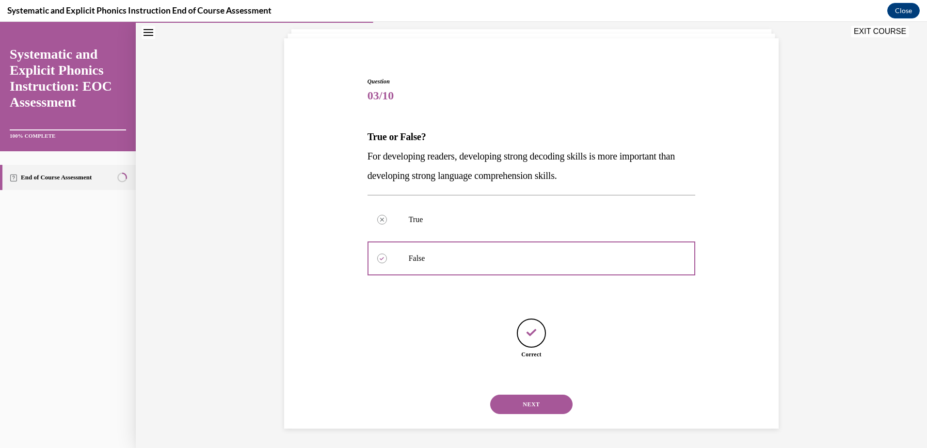
click at [525, 401] on button "NEXT" at bounding box center [531, 404] width 82 height 19
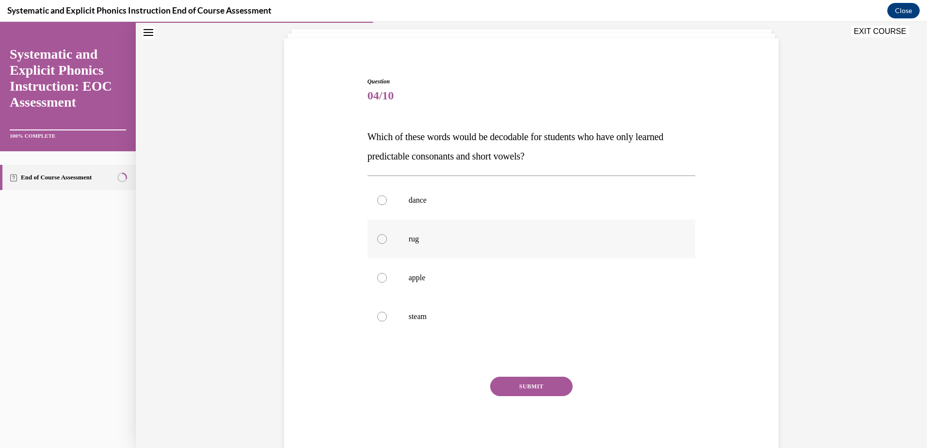
scroll to position [51, 0]
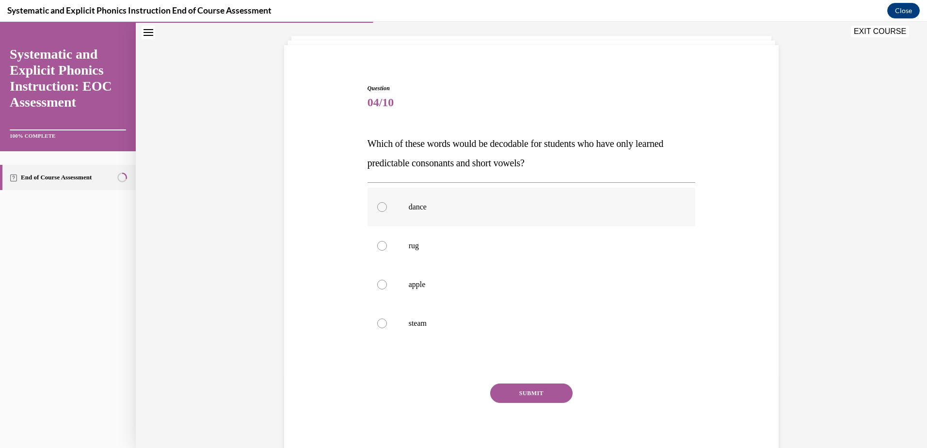
click at [489, 219] on div at bounding box center [531, 207] width 328 height 39
click at [514, 394] on button "SUBMIT" at bounding box center [531, 392] width 82 height 19
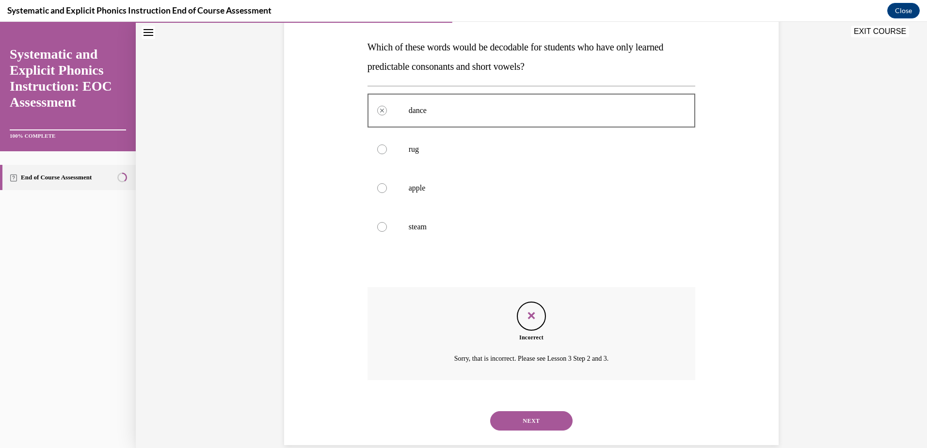
scroll to position [164, 0]
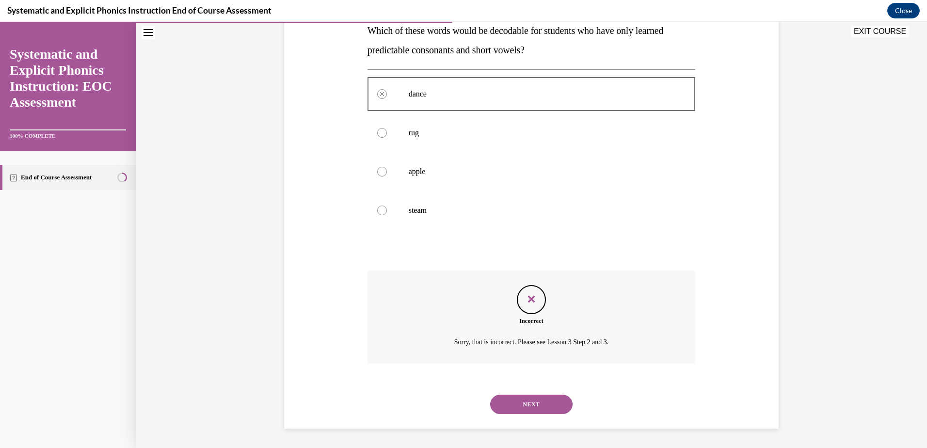
click at [527, 405] on button "NEXT" at bounding box center [531, 404] width 82 height 19
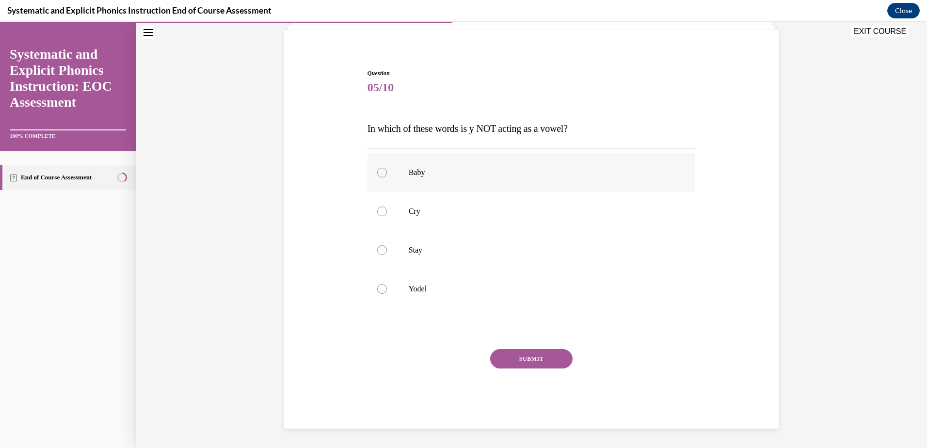
click at [425, 176] on p "Baby" at bounding box center [540, 173] width 263 height 10
click at [499, 308] on div "Baby Cry Stay Yodel" at bounding box center [531, 230] width 328 height 165
click at [504, 293] on p "Yodel" at bounding box center [540, 289] width 263 height 10
click at [534, 351] on button "SUBMIT" at bounding box center [531, 358] width 82 height 19
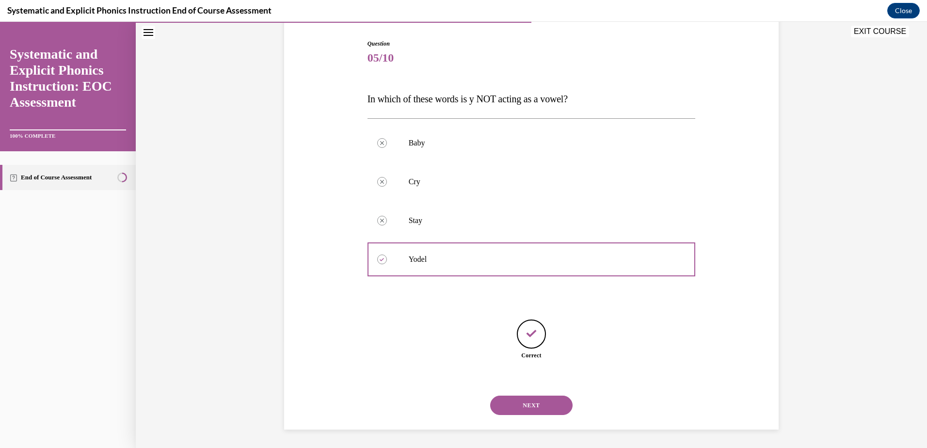
scroll to position [96, 0]
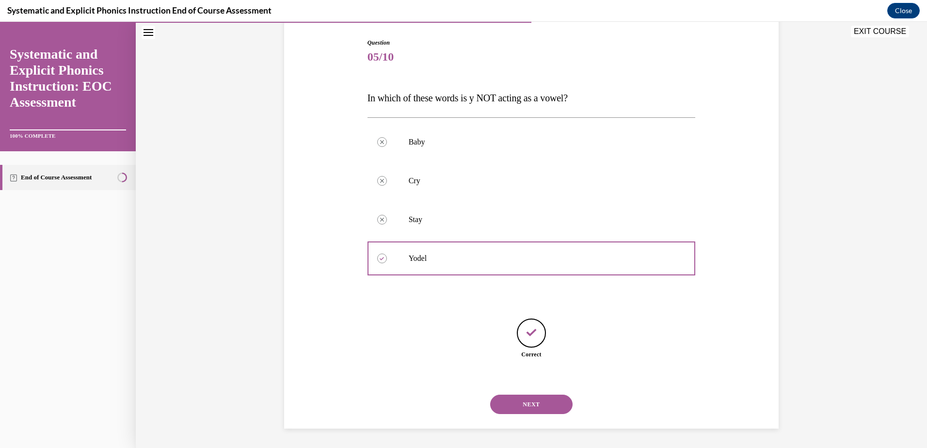
click at [542, 393] on div "NEXT" at bounding box center [531, 404] width 328 height 39
click at [542, 400] on button "NEXT" at bounding box center [531, 404] width 82 height 19
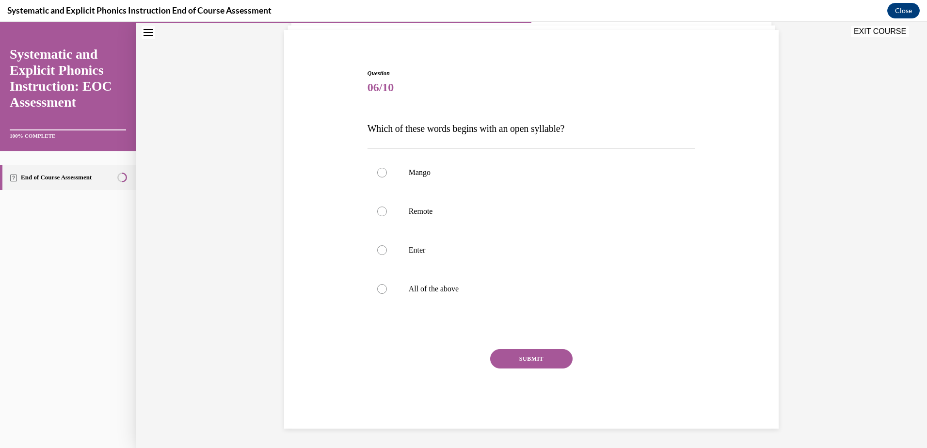
scroll to position [66, 0]
click at [476, 160] on div at bounding box center [531, 172] width 328 height 39
click at [533, 359] on button "SUBMIT" at bounding box center [531, 358] width 82 height 19
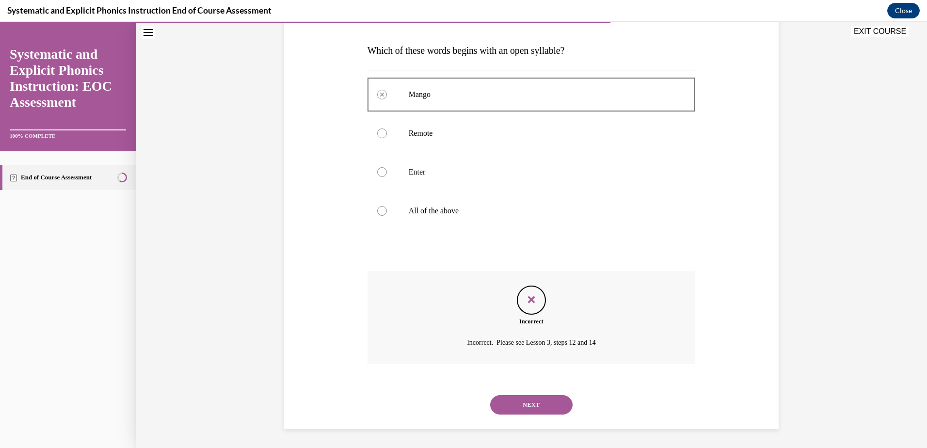
scroll to position [144, 0]
click at [446, 203] on div at bounding box center [531, 210] width 328 height 39
click at [446, 204] on div at bounding box center [531, 210] width 328 height 39
click at [555, 395] on button "NEXT" at bounding box center [531, 404] width 82 height 19
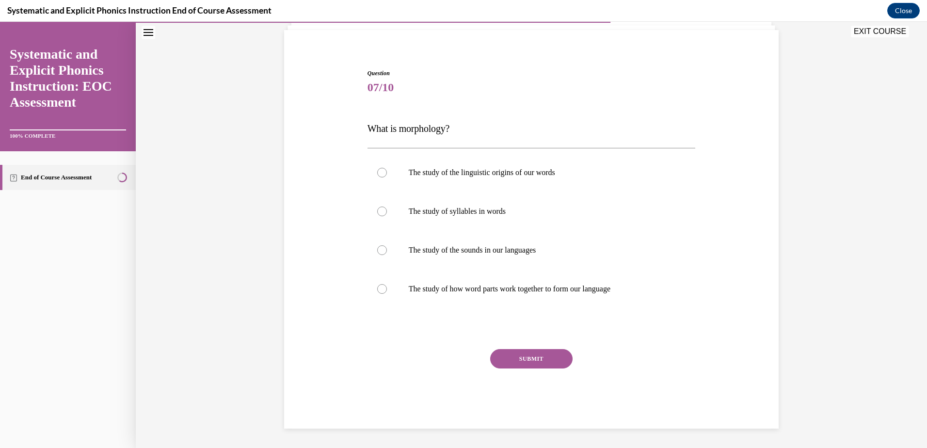
scroll to position [66, 0]
click at [565, 311] on div "The study of the linguistic origins of our words The study of syllables in word…" at bounding box center [531, 230] width 328 height 165
click at [569, 290] on p "The study of how word parts work together to form our language" at bounding box center [540, 289] width 263 height 10
click at [558, 355] on button "SUBMIT" at bounding box center [531, 358] width 82 height 19
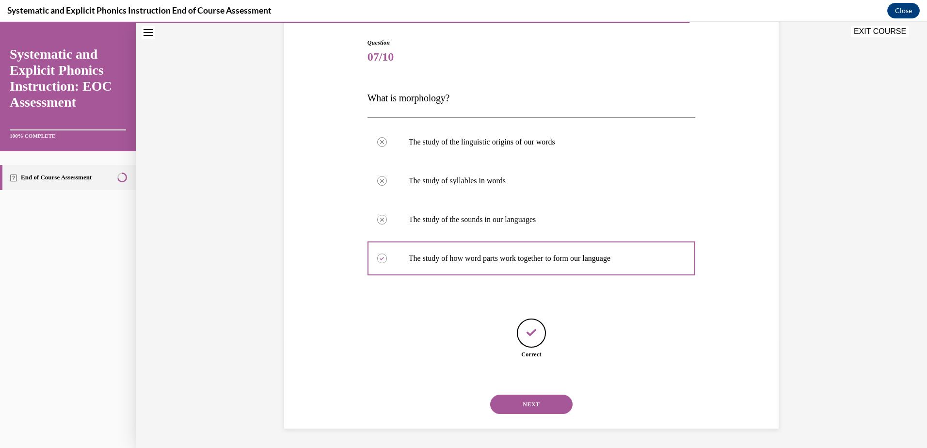
click at [537, 405] on button "NEXT" at bounding box center [531, 404] width 82 height 19
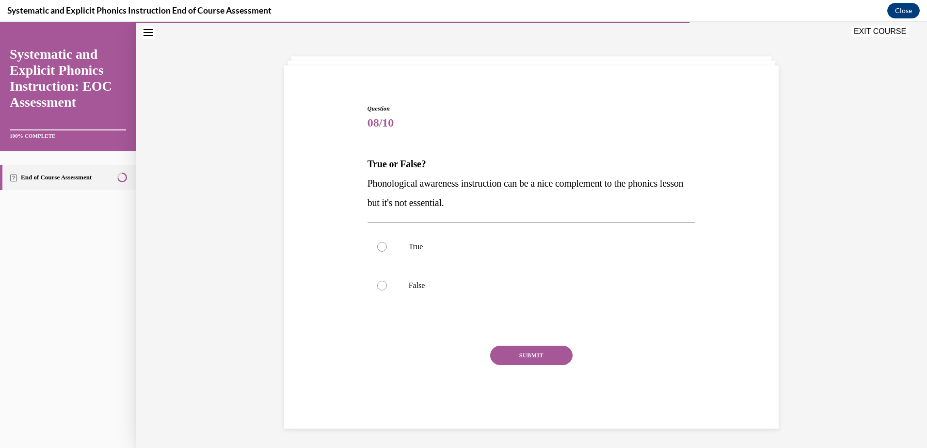
scroll to position [31, 0]
click at [416, 283] on p "False" at bounding box center [540, 286] width 263 height 10
click at [511, 356] on button "SUBMIT" at bounding box center [531, 355] width 82 height 19
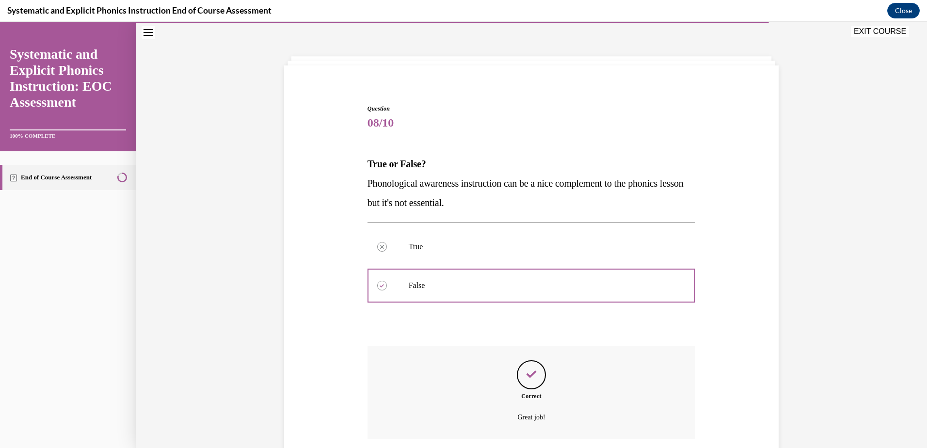
scroll to position [106, 0]
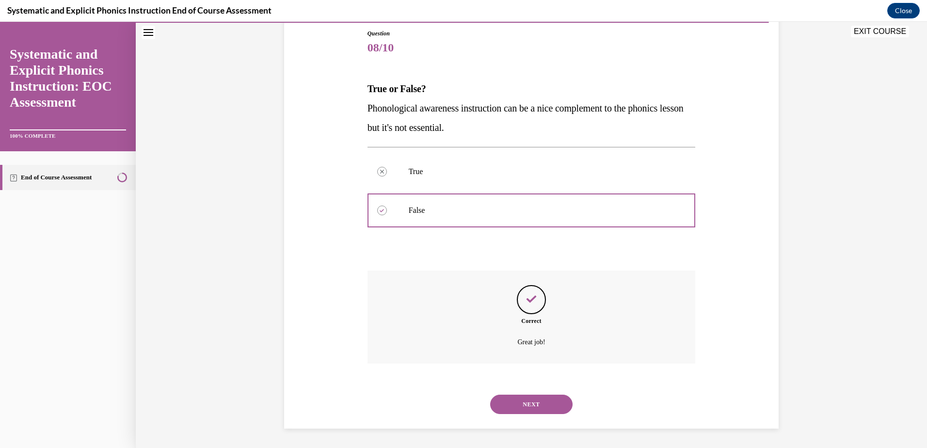
click at [526, 410] on button "NEXT" at bounding box center [531, 404] width 82 height 19
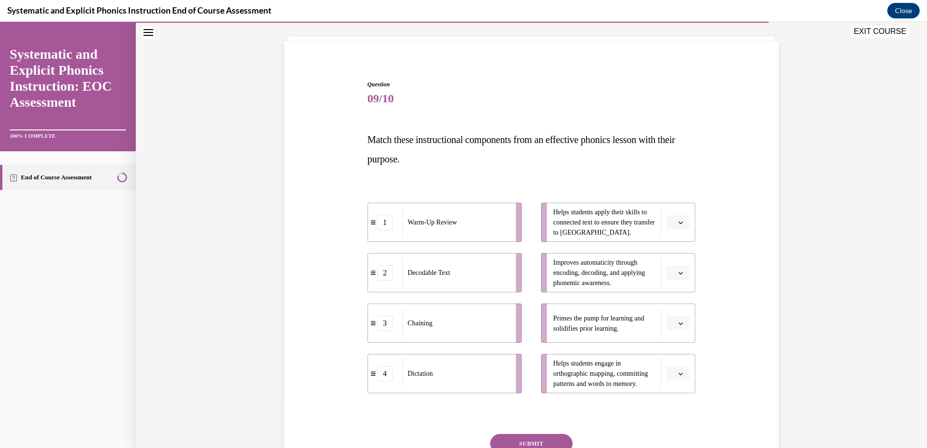
scroll to position [51, 0]
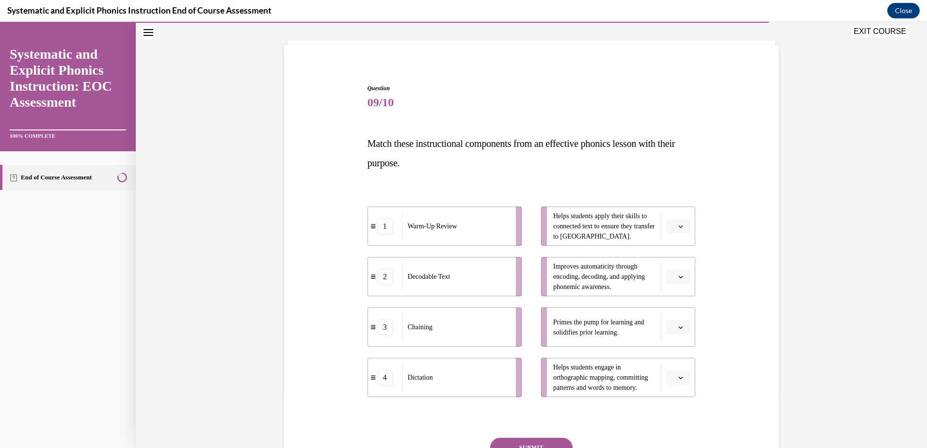
click at [678, 227] on icon "button" at bounding box center [680, 226] width 5 height 5
click at [683, 265] on div "1" at bounding box center [673, 266] width 24 height 19
click at [680, 275] on span "button" at bounding box center [680, 276] width 7 height 7
click at [676, 330] on div "2" at bounding box center [673, 336] width 24 height 19
click at [678, 325] on icon "button" at bounding box center [680, 327] width 5 height 5
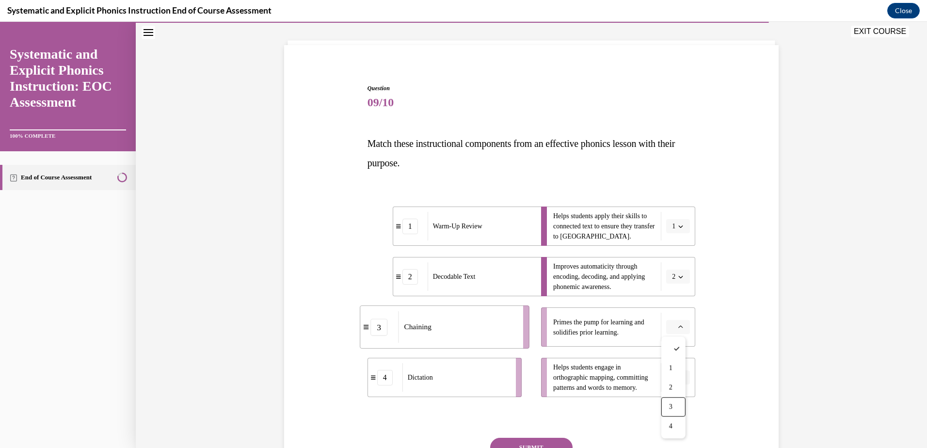
click at [673, 403] on div "3" at bounding box center [673, 406] width 24 height 19
click at [679, 380] on icon "button" at bounding box center [680, 377] width 5 height 5
click at [676, 353] on div "4" at bounding box center [673, 355] width 24 height 19
click at [529, 439] on button "SUBMIT" at bounding box center [531, 447] width 82 height 19
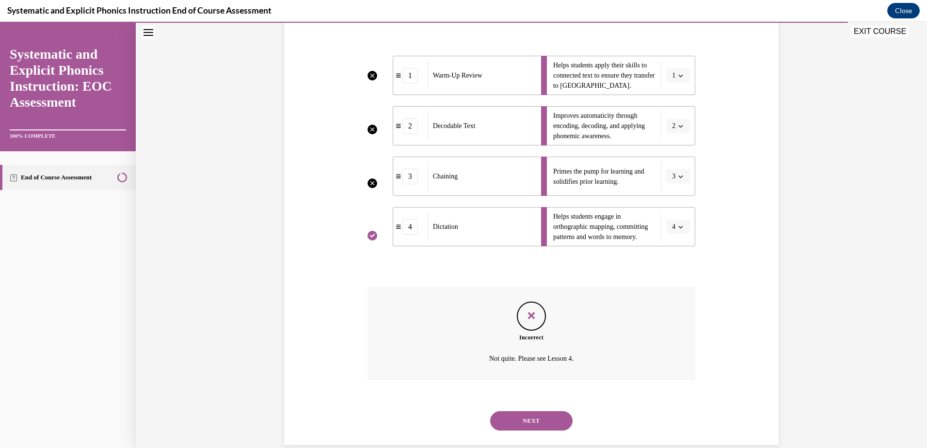
scroll to position [218, 0]
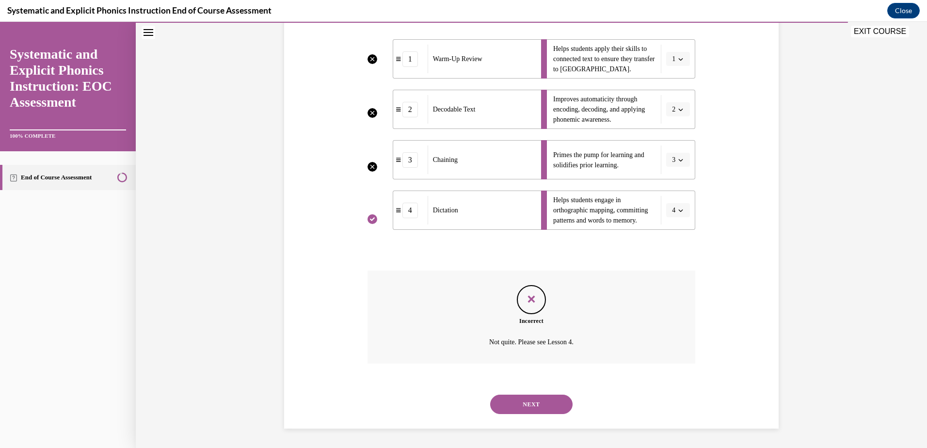
click at [547, 400] on button "NEXT" at bounding box center [531, 404] width 82 height 19
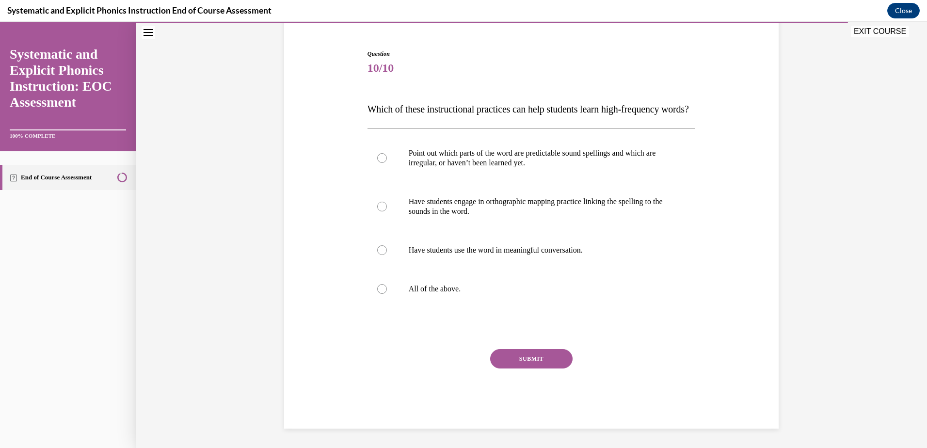
scroll to position [105, 0]
click at [501, 281] on div at bounding box center [531, 289] width 328 height 39
click at [521, 349] on button "SUBMIT" at bounding box center [531, 358] width 82 height 19
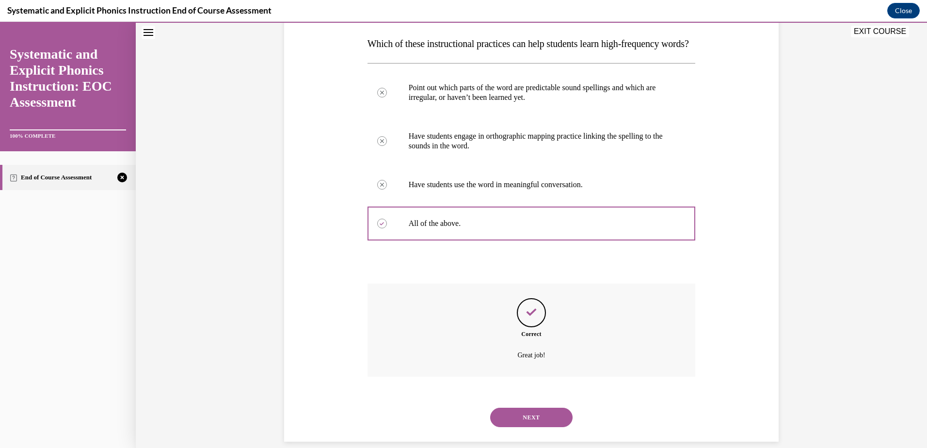
scroll to position [183, 0]
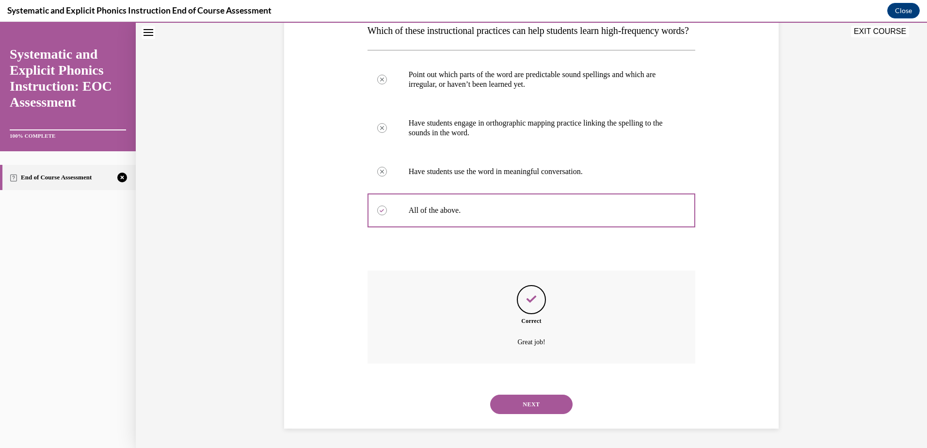
click at [528, 396] on button "NEXT" at bounding box center [531, 404] width 82 height 19
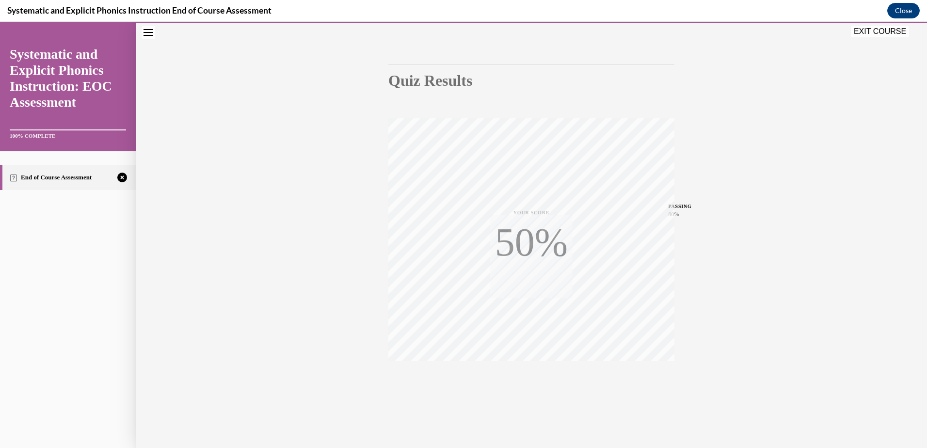
scroll to position [71, 0]
click at [519, 404] on div "Quiz Results PASSING 80% Your score 60% Failed PASSING 80% Your score Your scor…" at bounding box center [531, 215] width 791 height 466
click at [528, 377] on span "TAKE AGAIN" at bounding box center [531, 374] width 34 height 5
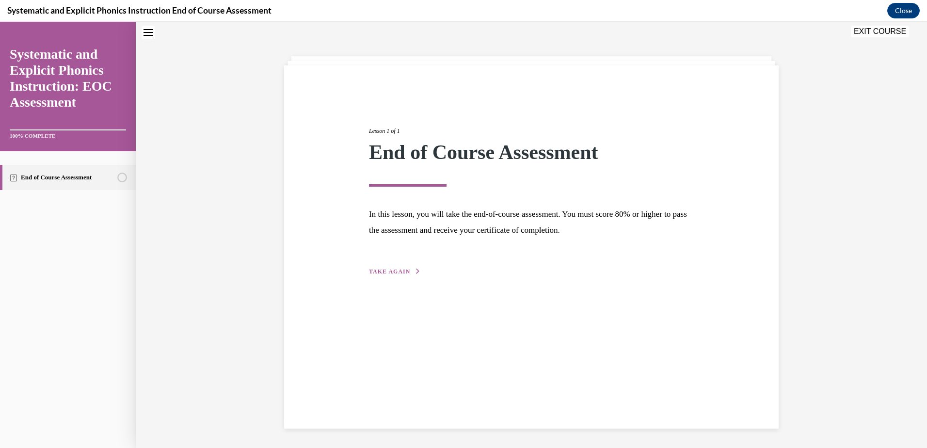
scroll to position [31, 0]
click at [394, 273] on span "TAKE AGAIN" at bounding box center [389, 271] width 41 height 7
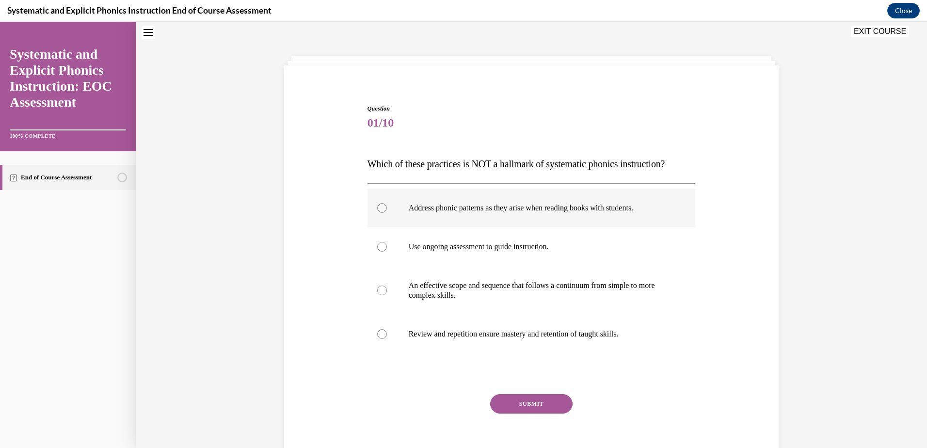
click at [544, 204] on p "Address phonic patterns as they arise when reading books with students." at bounding box center [540, 208] width 263 height 10
click at [500, 396] on button "SUBMIT" at bounding box center [531, 403] width 82 height 19
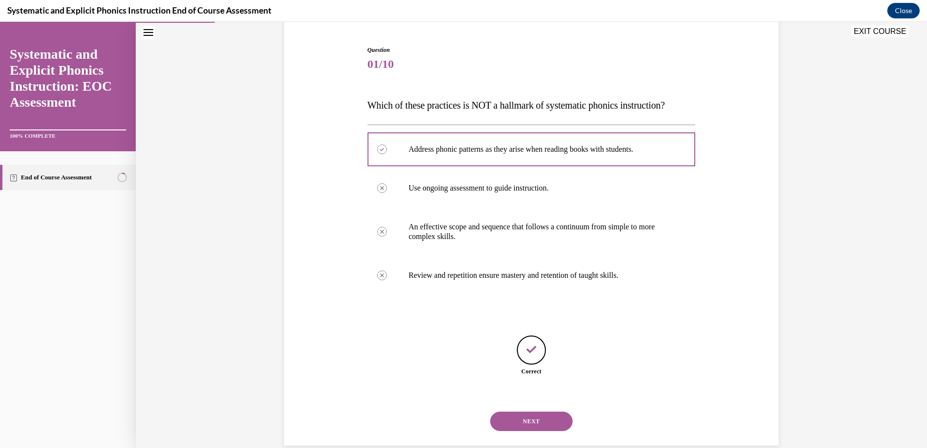
scroll to position [106, 0]
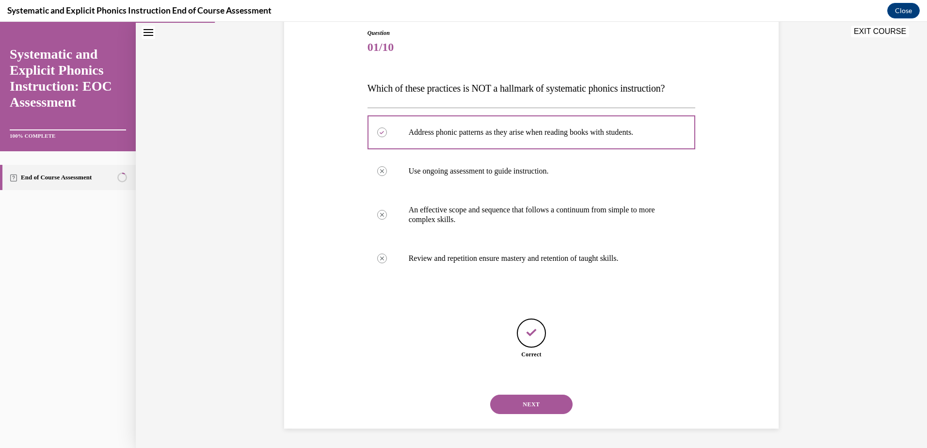
click at [510, 401] on button "NEXT" at bounding box center [531, 404] width 82 height 19
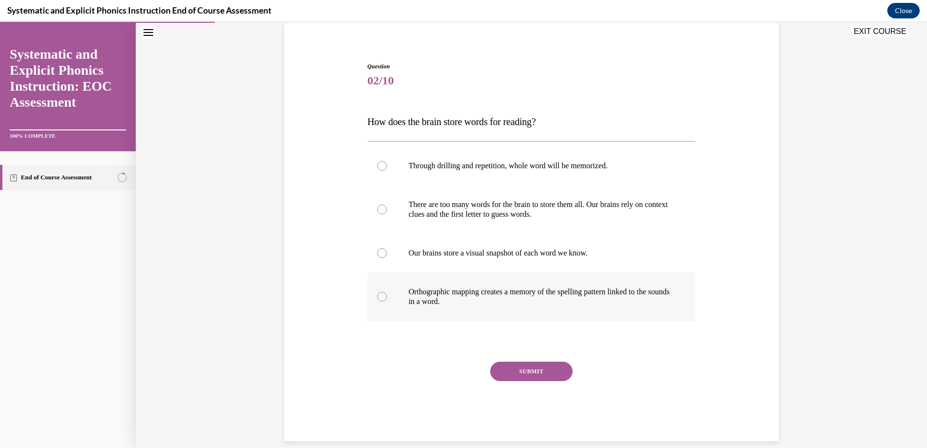
scroll to position [75, 0]
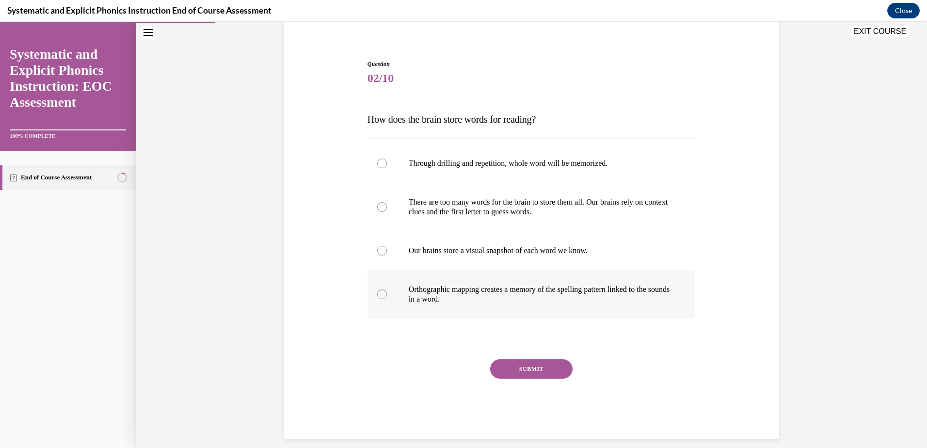
click at [479, 302] on p "Orthographic mapping creates a memory of the spelling pattern linked to the sou…" at bounding box center [540, 294] width 263 height 19
click at [502, 360] on button "SUBMIT" at bounding box center [531, 368] width 82 height 19
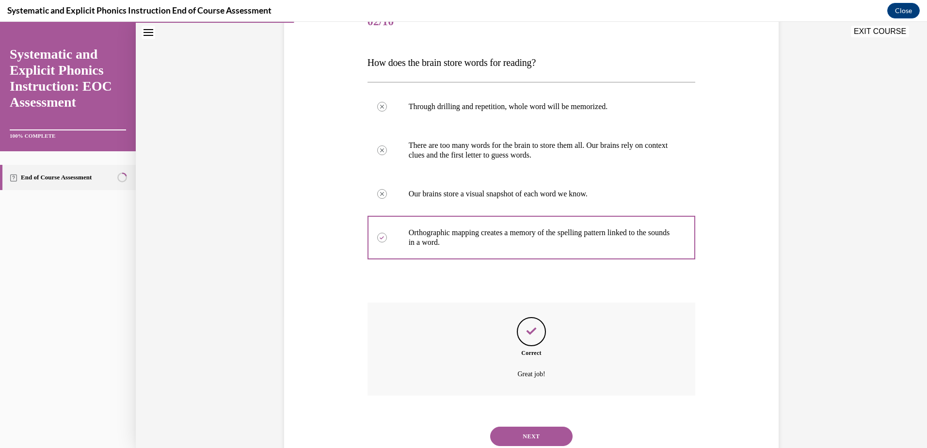
scroll to position [164, 0]
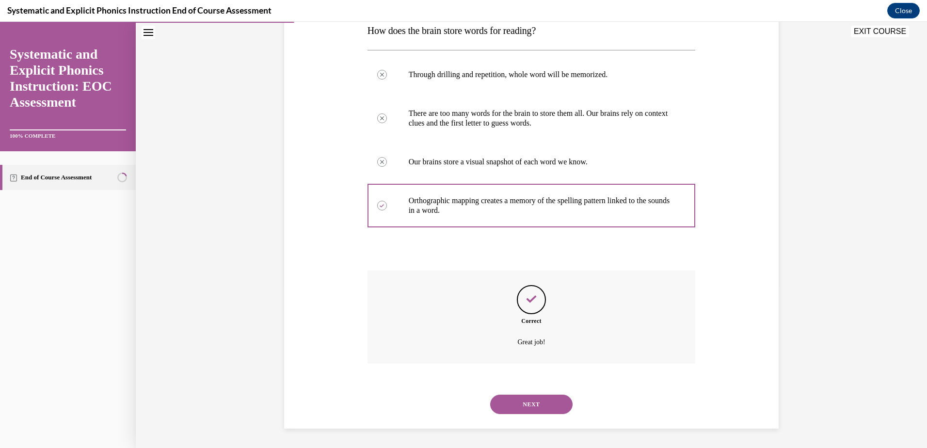
click at [505, 397] on button "NEXT" at bounding box center [531, 404] width 82 height 19
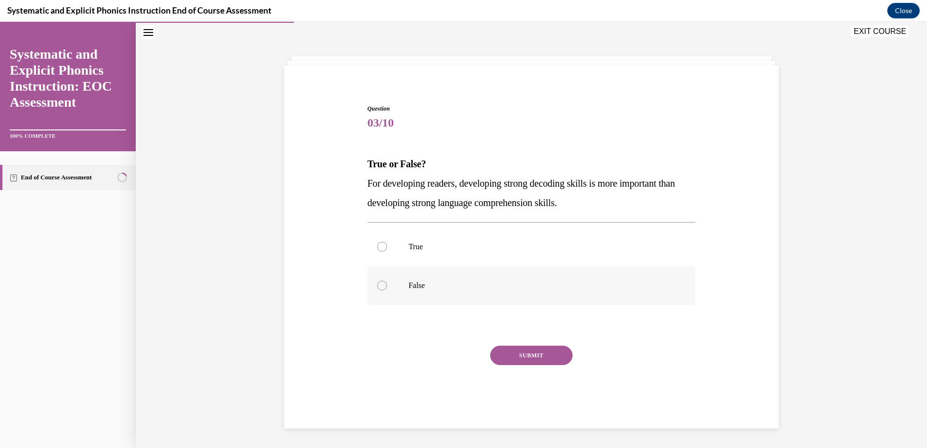
click at [472, 300] on div at bounding box center [531, 285] width 328 height 39
click at [511, 352] on button "SUBMIT" at bounding box center [531, 355] width 82 height 19
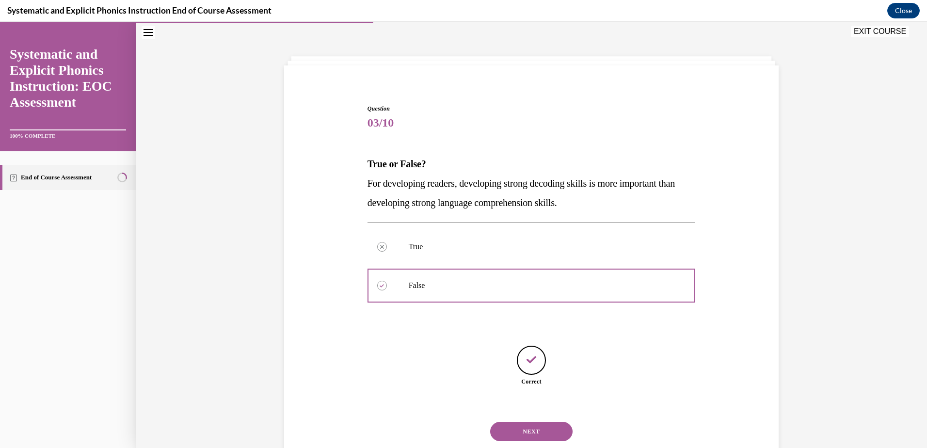
scroll to position [58, 0]
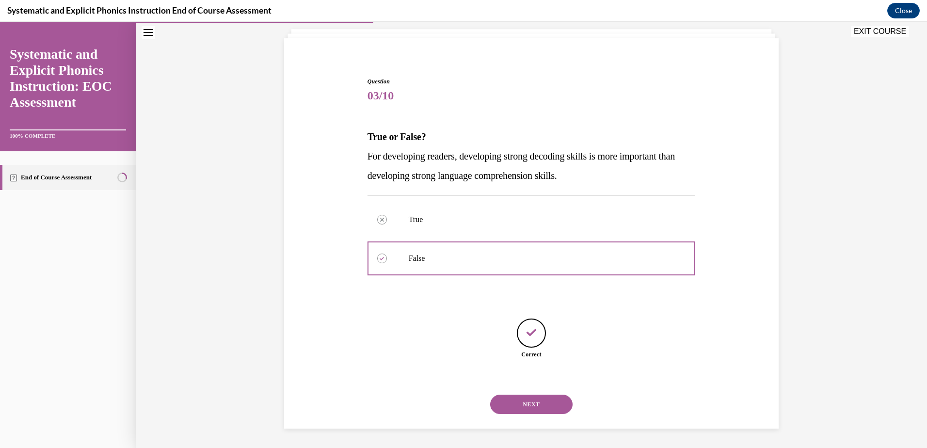
click at [523, 401] on button "NEXT" at bounding box center [531, 404] width 82 height 19
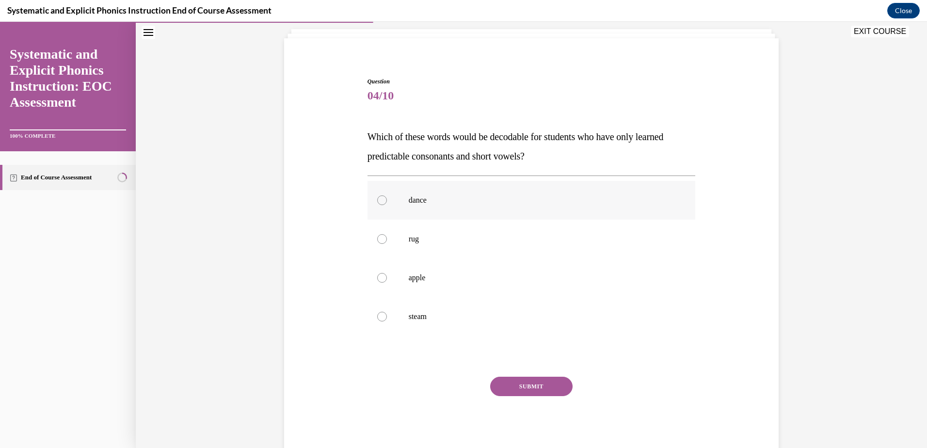
scroll to position [51, 0]
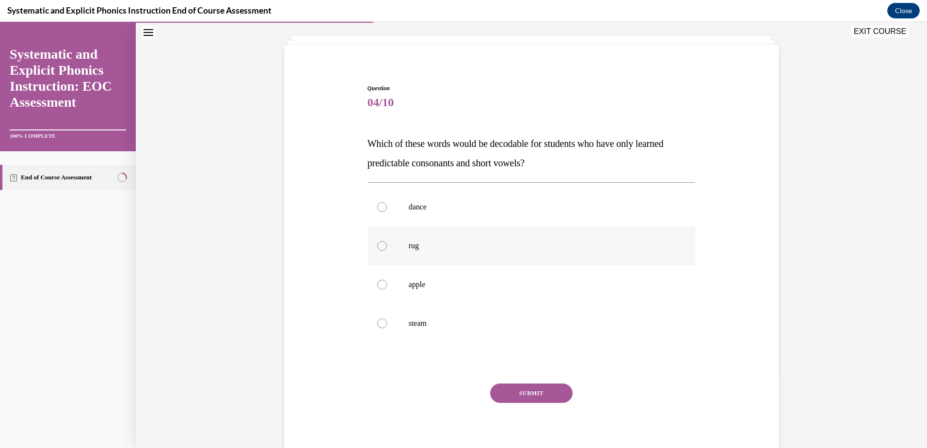
click at [455, 247] on p "rug" at bounding box center [540, 246] width 263 height 10
click at [507, 388] on button "SUBMIT" at bounding box center [531, 392] width 82 height 19
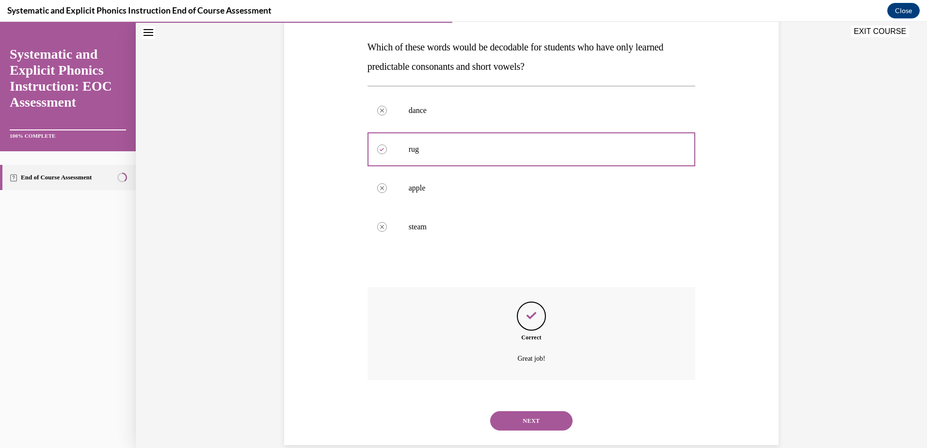
scroll to position [164, 0]
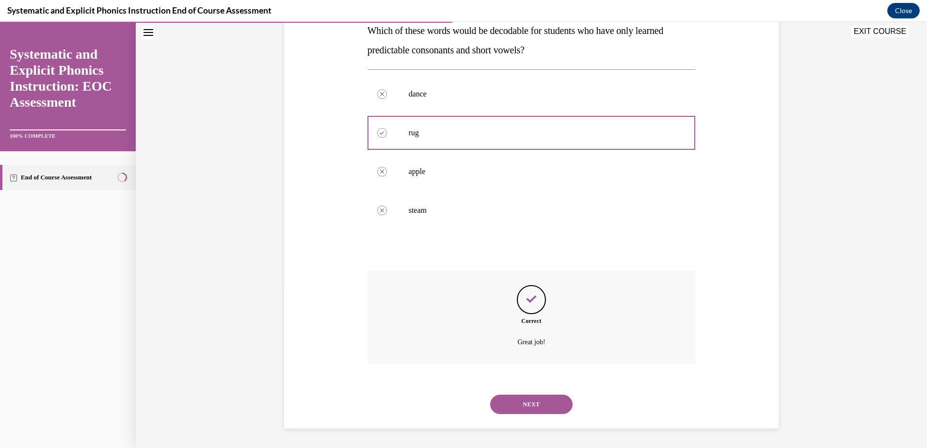
click at [514, 398] on button "NEXT" at bounding box center [531, 404] width 82 height 19
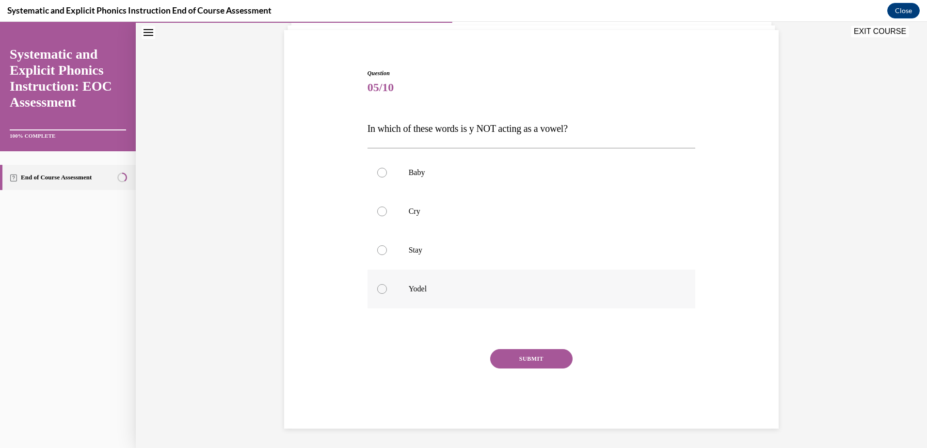
click at [457, 294] on div at bounding box center [531, 289] width 328 height 39
click at [503, 363] on button "SUBMIT" at bounding box center [531, 358] width 82 height 19
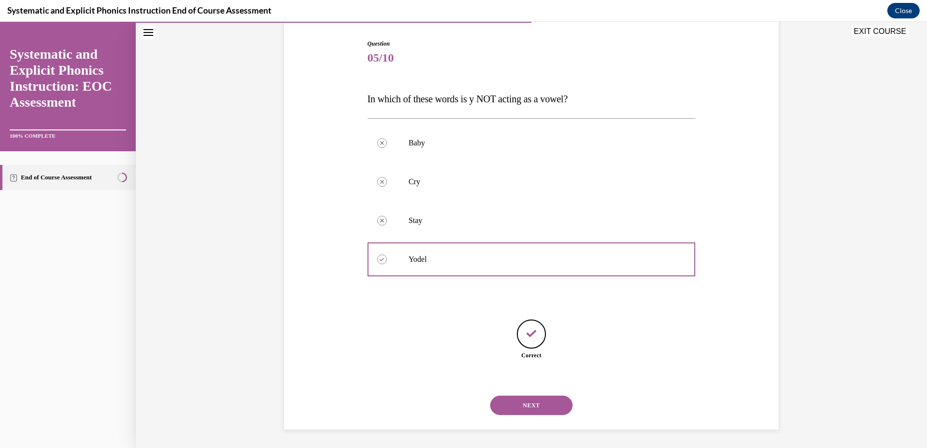
scroll to position [96, 0]
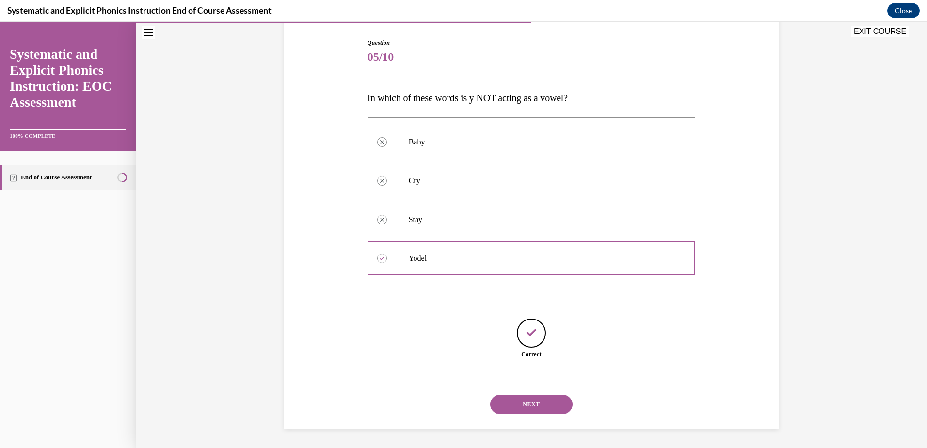
click at [516, 406] on button "NEXT" at bounding box center [531, 404] width 82 height 19
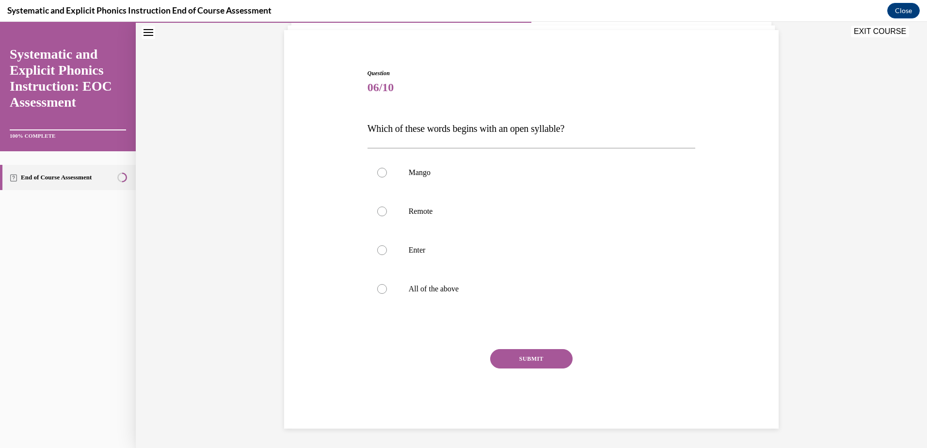
scroll to position [66, 0]
click at [463, 300] on div at bounding box center [531, 289] width 328 height 39
click at [502, 354] on button "SUBMIT" at bounding box center [531, 358] width 82 height 19
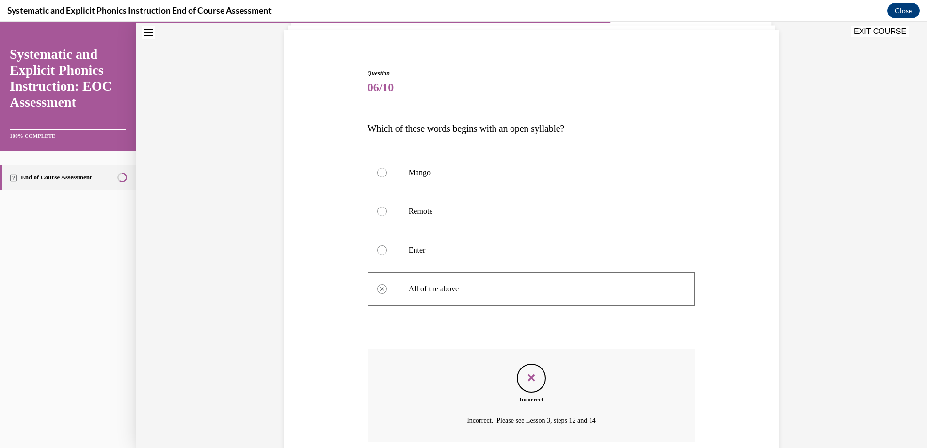
scroll to position [144, 0]
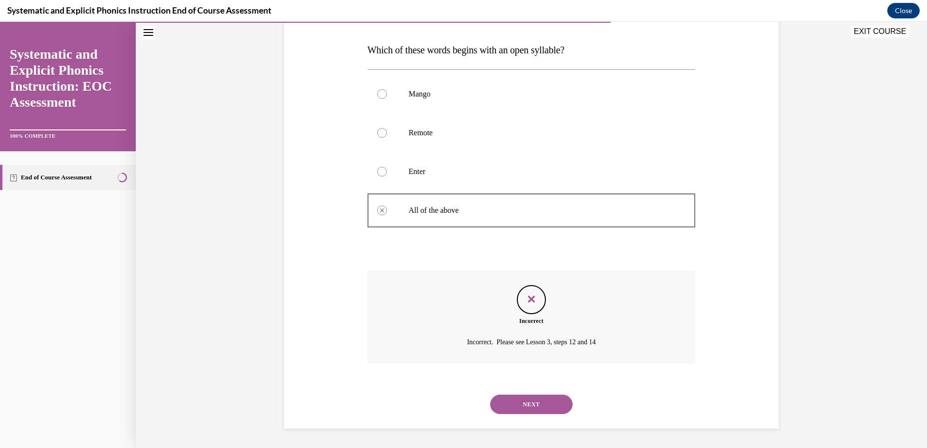
click at [532, 404] on button "NEXT" at bounding box center [531, 404] width 82 height 19
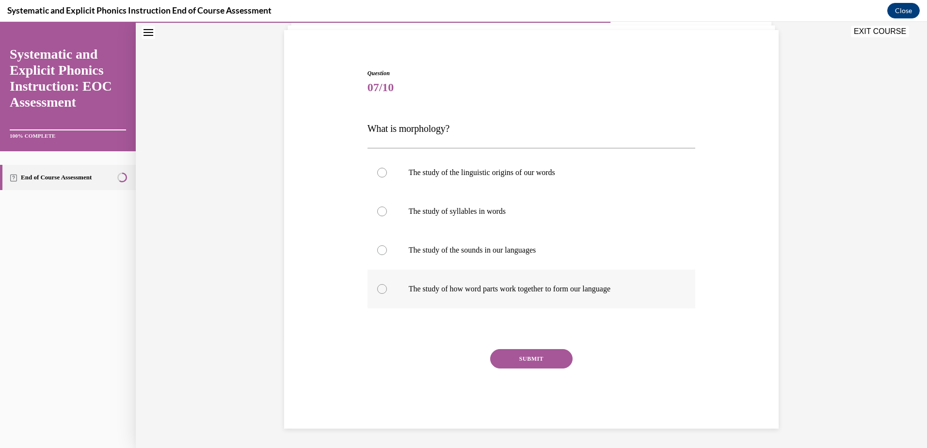
click at [503, 285] on p "The study of how word parts work together to form our language" at bounding box center [540, 289] width 263 height 10
click at [517, 349] on div "Question 07/10 What is morphology? The study of the linguistic origins of our w…" at bounding box center [531, 249] width 328 height 360
click at [522, 360] on button "SUBMIT" at bounding box center [531, 358] width 82 height 19
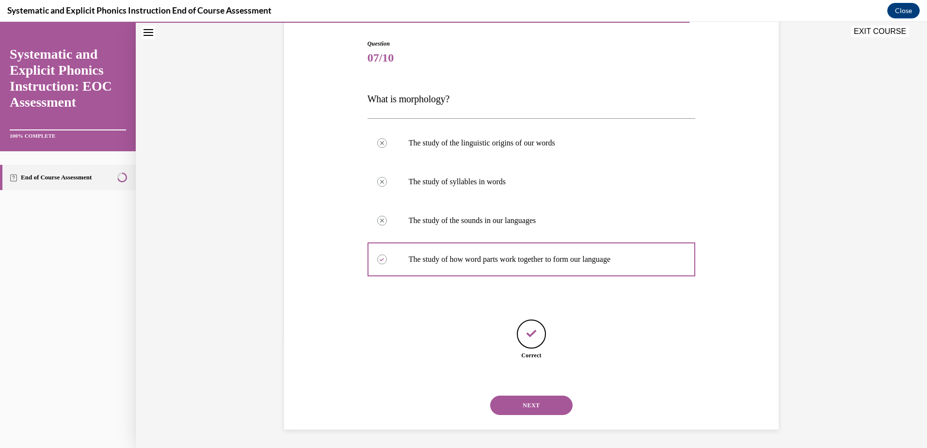
scroll to position [96, 0]
click at [531, 410] on button "NEXT" at bounding box center [531, 404] width 82 height 19
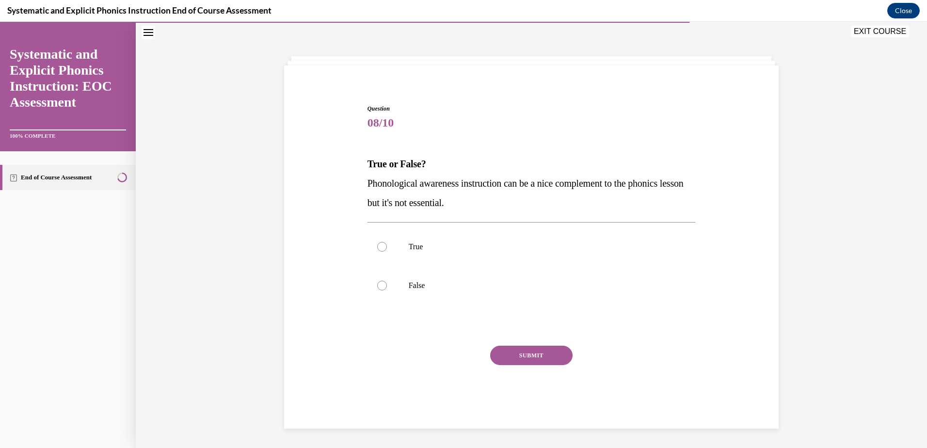
scroll to position [31, 0]
click at [503, 285] on p "False" at bounding box center [540, 286] width 263 height 10
click at [516, 354] on button "SUBMIT" at bounding box center [531, 355] width 82 height 19
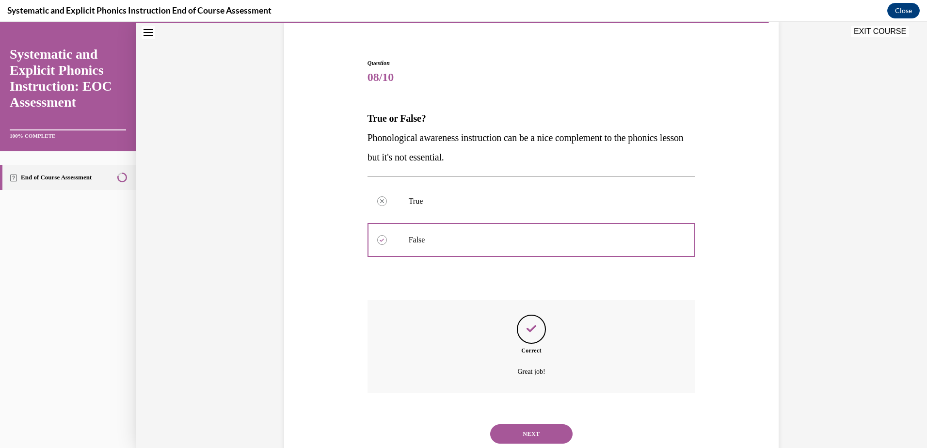
scroll to position [106, 0]
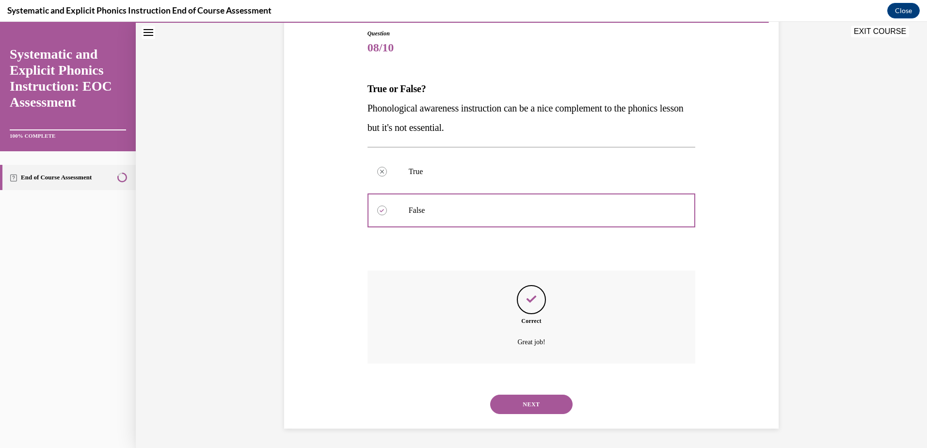
click at [525, 405] on button "NEXT" at bounding box center [531, 404] width 82 height 19
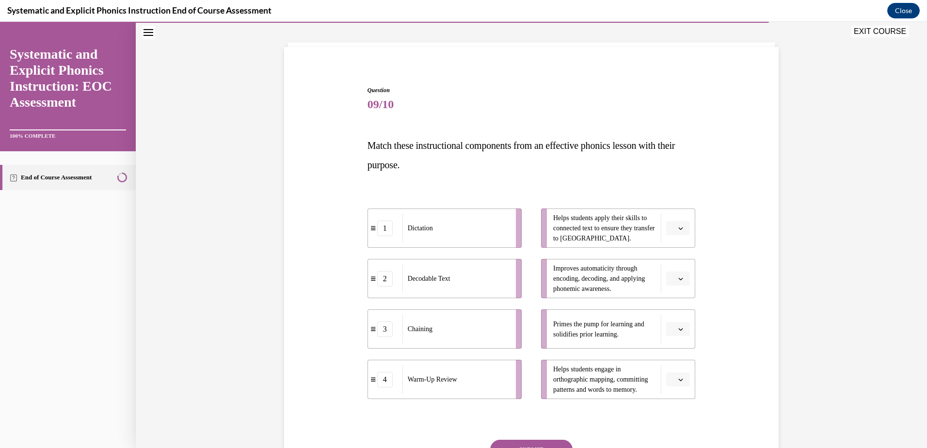
scroll to position [99, 0]
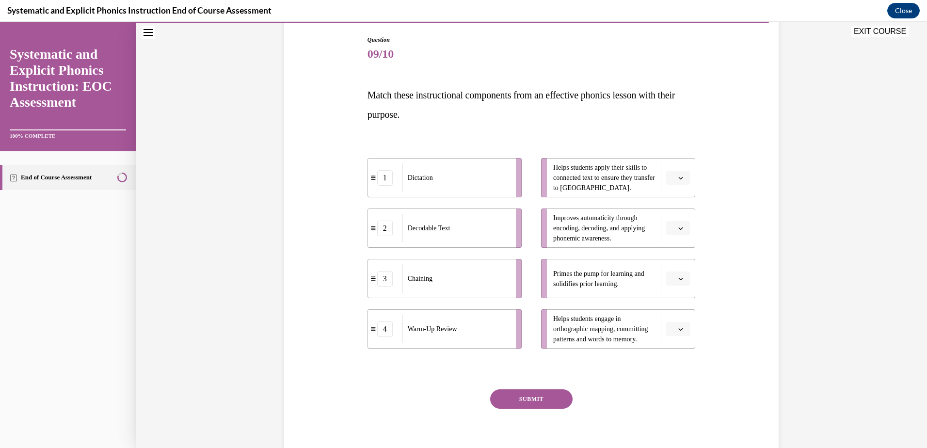
click at [677, 181] on button "button" at bounding box center [678, 178] width 24 height 15
click at [673, 232] on div "2" at bounding box center [673, 237] width 24 height 19
click at [682, 284] on button "button" at bounding box center [678, 278] width 24 height 15
click at [676, 380] on div "4" at bounding box center [673, 377] width 24 height 19
click at [677, 231] on span "button" at bounding box center [680, 228] width 7 height 7
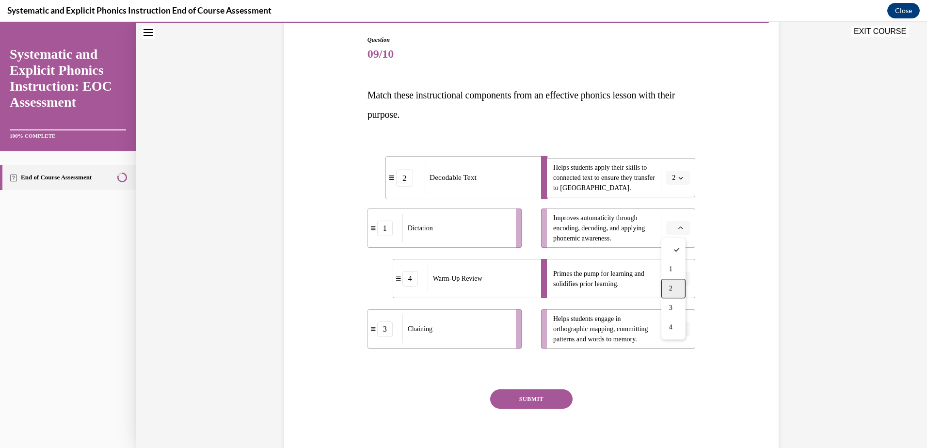
click at [678, 293] on div "2" at bounding box center [673, 288] width 24 height 19
drag, startPoint x: 524, startPoint y: 227, endPoint x: 497, endPoint y: 225, distance: 26.7
click at [497, 225] on div "Decodable Text" at bounding box center [457, 226] width 107 height 29
click at [680, 173] on button "button" at bounding box center [678, 178] width 24 height 15
click at [676, 242] on div "2" at bounding box center [673, 237] width 24 height 19
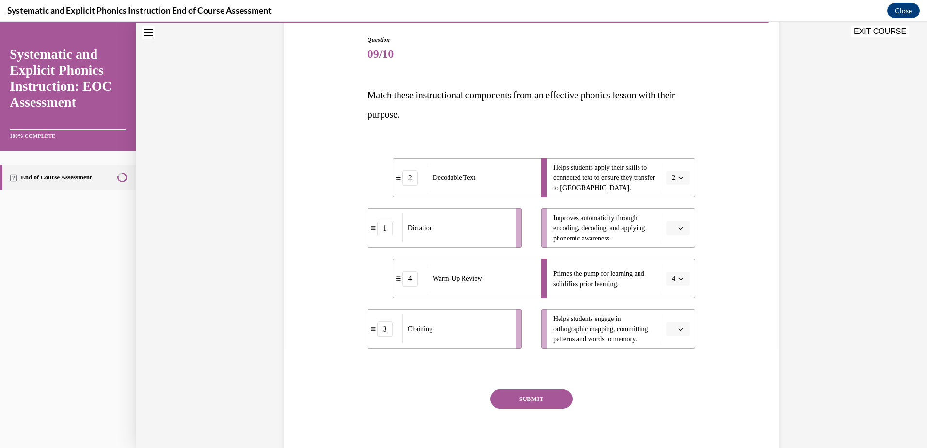
click at [677, 332] on span "button" at bounding box center [680, 329] width 7 height 7
click at [675, 365] on div "1" at bounding box center [673, 369] width 24 height 19
click at [680, 227] on span "button" at bounding box center [680, 228] width 7 height 7
click at [676, 310] on div "3" at bounding box center [673, 307] width 24 height 19
click at [531, 402] on button "SUBMIT" at bounding box center [531, 398] width 82 height 19
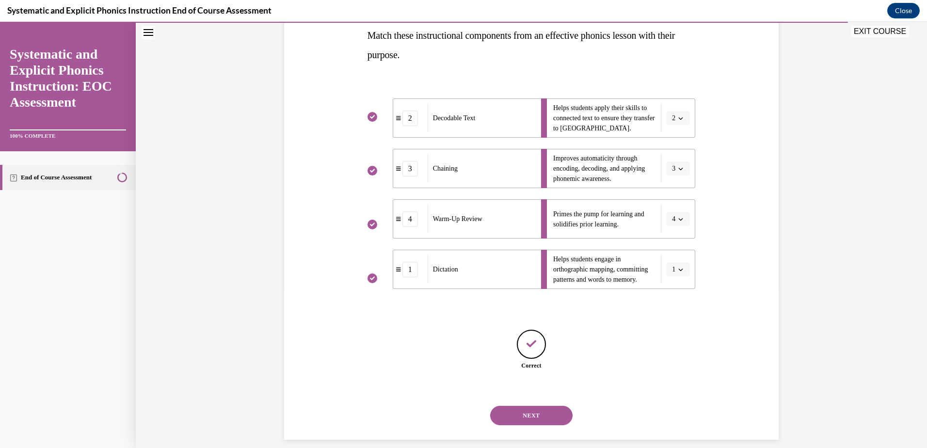
scroll to position [170, 0]
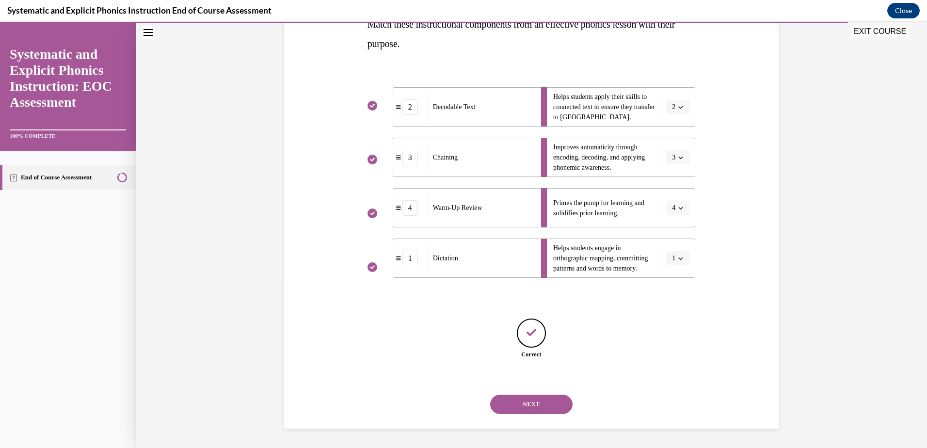
click at [534, 404] on button "NEXT" at bounding box center [531, 404] width 82 height 19
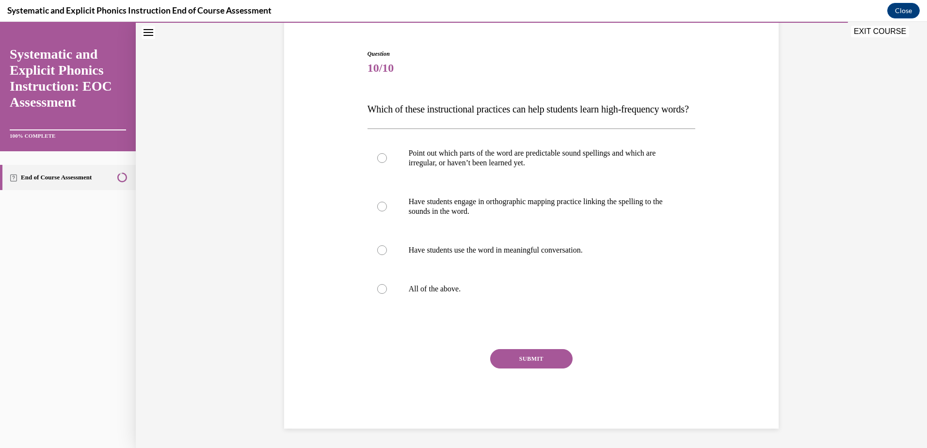
scroll to position [105, 0]
click at [479, 292] on p "All of the above." at bounding box center [540, 289] width 263 height 10
click at [521, 361] on button "SUBMIT" at bounding box center [531, 358] width 82 height 19
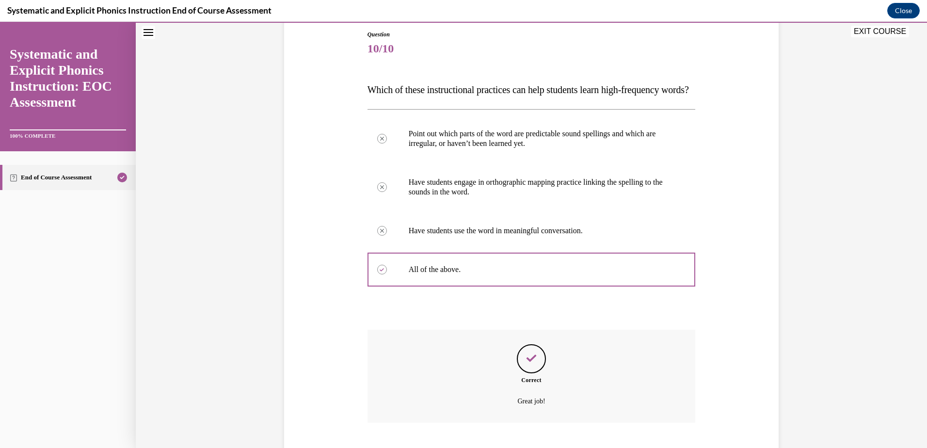
scroll to position [183, 0]
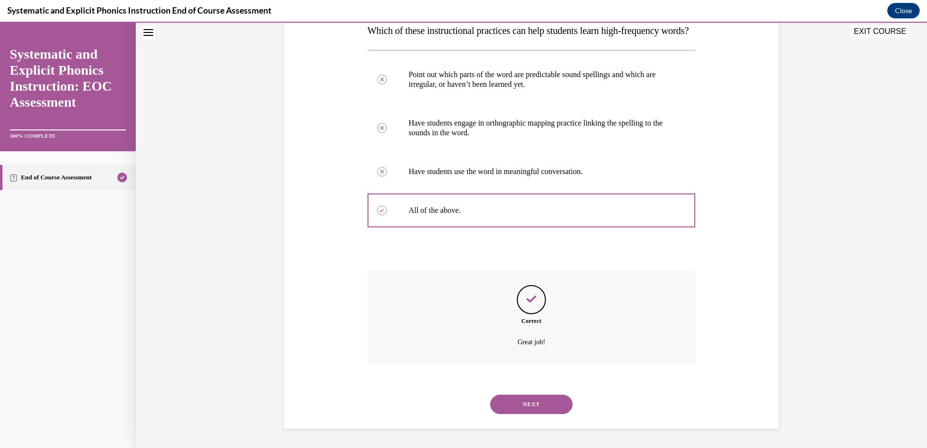
click at [540, 403] on button "NEXT" at bounding box center [531, 404] width 82 height 19
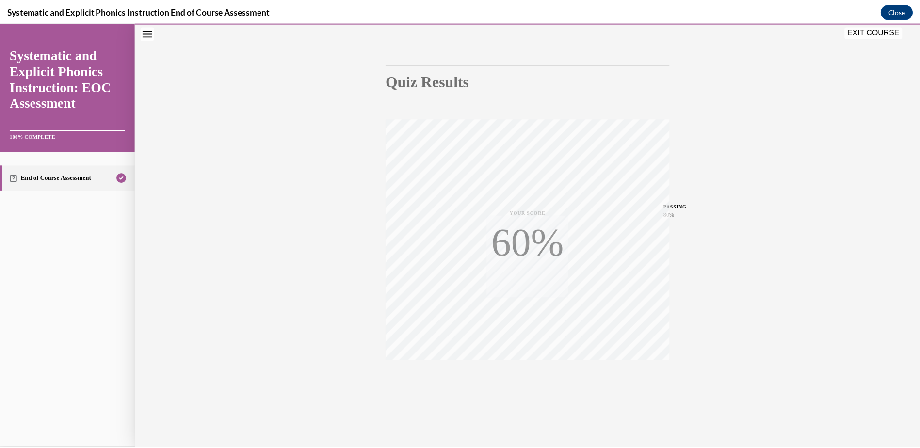
scroll to position [71, 0]
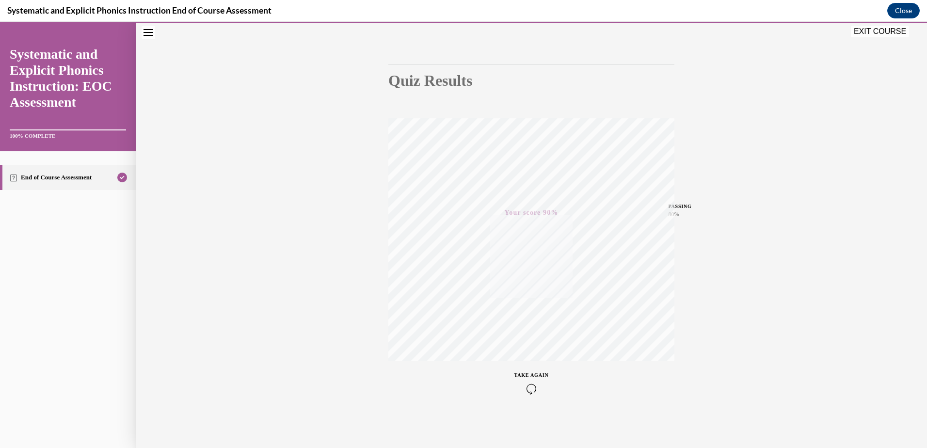
click at [896, 31] on button "EXIT COURSE" at bounding box center [880, 32] width 58 height 12
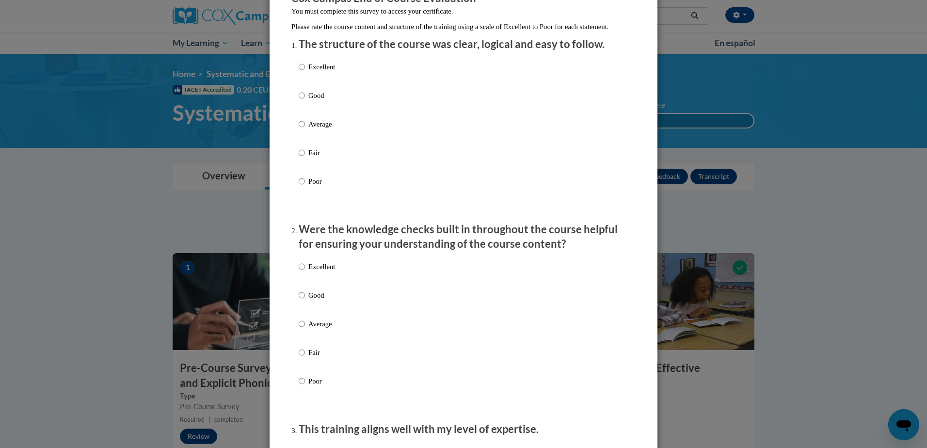
scroll to position [0, 0]
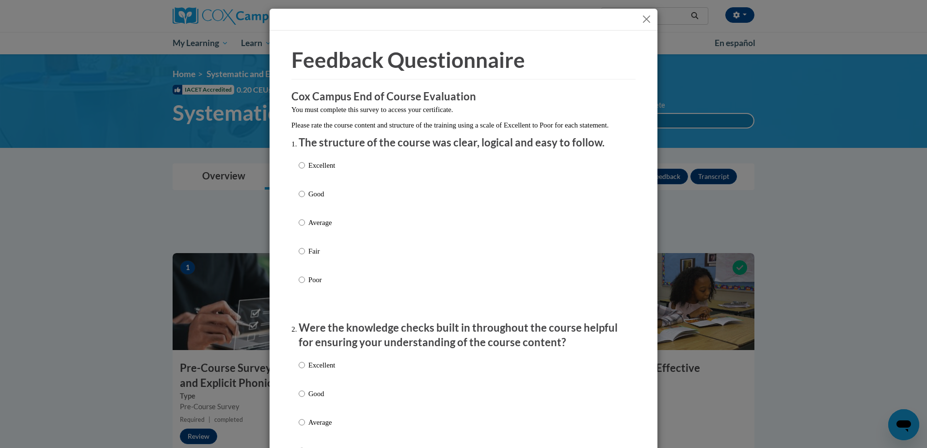
click at [320, 199] on p "Good" at bounding box center [321, 194] width 27 height 11
click at [305, 199] on input "Good" at bounding box center [302, 194] width 6 height 11
radio input "true"
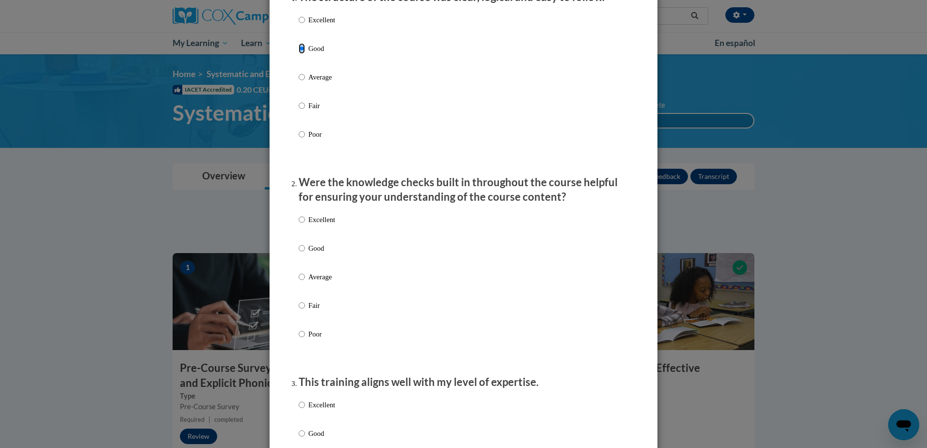
scroll to position [194, 0]
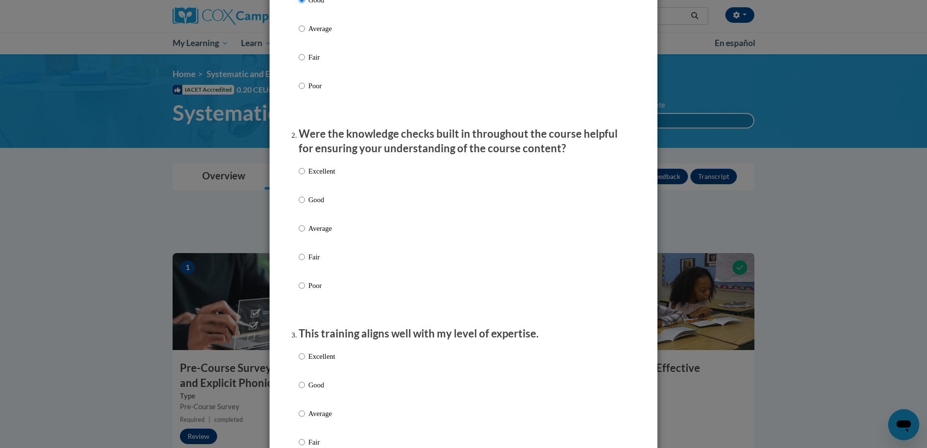
click at [320, 205] on p "Good" at bounding box center [321, 199] width 27 height 11
click at [305, 205] on input "Good" at bounding box center [302, 199] width 6 height 11
radio input "true"
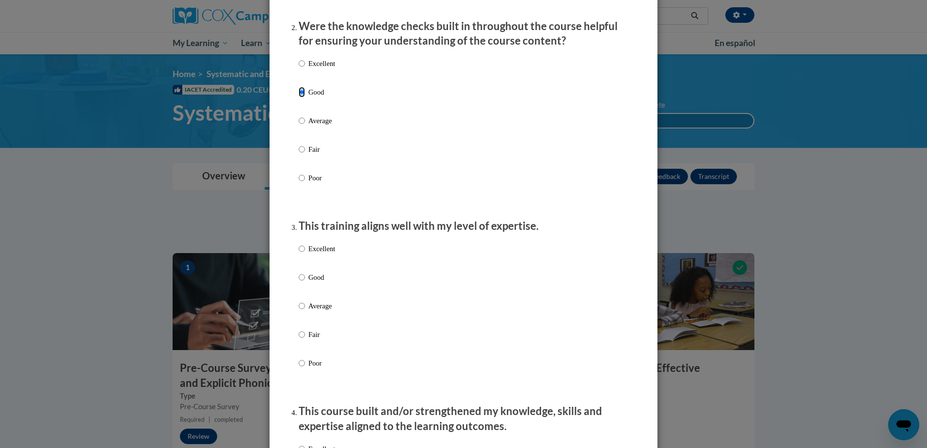
scroll to position [388, 0]
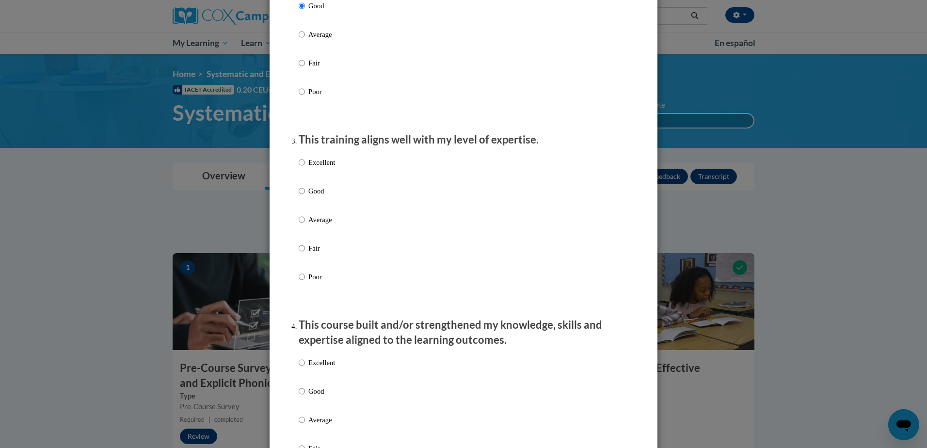
click at [314, 196] on p "Good" at bounding box center [321, 191] width 27 height 11
click at [305, 196] on input "Good" at bounding box center [302, 191] width 6 height 11
radio input "true"
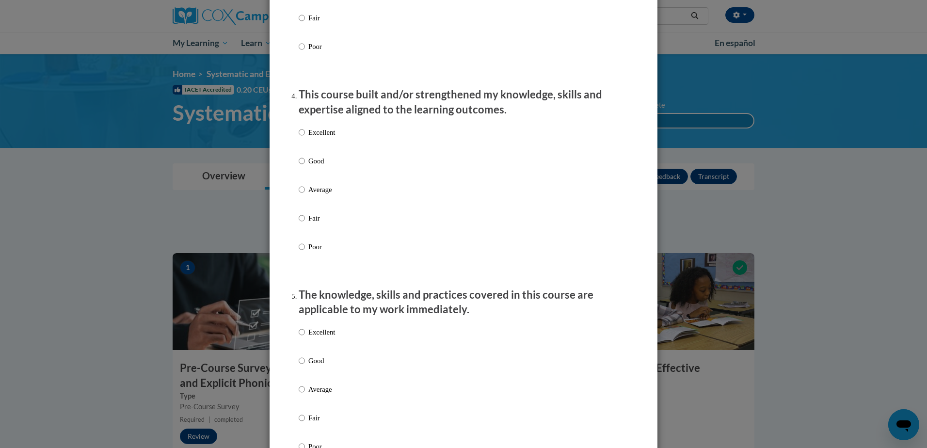
scroll to position [630, 0]
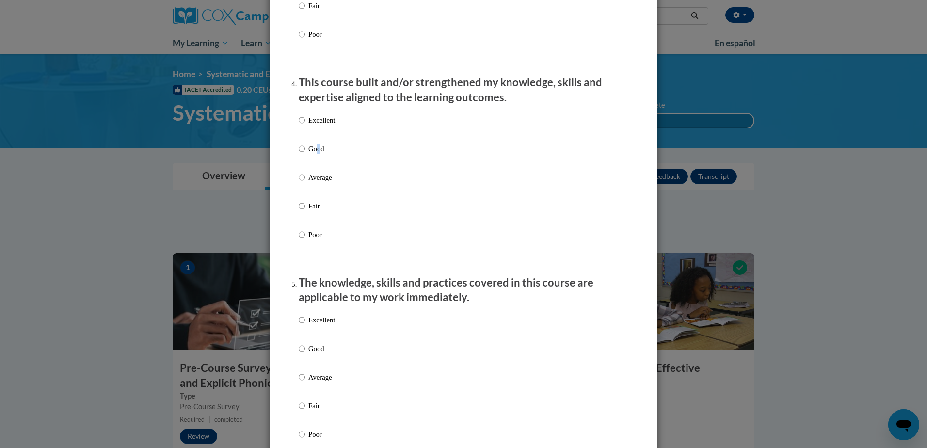
click at [316, 154] on p "Good" at bounding box center [321, 148] width 27 height 11
click at [318, 154] on p "Good" at bounding box center [321, 148] width 27 height 11
click at [305, 154] on input "Good" at bounding box center [302, 148] width 6 height 11
radio input "true"
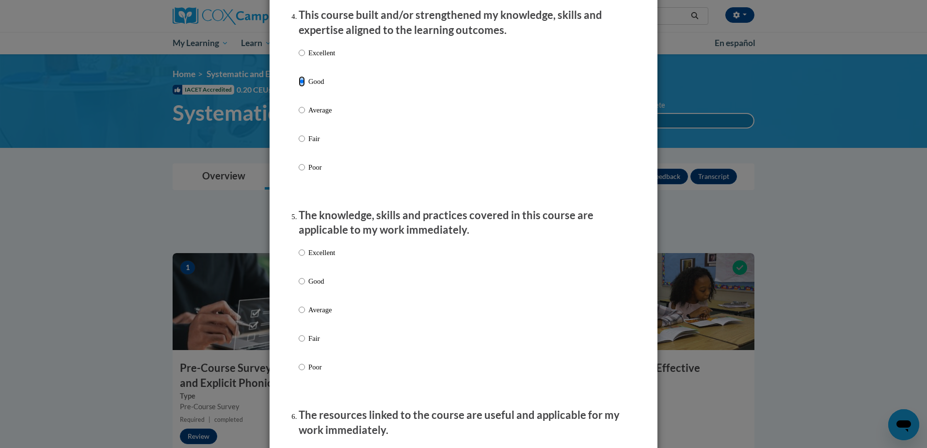
scroll to position [824, 0]
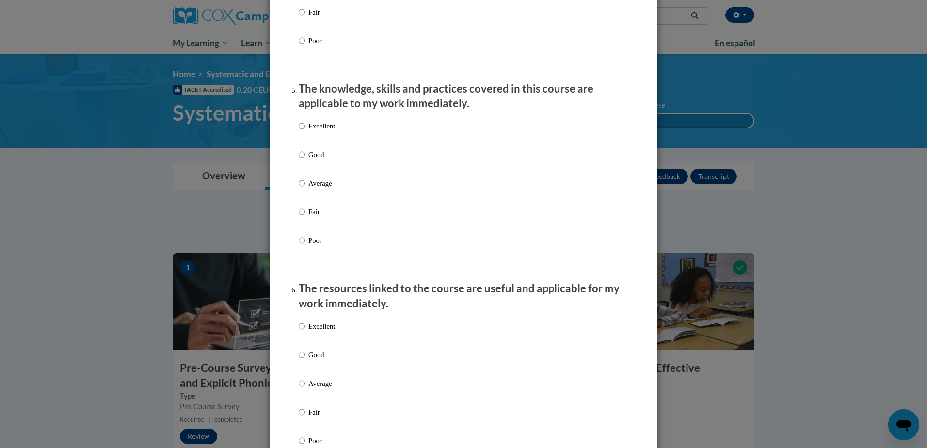
click at [321, 160] on p "Good" at bounding box center [321, 154] width 27 height 11
click at [305, 160] on input "Good" at bounding box center [302, 154] width 6 height 11
radio input "true"
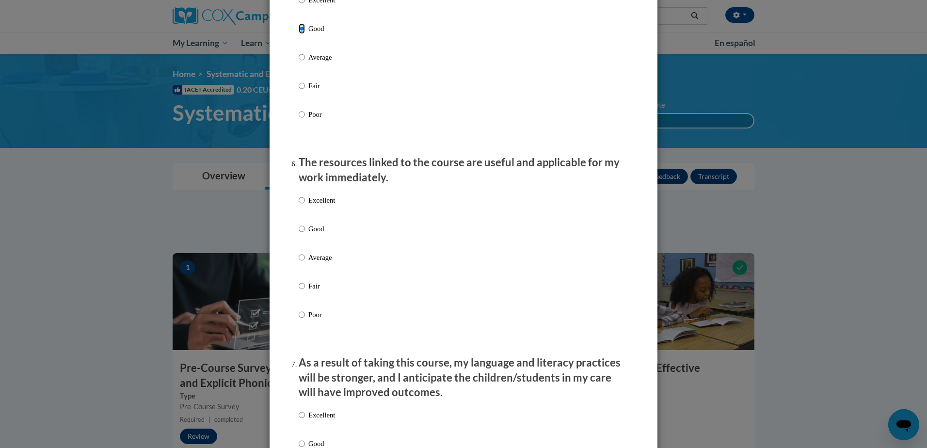
scroll to position [1018, 0]
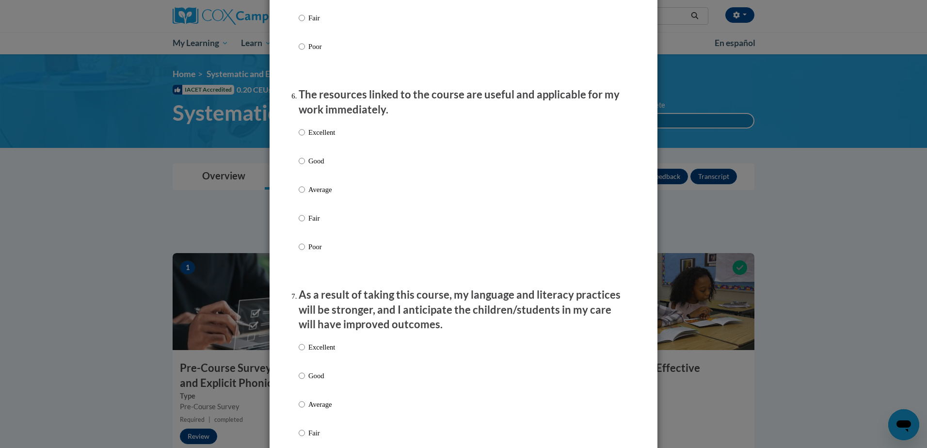
click at [312, 166] on p "Good" at bounding box center [321, 161] width 27 height 11
click at [305, 166] on input "Good" at bounding box center [302, 161] width 6 height 11
radio input "true"
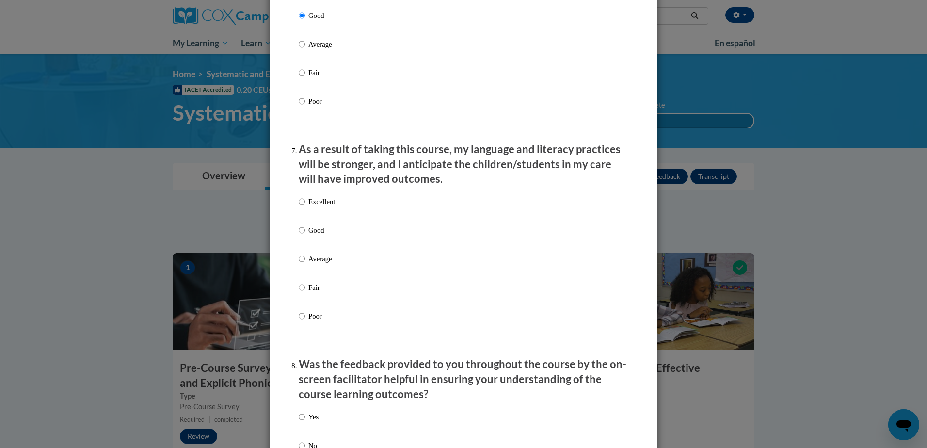
click at [320, 236] on p "Good" at bounding box center [321, 230] width 27 height 11
click at [305, 236] on input "Good" at bounding box center [302, 230] width 6 height 11
radio input "true"
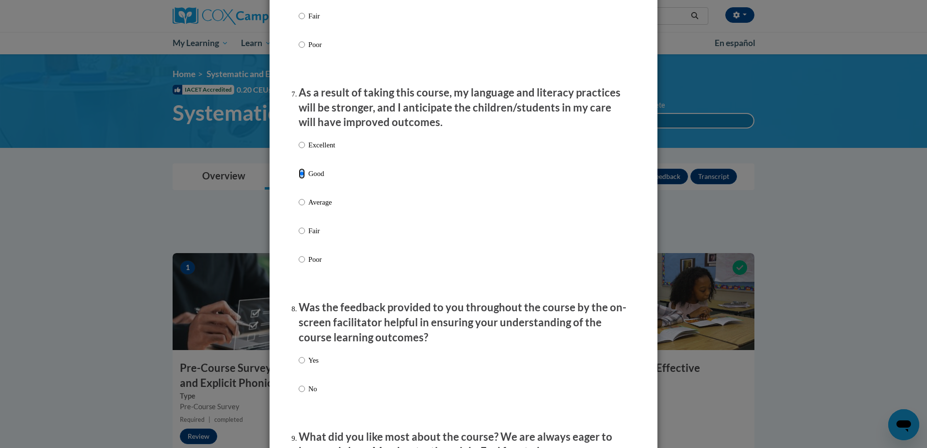
scroll to position [1357, 0]
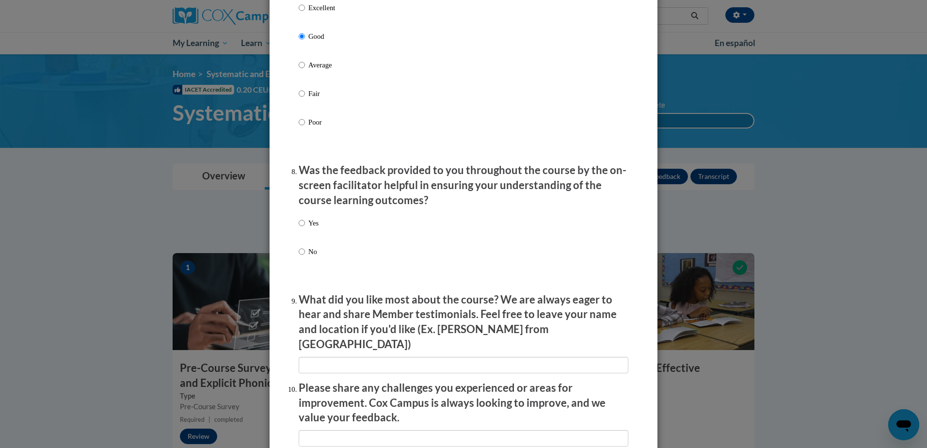
click at [313, 228] on p "Yes" at bounding box center [313, 223] width 10 height 11
click at [305, 228] on input "Yes" at bounding box center [302, 223] width 6 height 11
radio input "true"
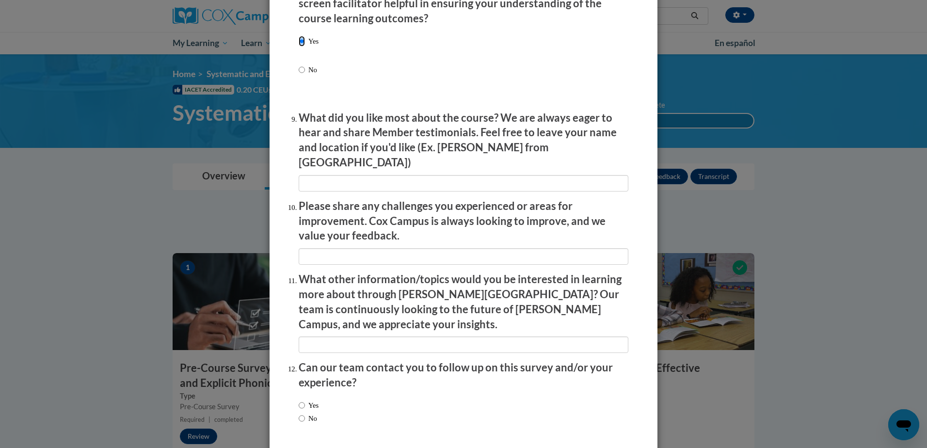
scroll to position [1566, 0]
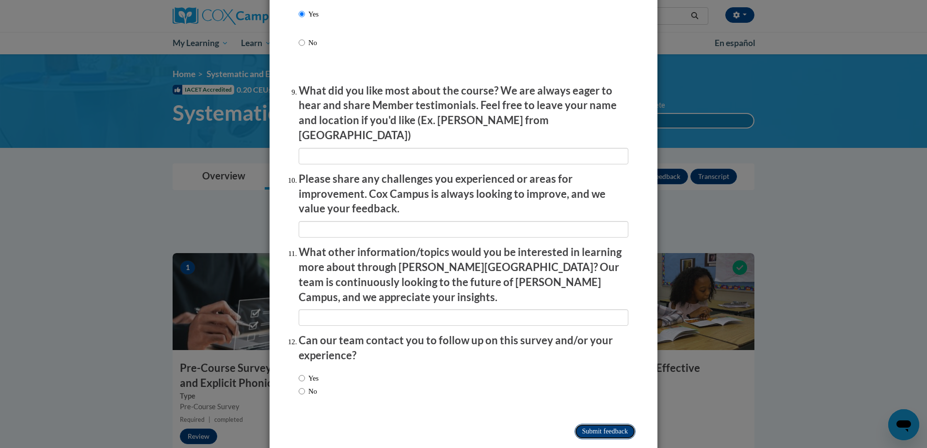
click at [582, 424] on input "Submit feedback" at bounding box center [604, 432] width 61 height 16
